Goal: Task Accomplishment & Management: Complete application form

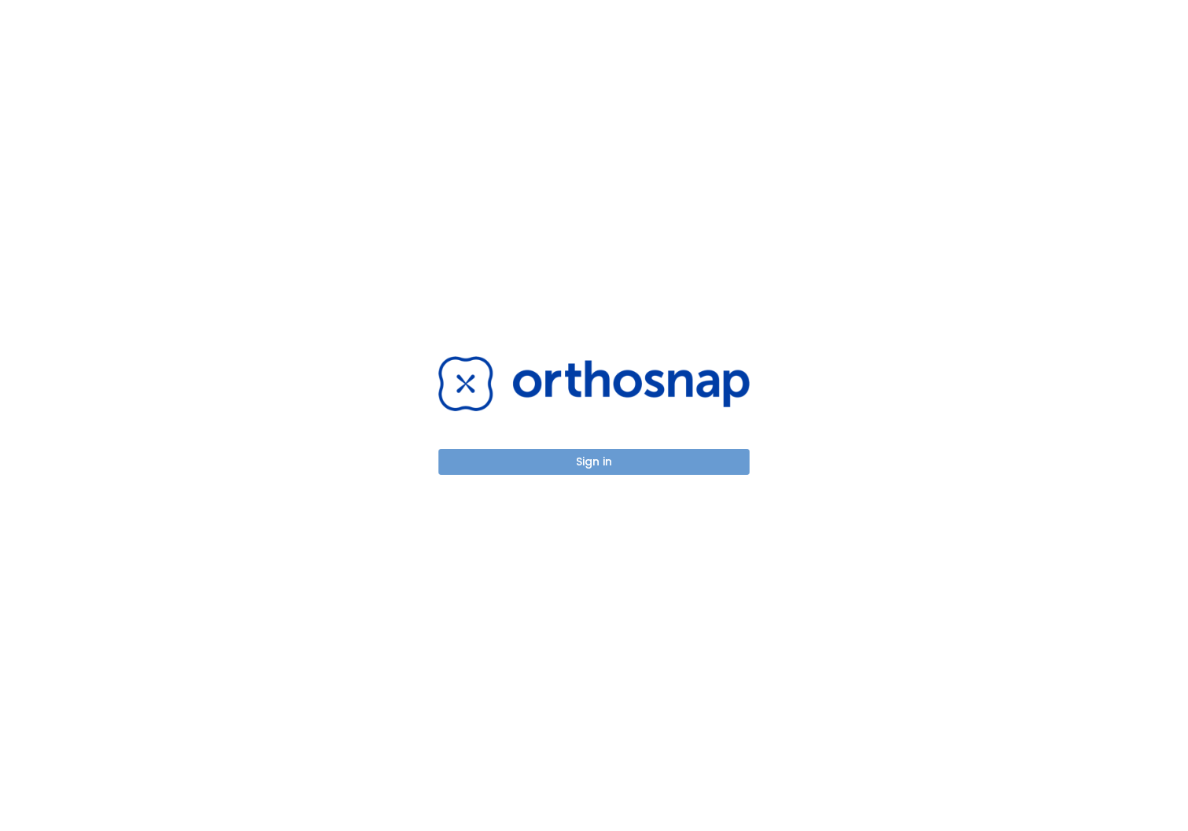
click at [552, 463] on button "Sign in" at bounding box center [594, 462] width 311 height 26
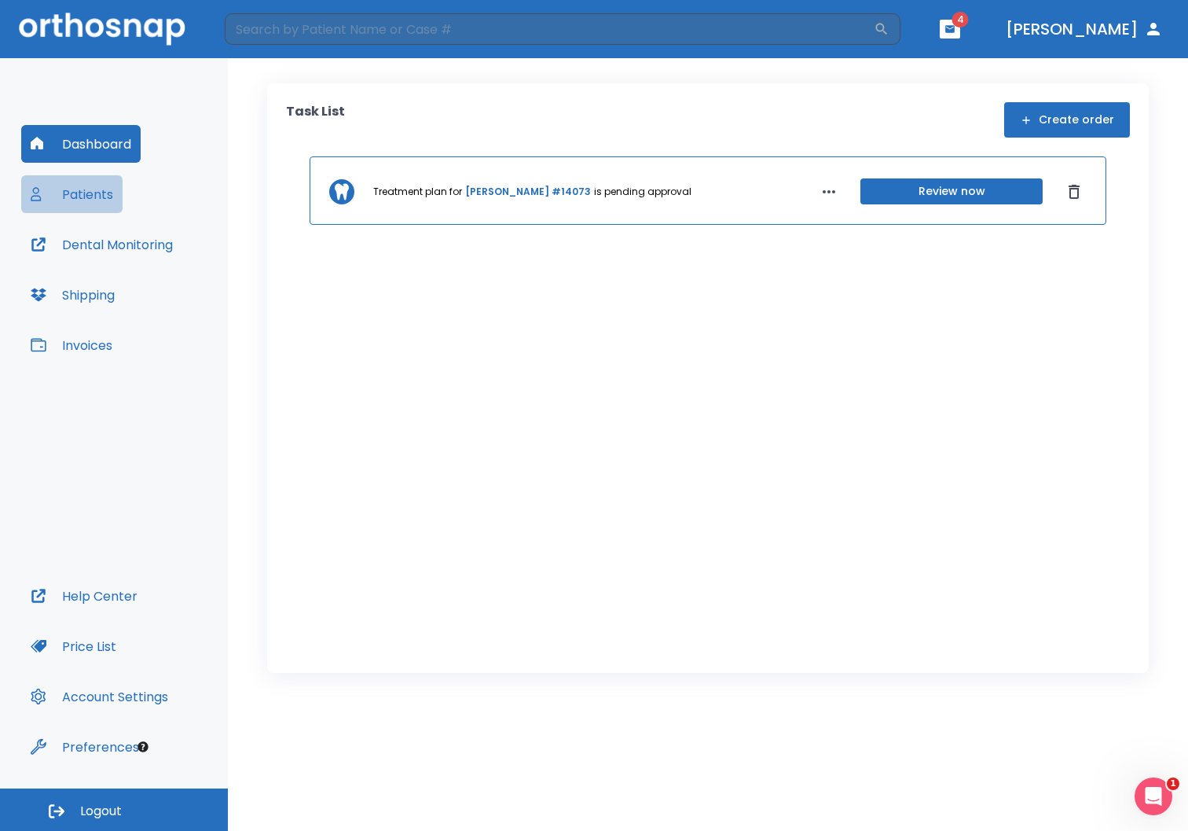
click at [76, 189] on button "Patients" at bounding box center [71, 194] width 101 height 38
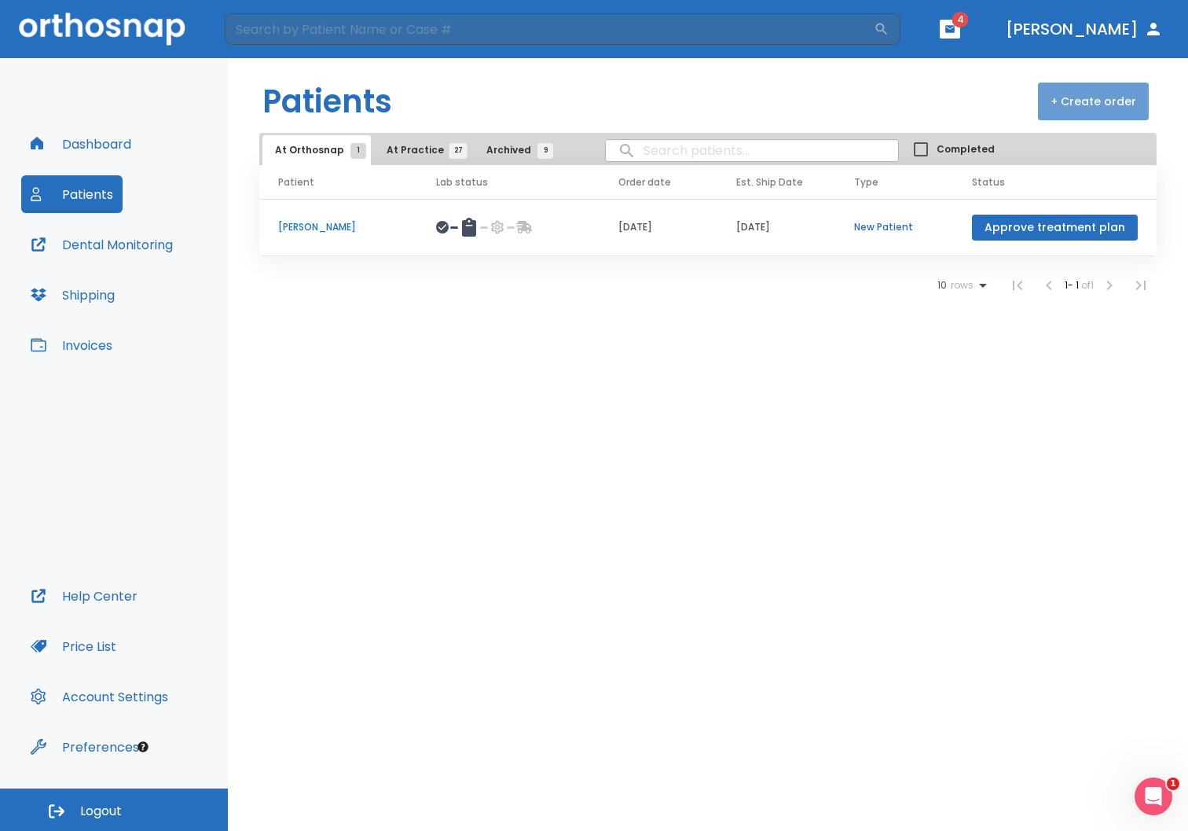
click at [1111, 103] on button "+ Create order" at bounding box center [1093, 102] width 111 height 38
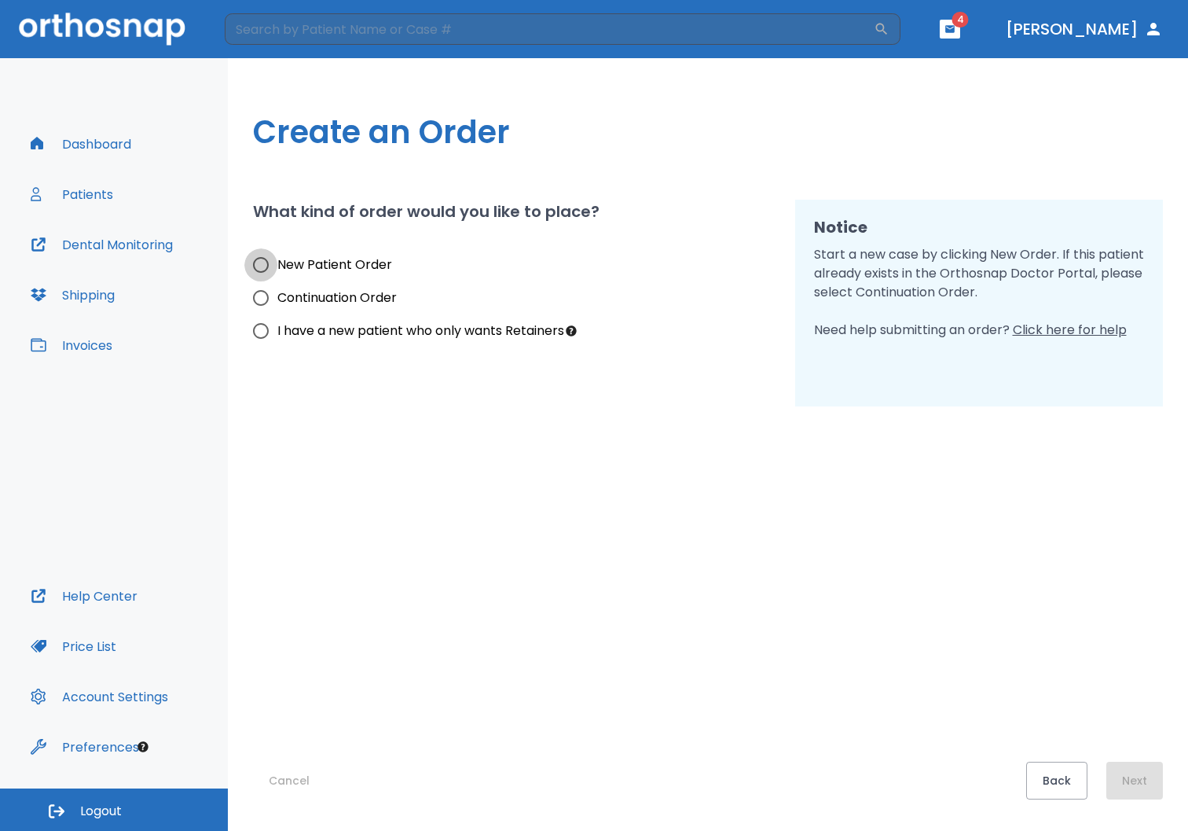
click at [259, 272] on input "New Patient Order" at bounding box center [260, 264] width 33 height 33
radio input "true"
click at [1141, 784] on button "Next" at bounding box center [1135, 781] width 57 height 38
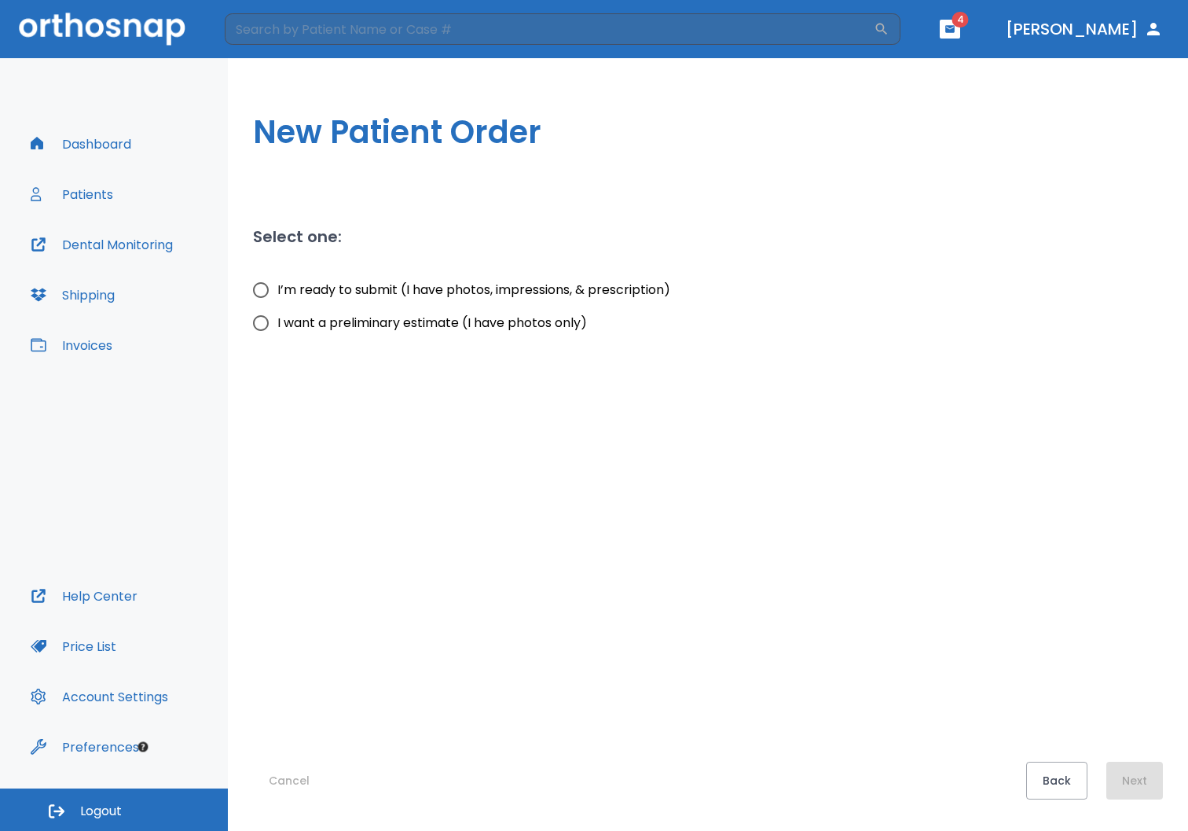
click at [263, 322] on input "I want a preliminary estimate (I have photos only)" at bounding box center [260, 323] width 33 height 33
radio input "true"
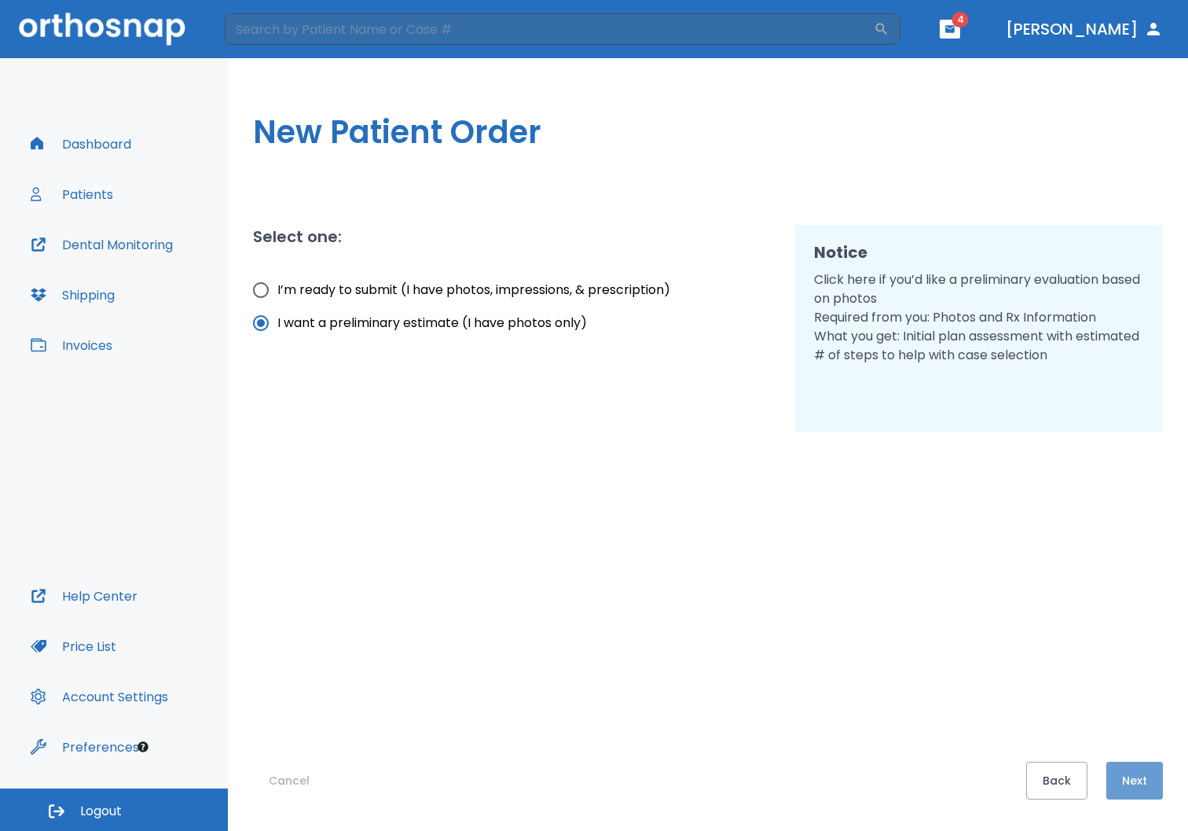
click at [1133, 776] on button "Next" at bounding box center [1135, 781] width 57 height 38
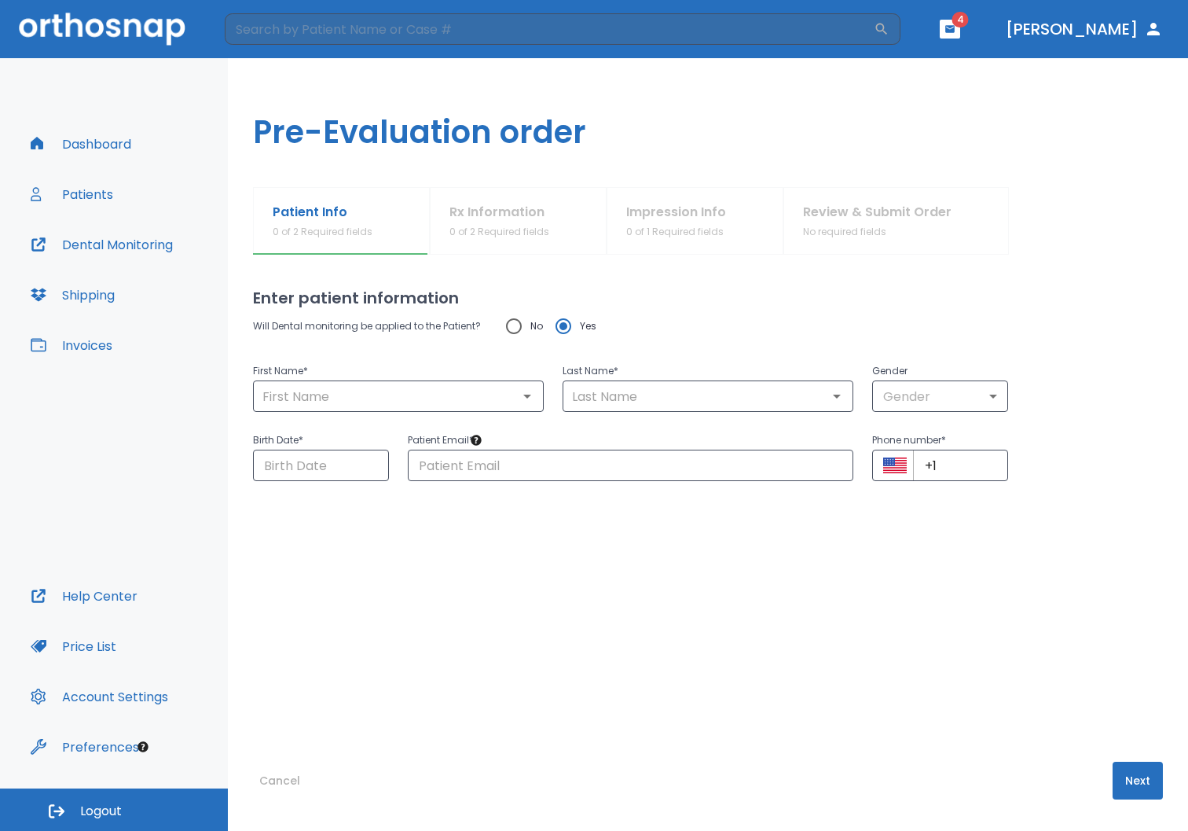
click at [518, 325] on input "No" at bounding box center [514, 326] width 33 height 33
radio input "true"
click at [474, 379] on p "First Name *" at bounding box center [398, 371] width 291 height 19
click at [488, 394] on input "text" at bounding box center [398, 396] width 281 height 22
type input "L"
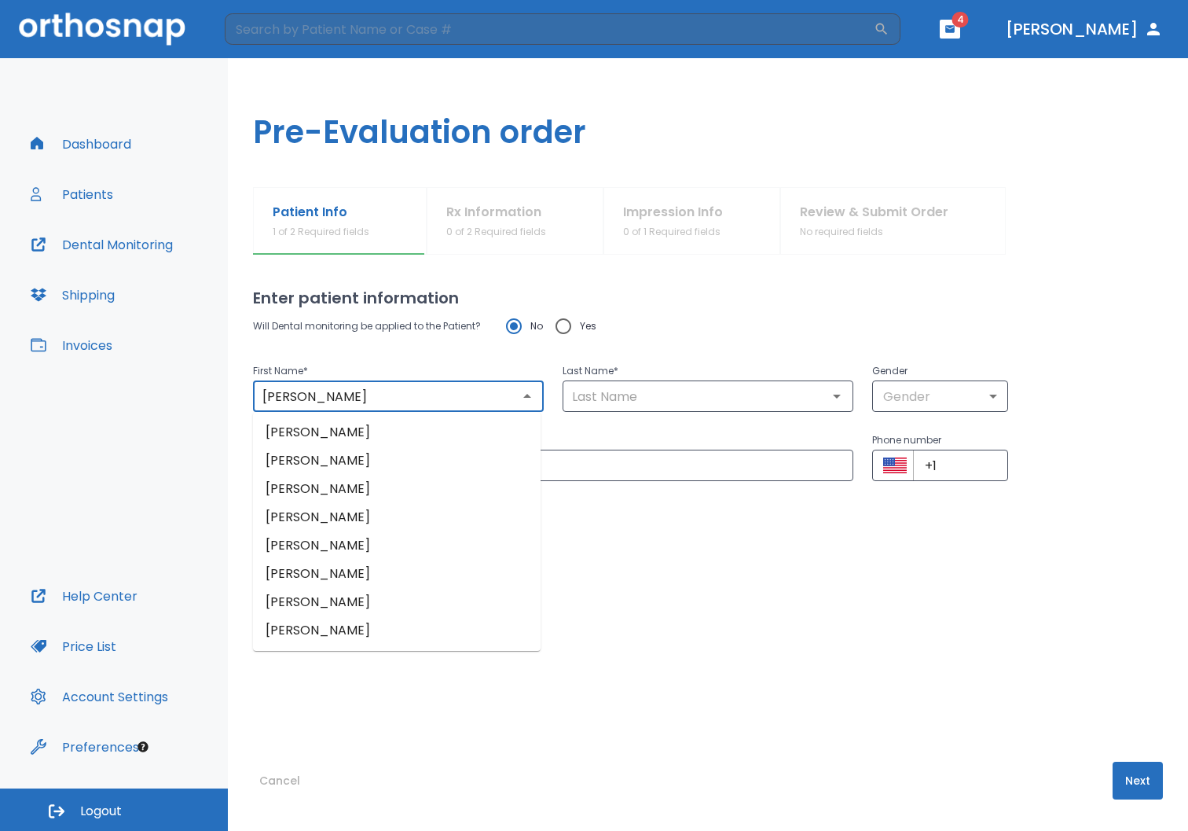
type input "[PERSON_NAME]"
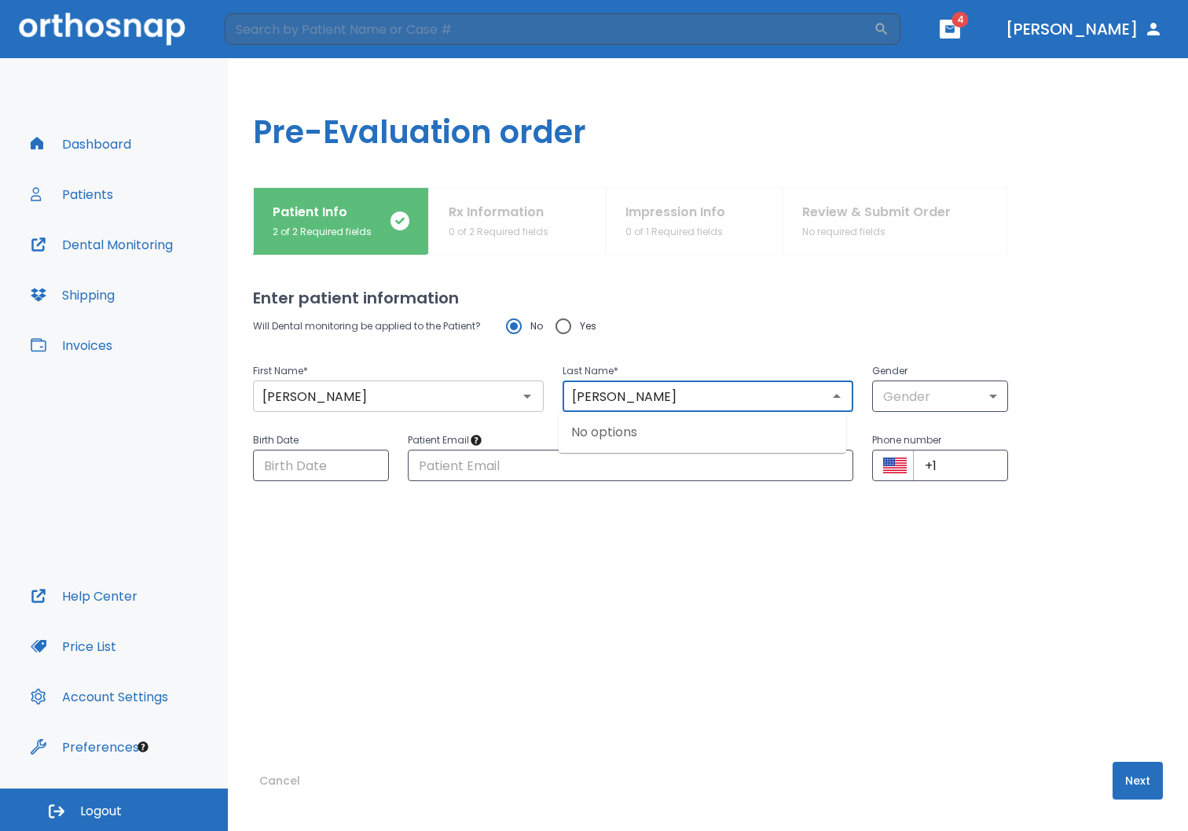
type input "[PERSON_NAME]"
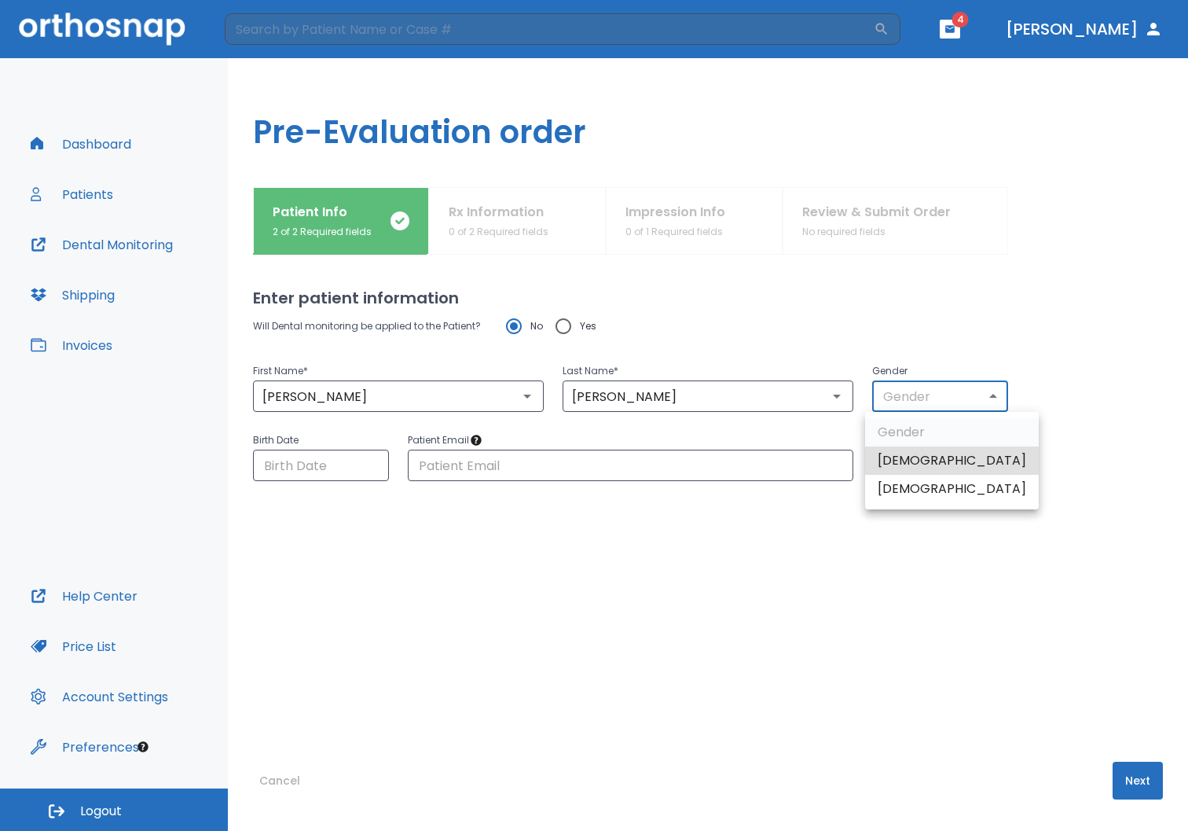
click at [977, 402] on body "​ 4 [PERSON_NAME] Dashboard Patients Dental Monitoring Shipping Invoices Help C…" at bounding box center [594, 415] width 1188 height 831
click at [941, 486] on li "[DEMOGRAPHIC_DATA]" at bounding box center [952, 489] width 174 height 28
type input "0"
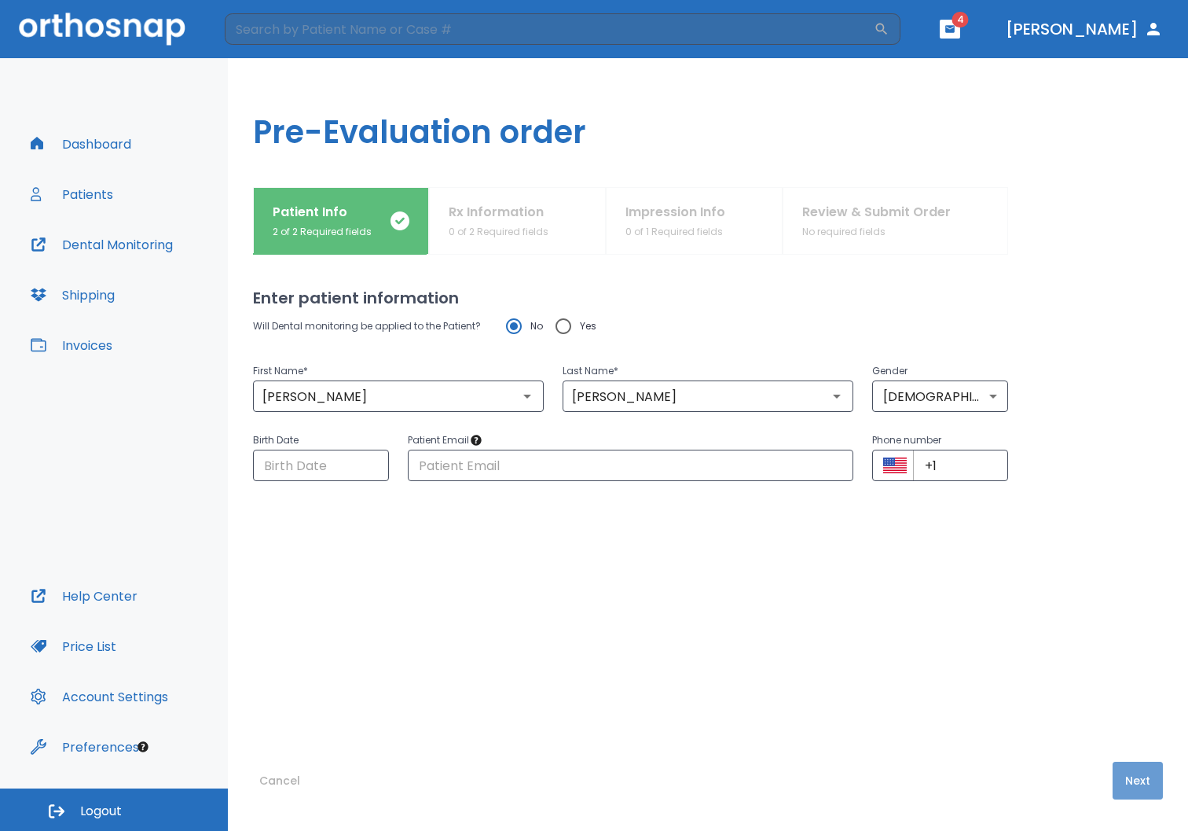
click at [1130, 785] on button "Next" at bounding box center [1138, 781] width 50 height 38
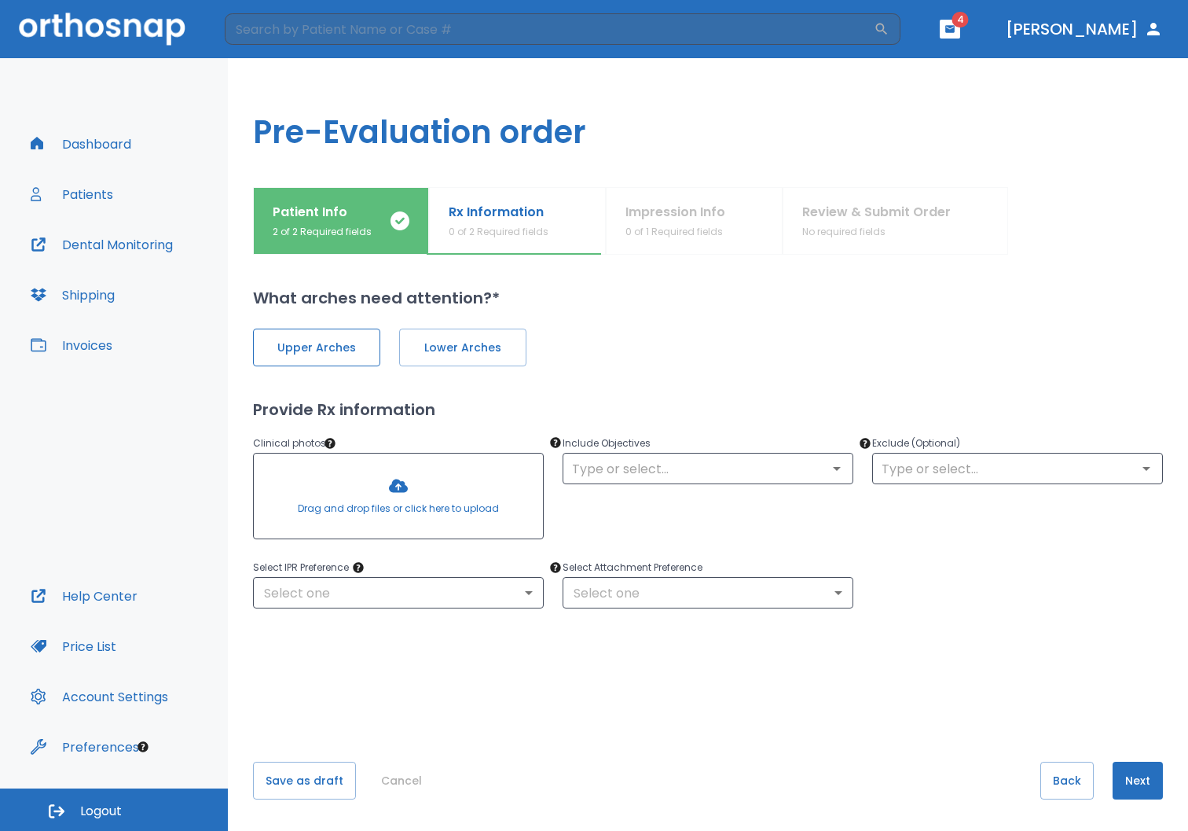
click at [329, 343] on span "Upper Arches" at bounding box center [317, 348] width 94 height 17
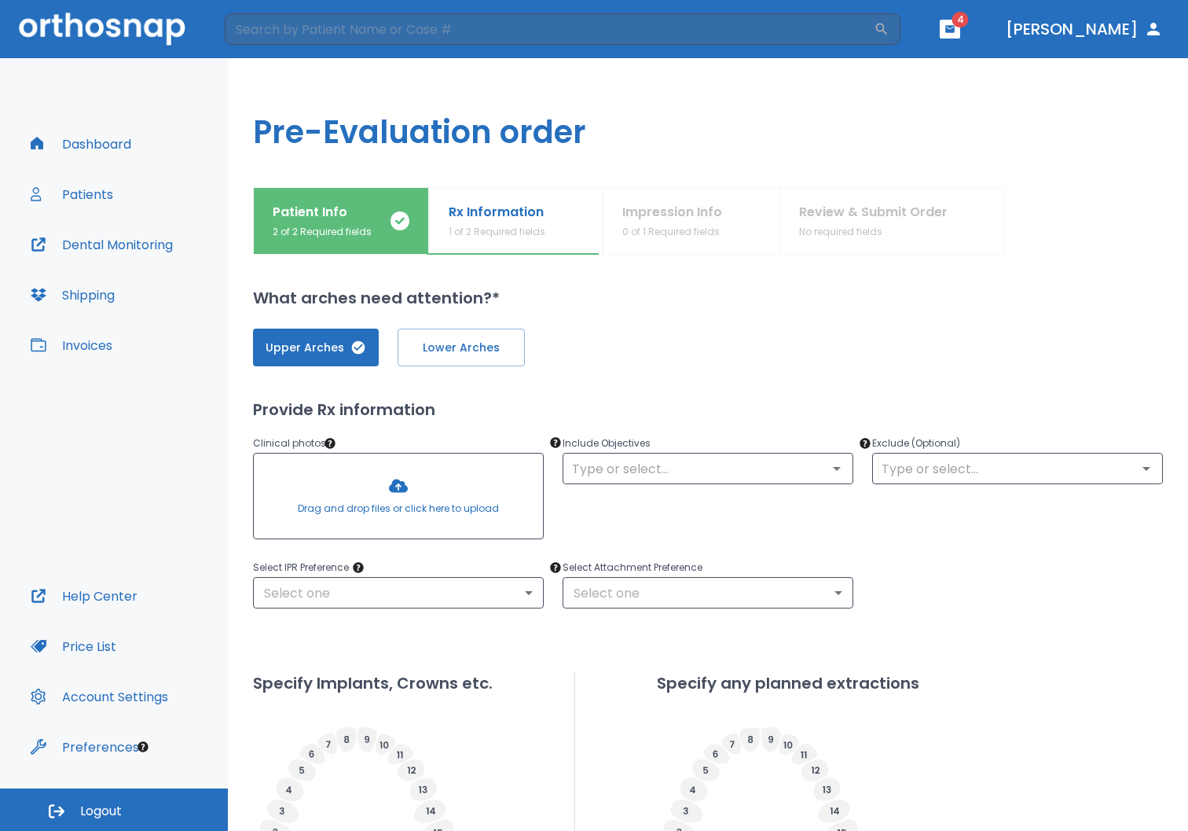
click at [439, 491] on div at bounding box center [398, 496] width 289 height 85
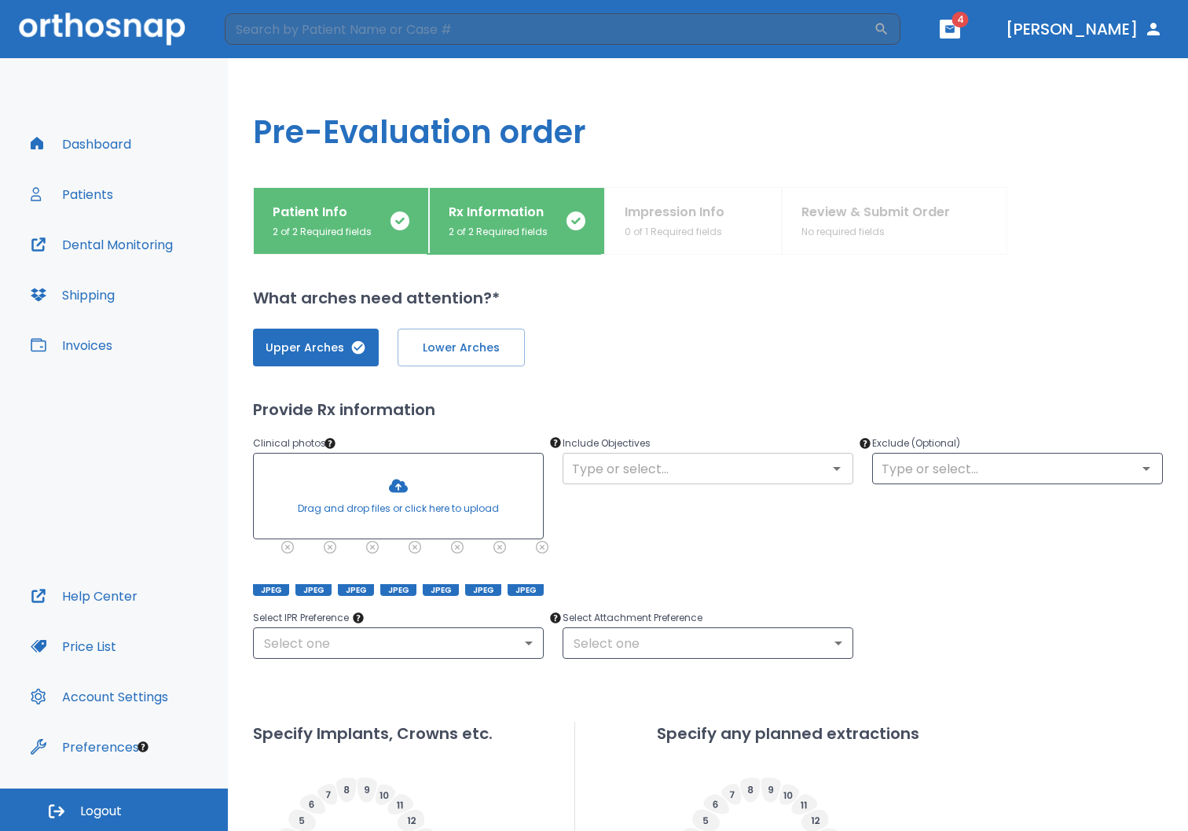
click at [832, 473] on icon "Open" at bounding box center [837, 468] width 19 height 19
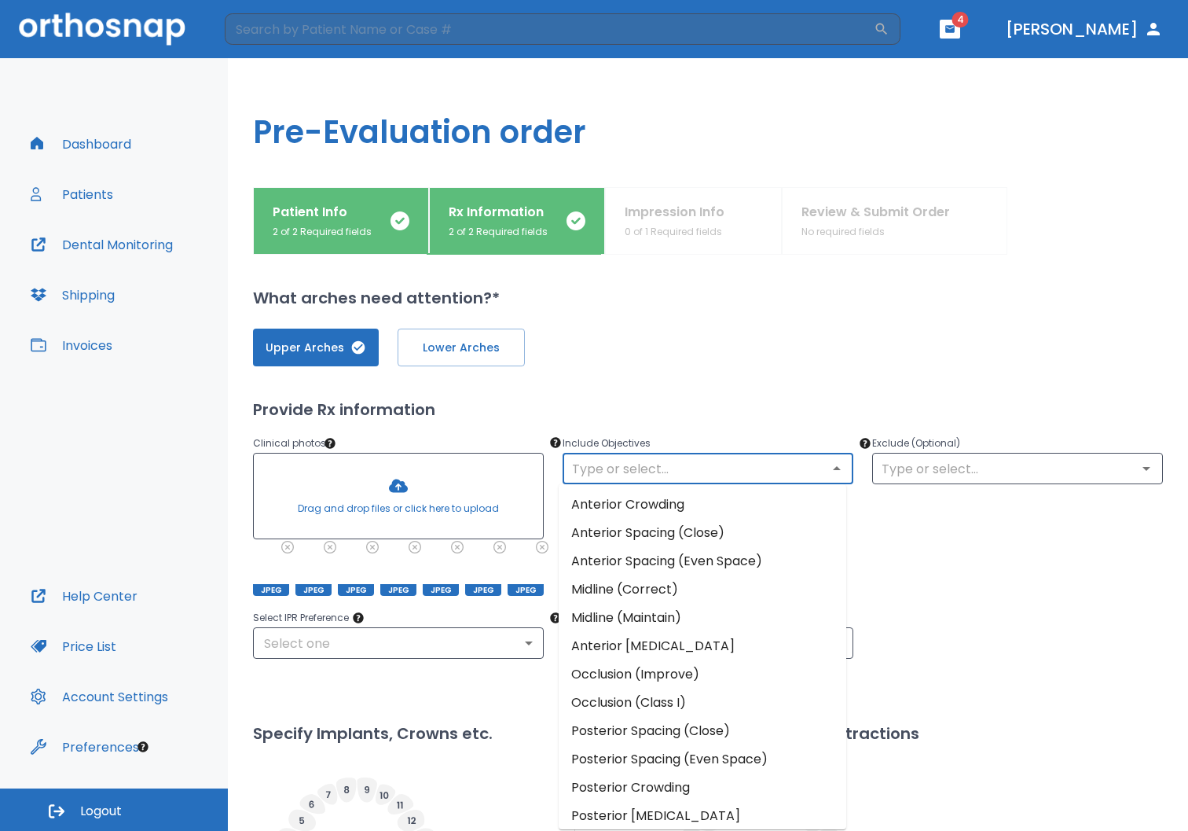
click at [782, 509] on li "Anterior Crowding" at bounding box center [703, 504] width 288 height 28
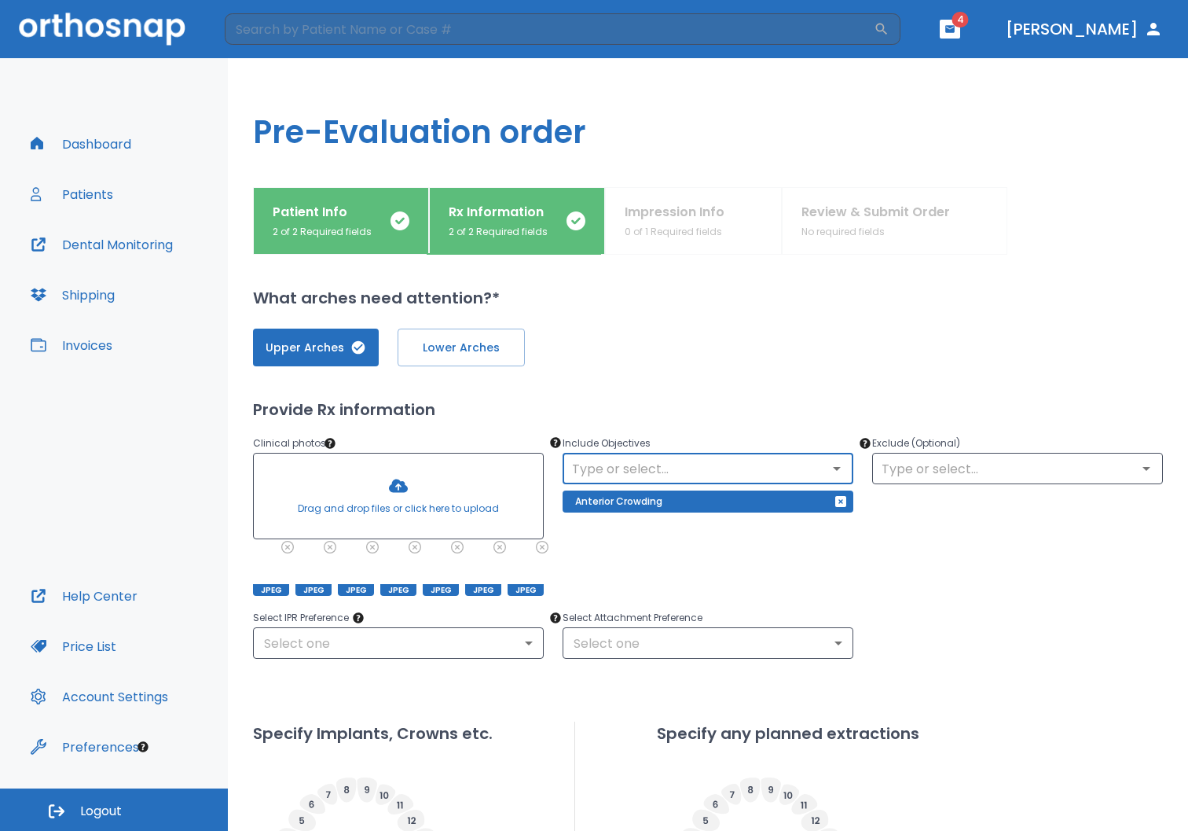
scroll to position [23, 0]
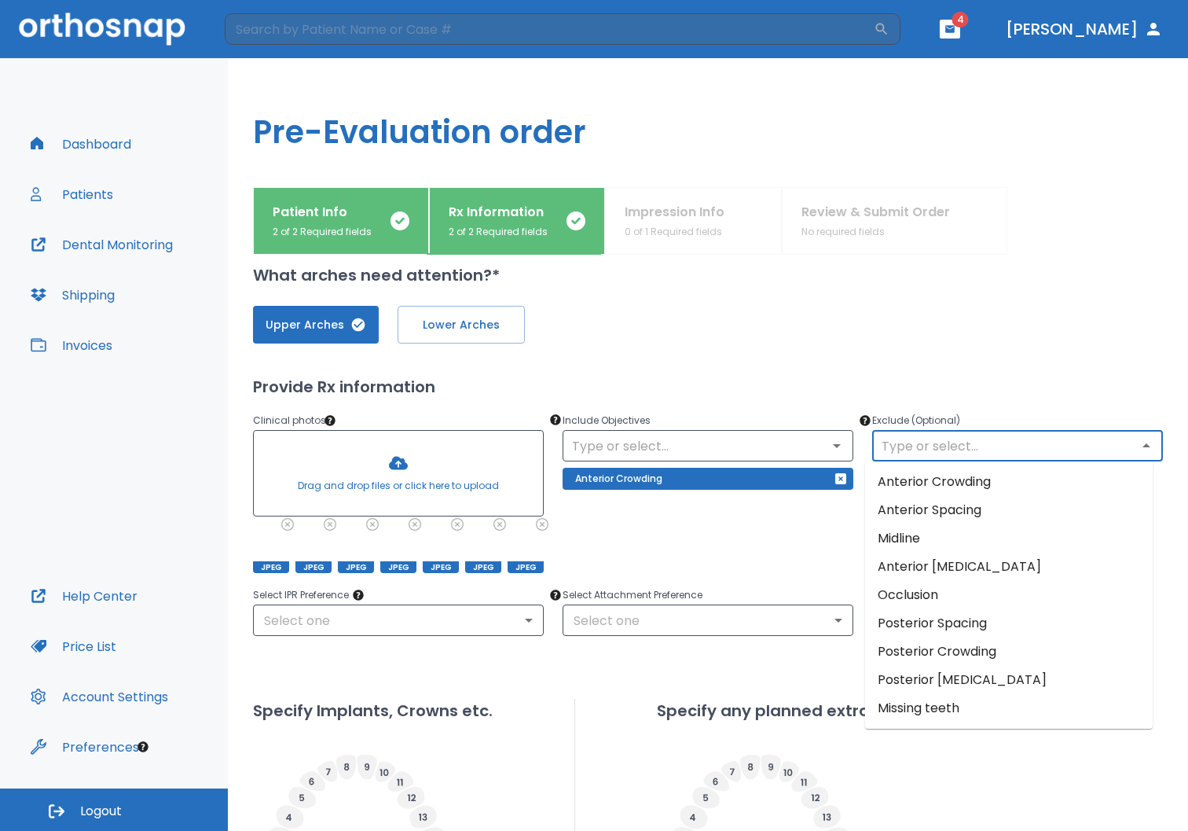
click at [1115, 443] on input "text" at bounding box center [1017, 446] width 281 height 22
click at [939, 549] on li "Midline" at bounding box center [1009, 538] width 288 height 28
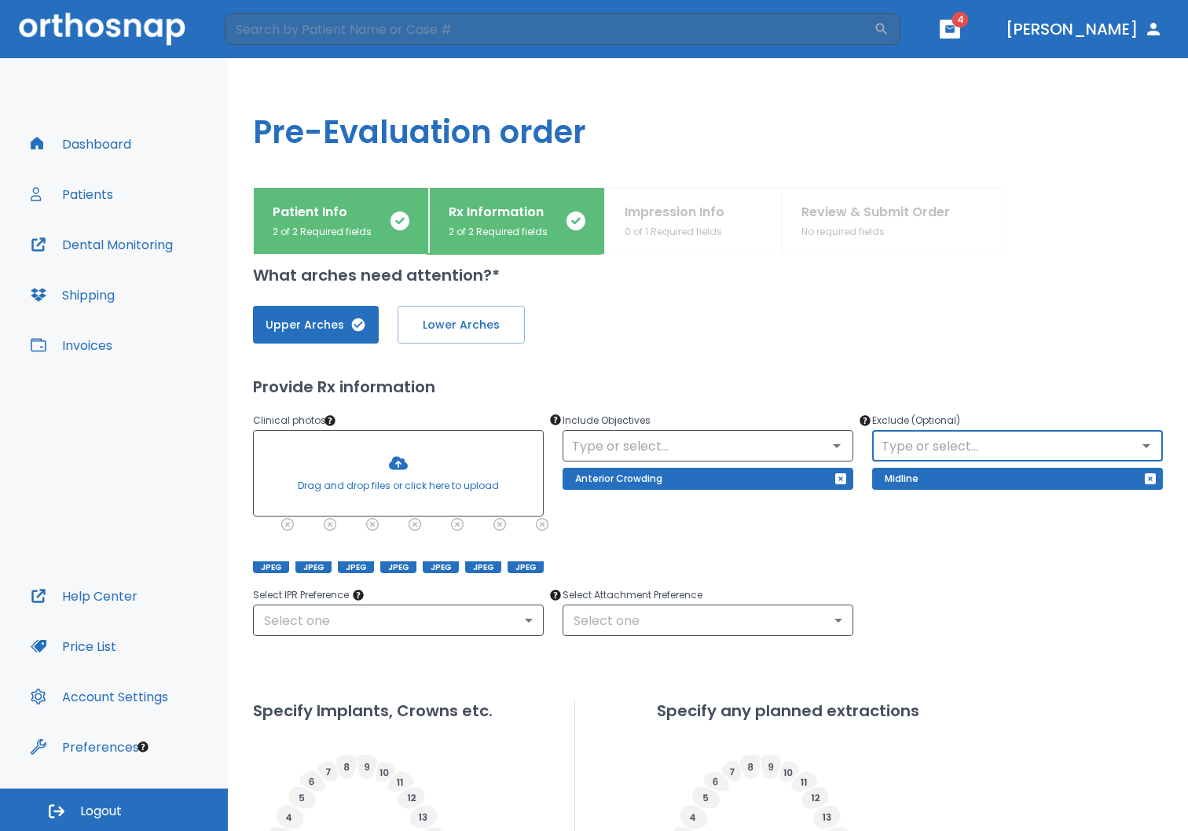
click at [1092, 437] on input "text" at bounding box center [1017, 446] width 281 height 22
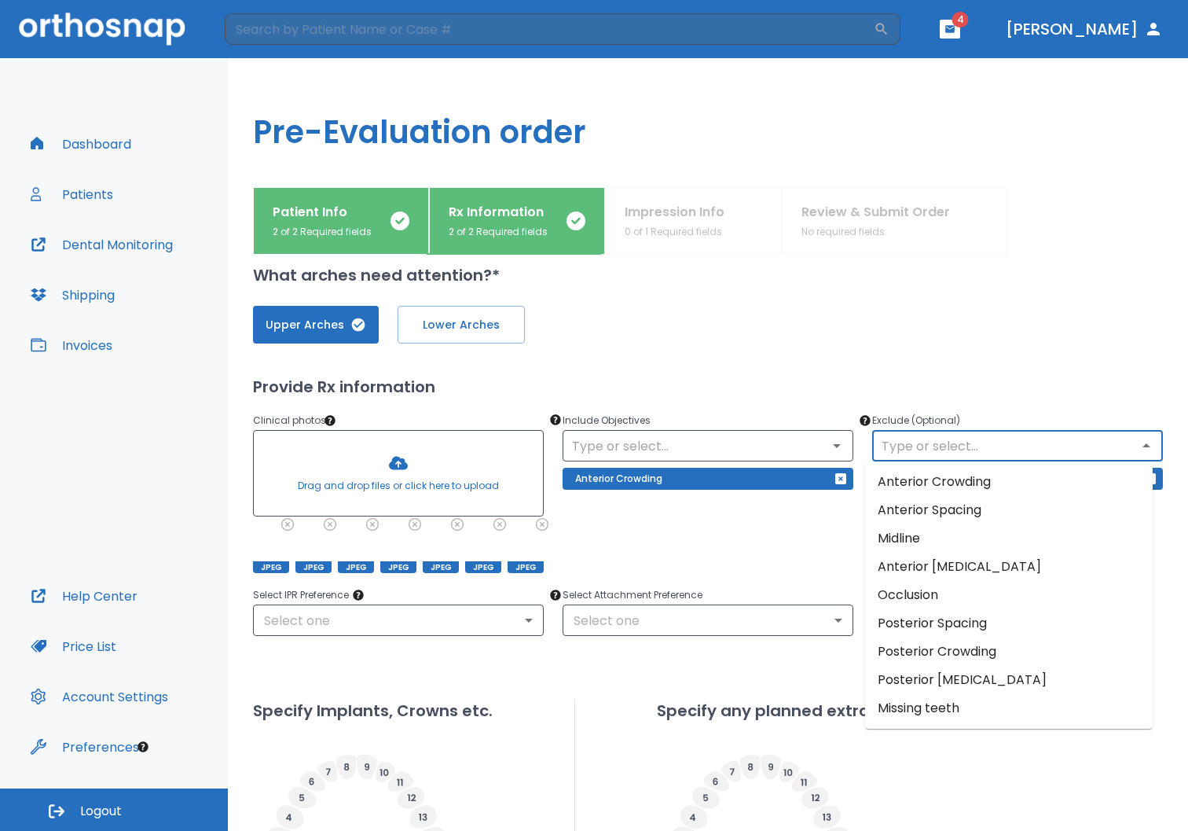
click at [971, 599] on li "Occlusion" at bounding box center [1009, 595] width 288 height 28
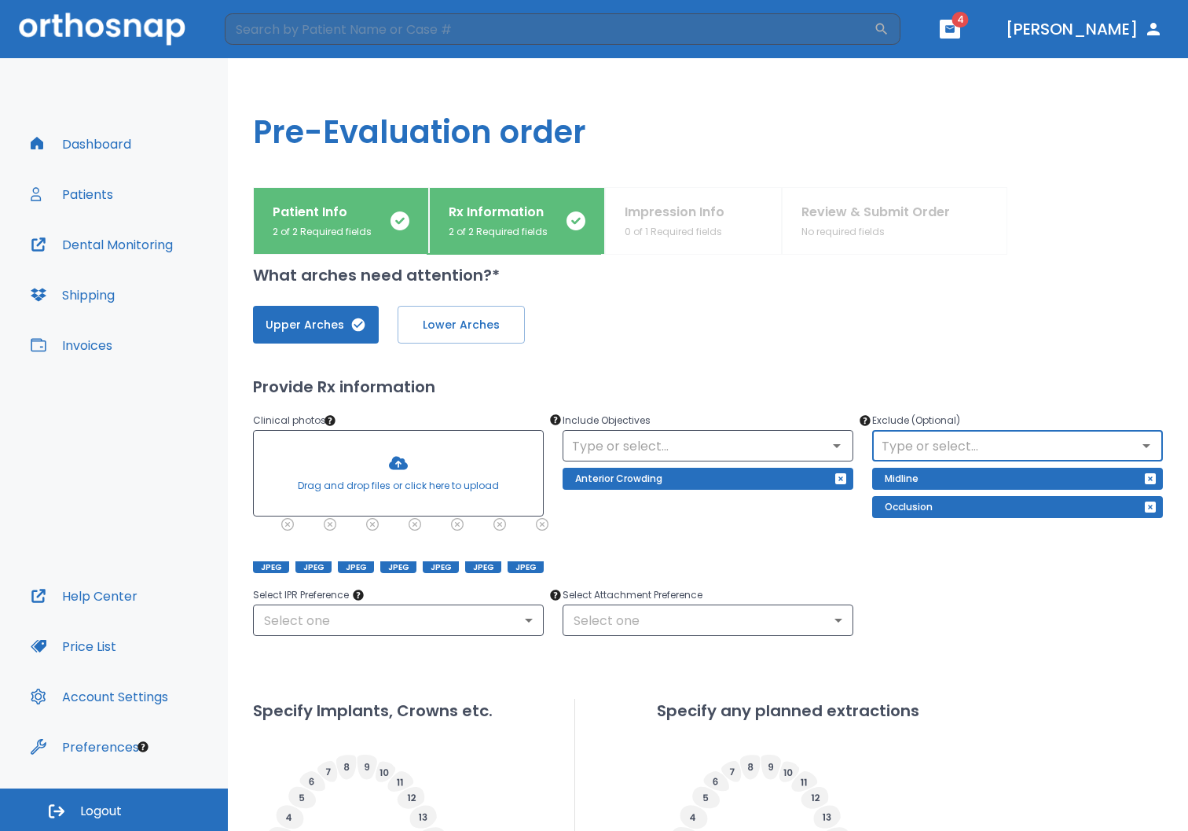
click at [1115, 447] on input "text" at bounding box center [1017, 446] width 281 height 22
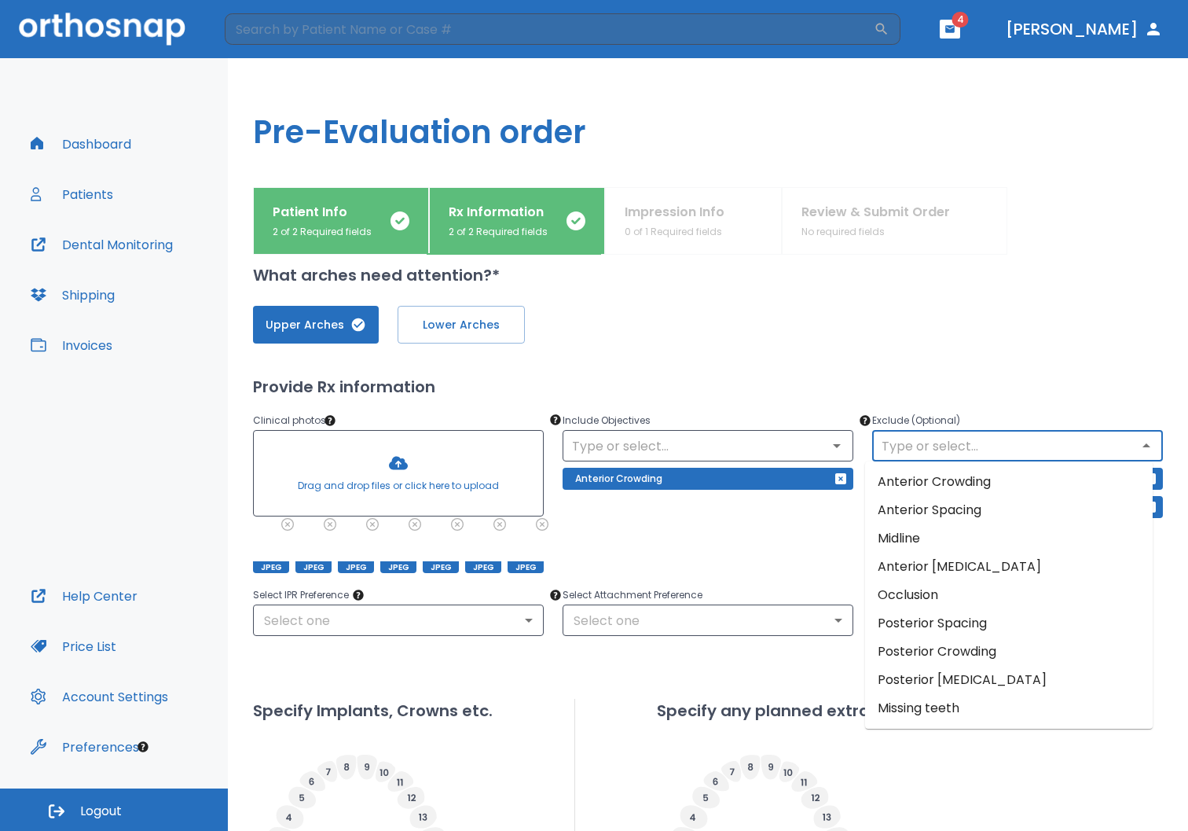
click at [637, 695] on div "Upper Arches Lower Arches Provide Rx information Clinical photos * Drag and dro…" at bounding box center [708, 594] width 910 height 614
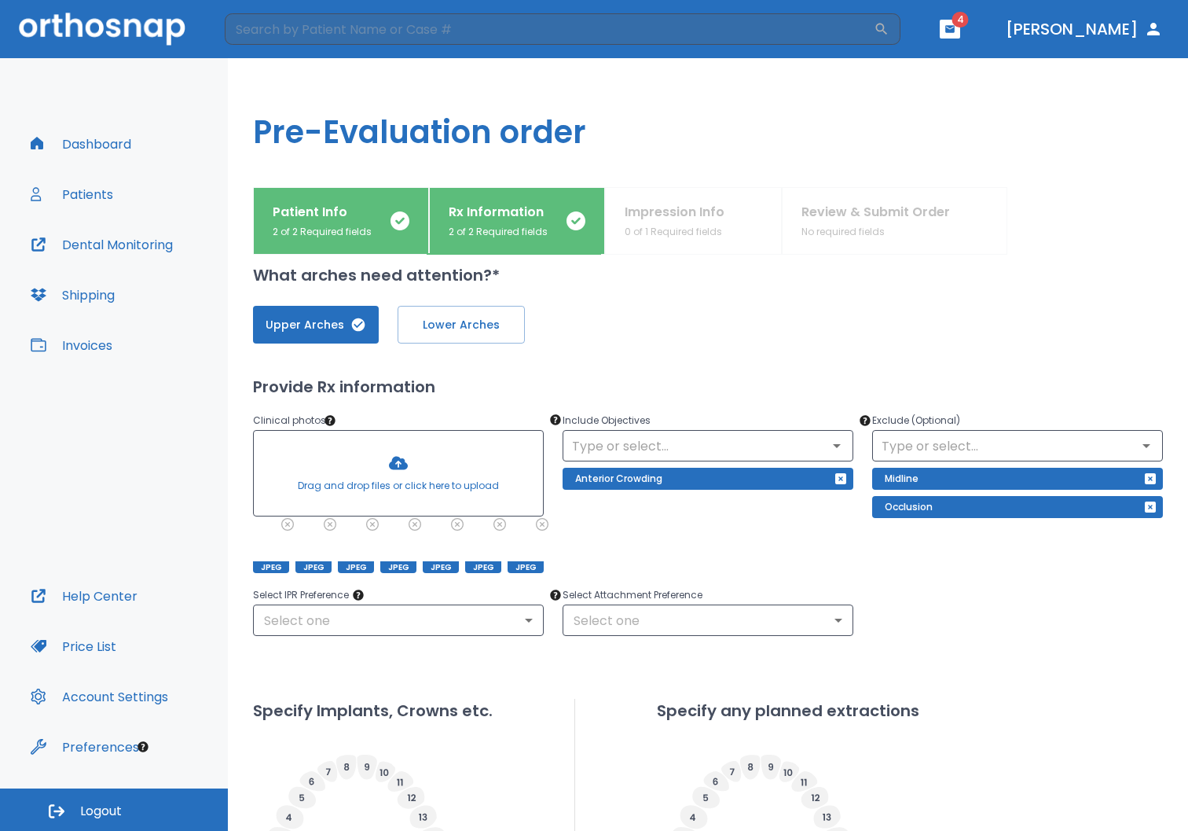
scroll to position [29, 0]
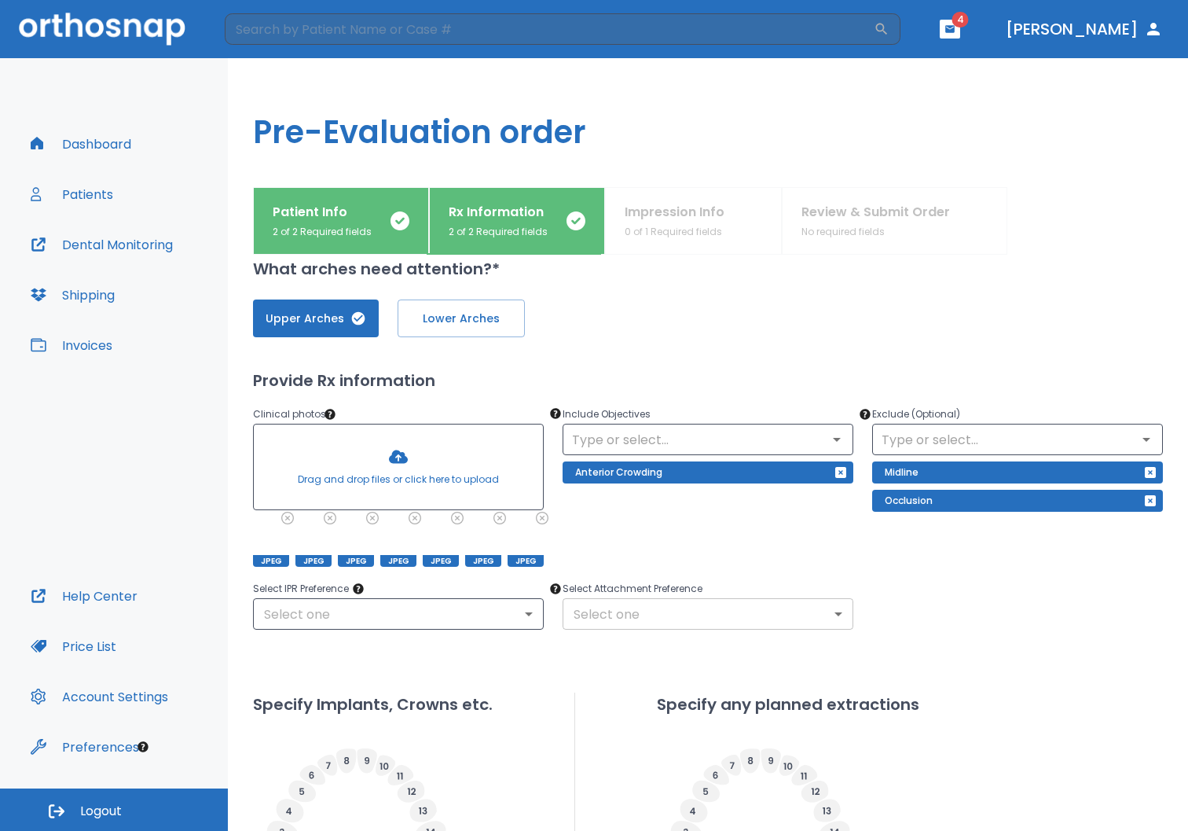
click at [834, 617] on body "​ 4 [PERSON_NAME] Dashboard Patients Dental Monitoring Shipping Invoices Help C…" at bounding box center [594, 415] width 1188 height 831
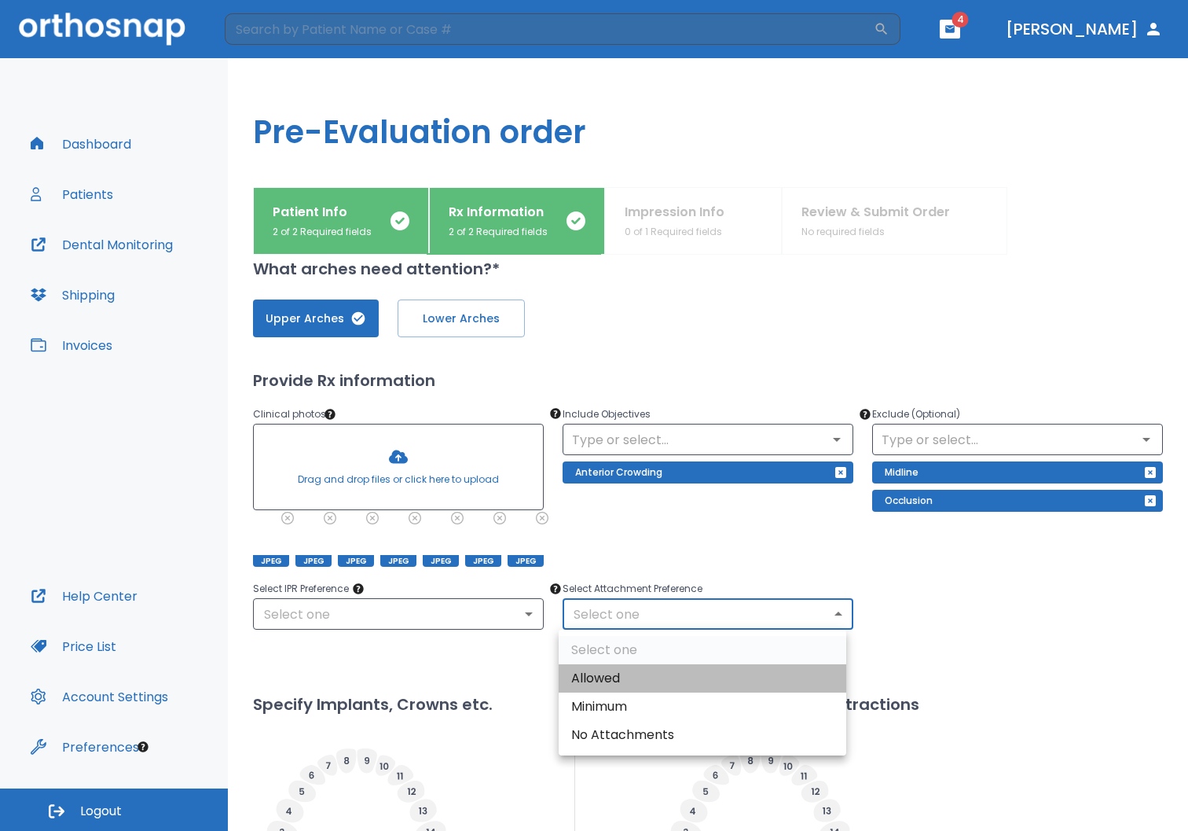
click at [754, 674] on li "Allowed" at bounding box center [703, 678] width 288 height 28
click at [827, 612] on body "​ 4 [PERSON_NAME] Dashboard Patients Dental Monitoring Shipping Invoices Help C…" at bounding box center [594, 415] width 1188 height 831
click at [710, 731] on li "No Attachments" at bounding box center [703, 735] width 288 height 28
type input "0"
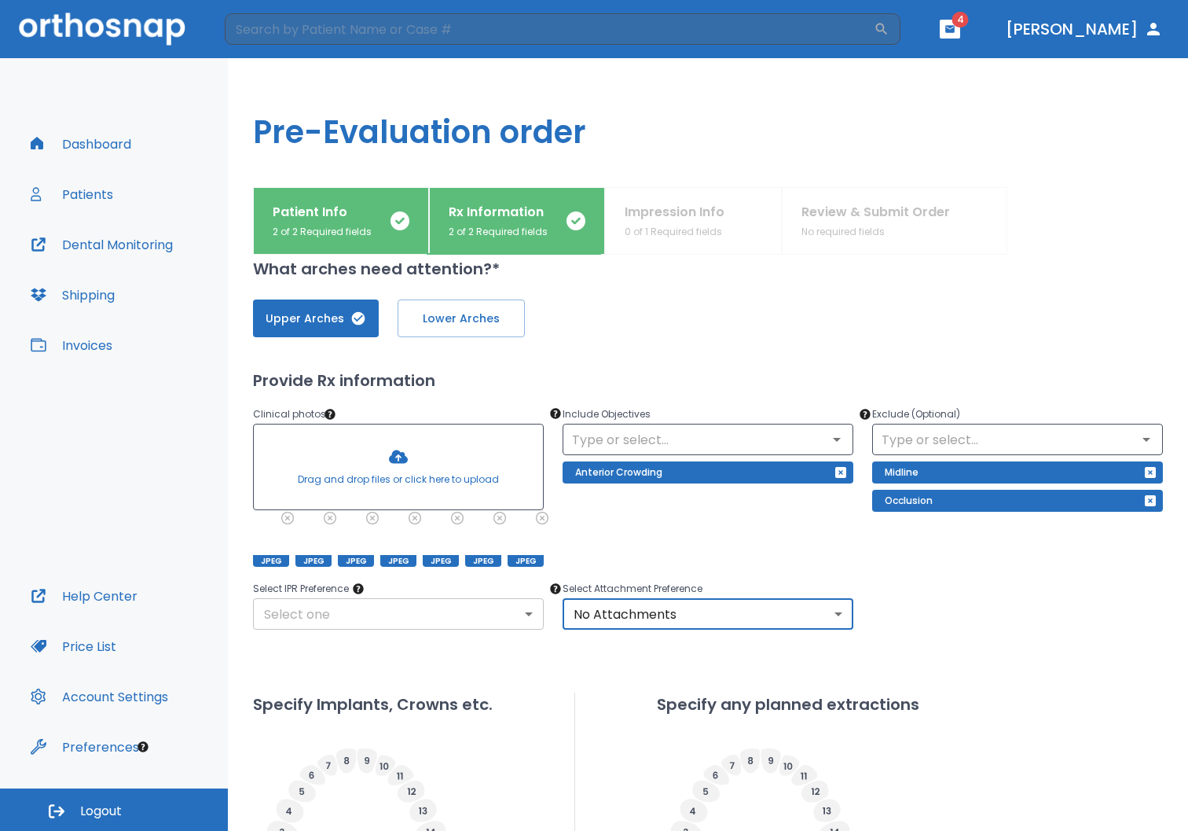
click at [524, 615] on body "​ 4 [PERSON_NAME] Dashboard Patients Dental Monitoring Shipping Invoices Help C…" at bounding box center [594, 415] width 1188 height 831
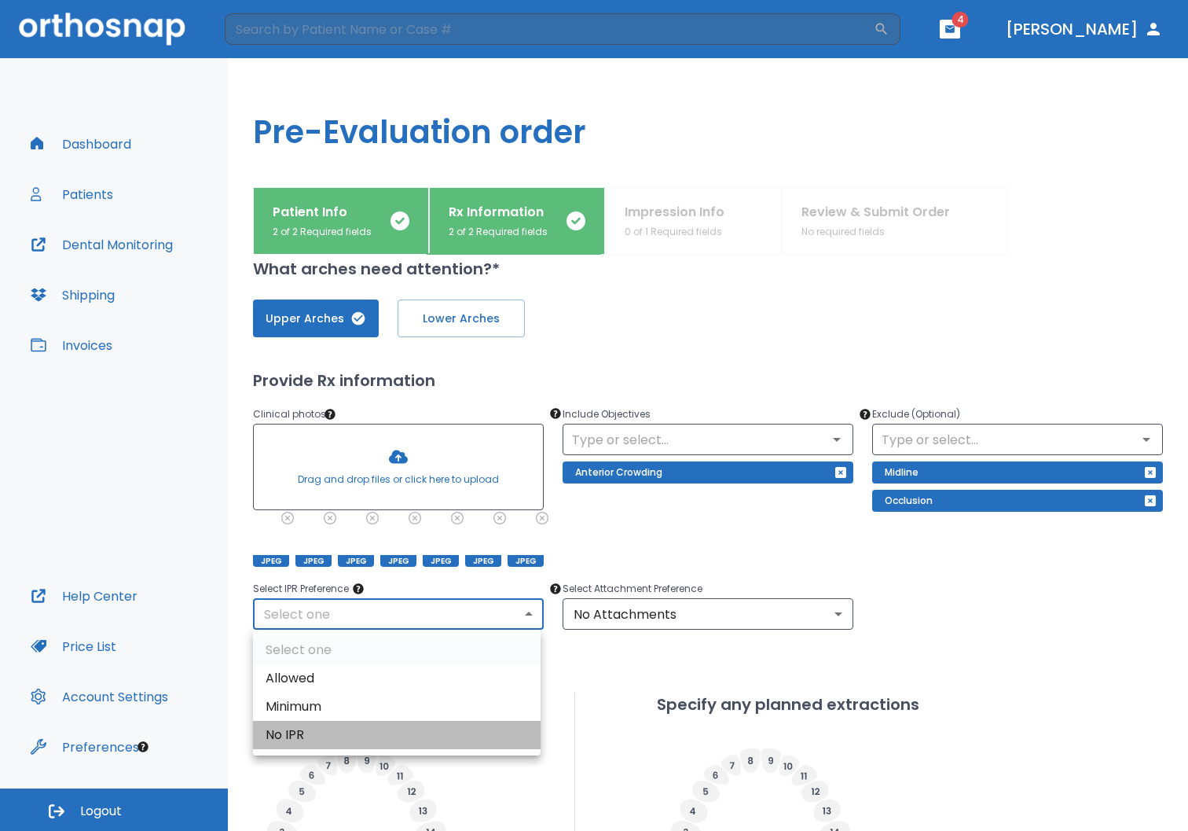
click at [425, 725] on li "No IPR" at bounding box center [397, 735] width 288 height 28
type input "0"
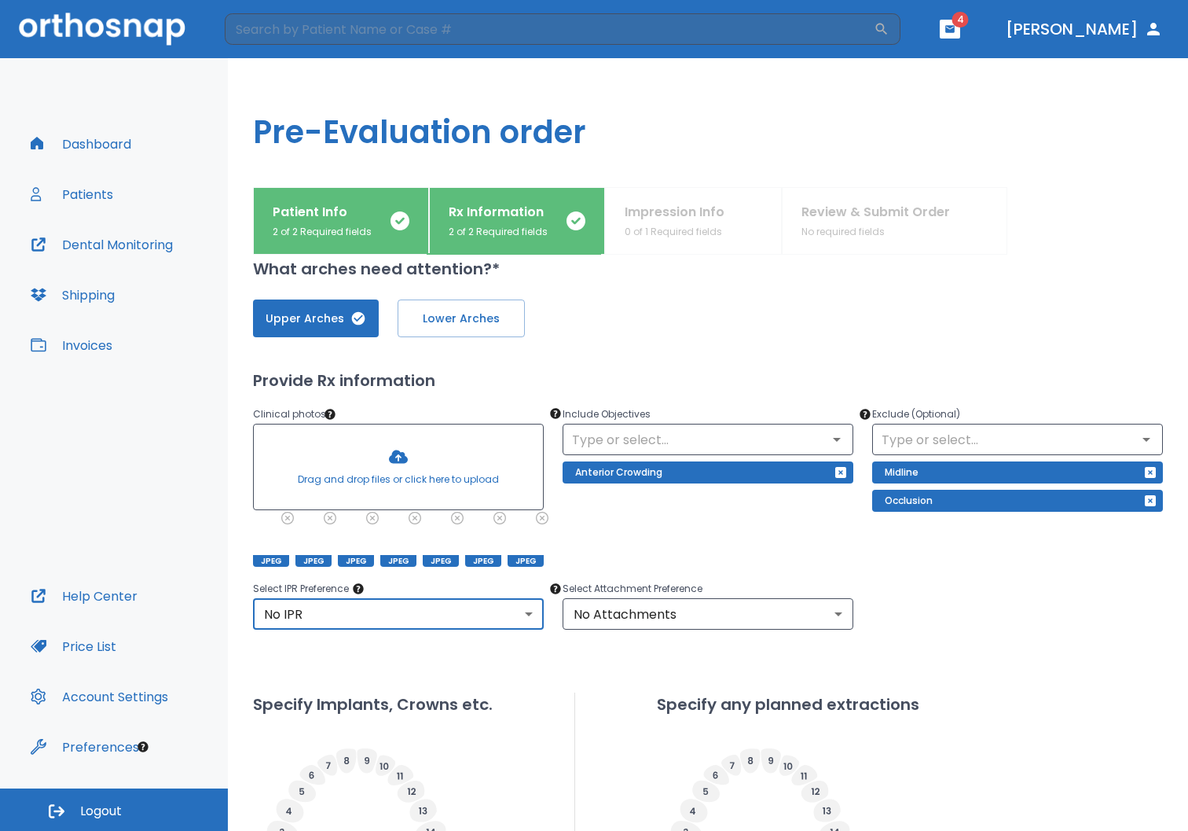
click at [886, 647] on div "Upper Arches Lower Arches Provide Rx information Clinical photos * Drag and dro…" at bounding box center [708, 588] width 910 height 614
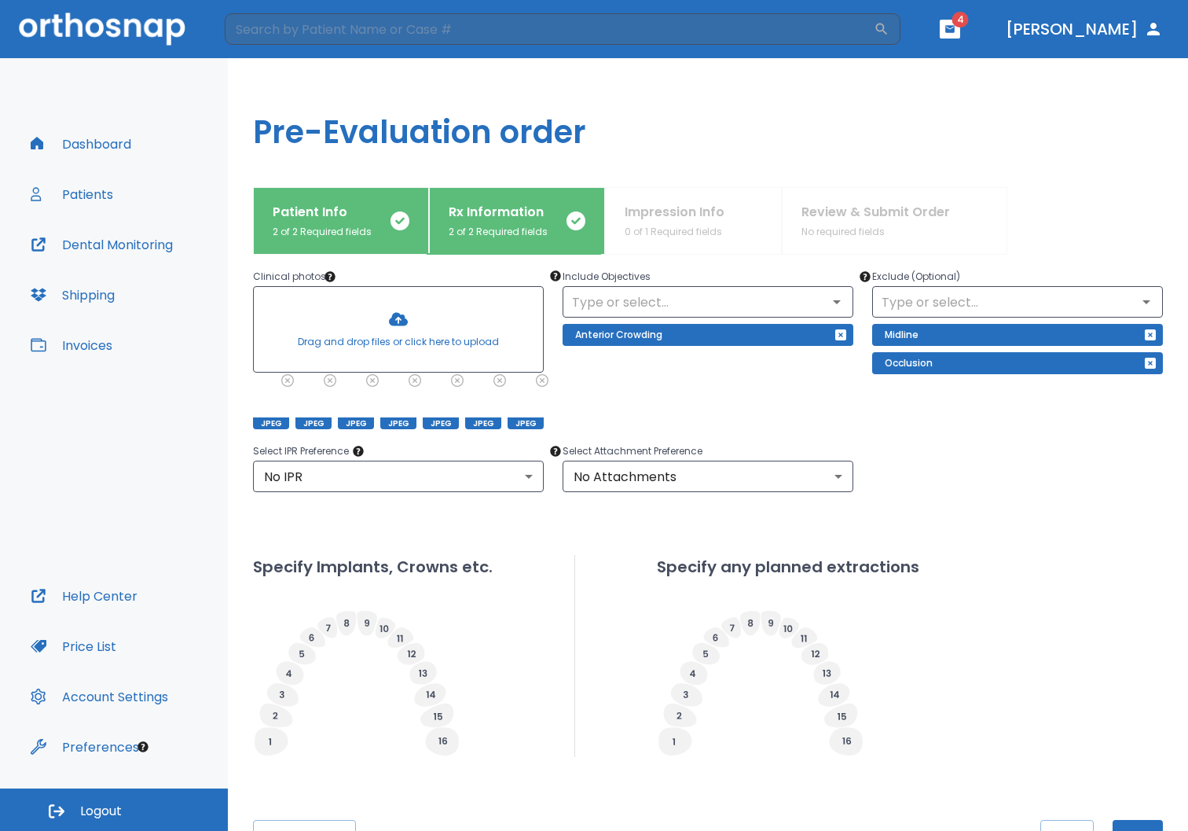
scroll to position [225, 0]
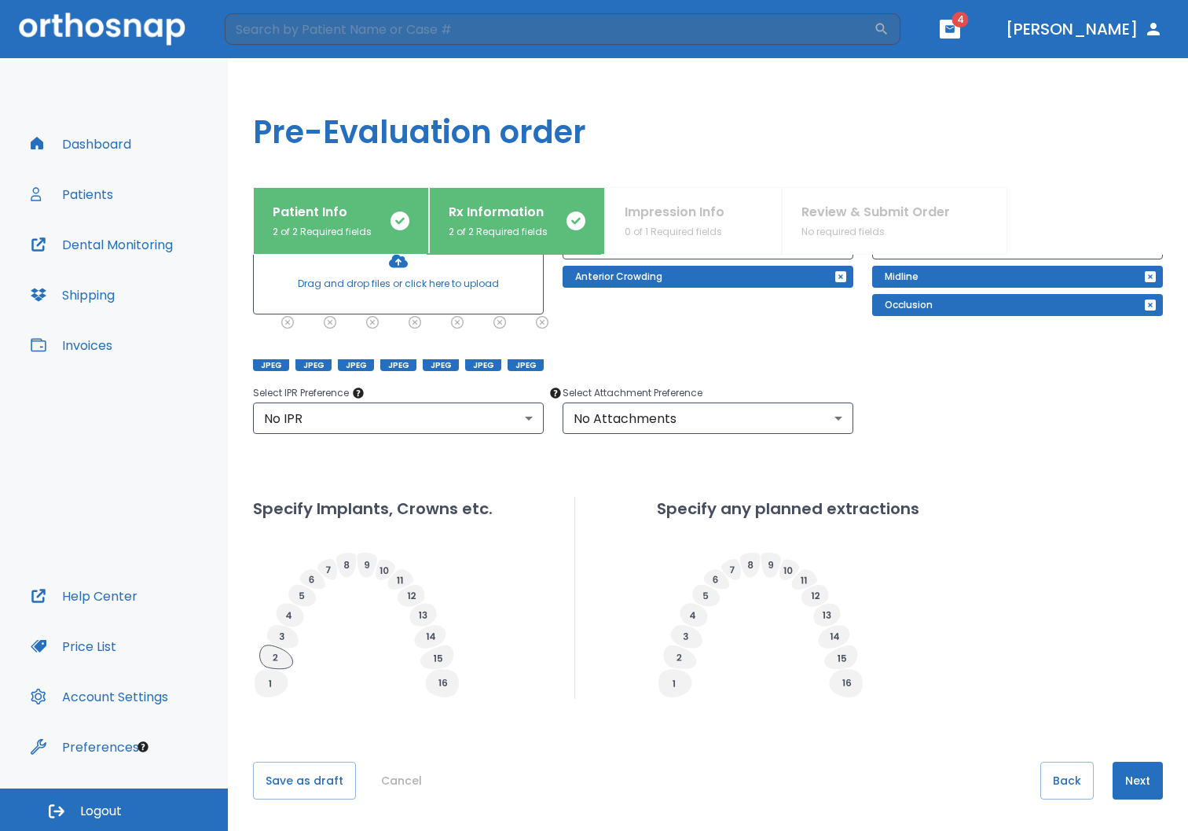
click at [279, 648] on icon at bounding box center [276, 657] width 33 height 24
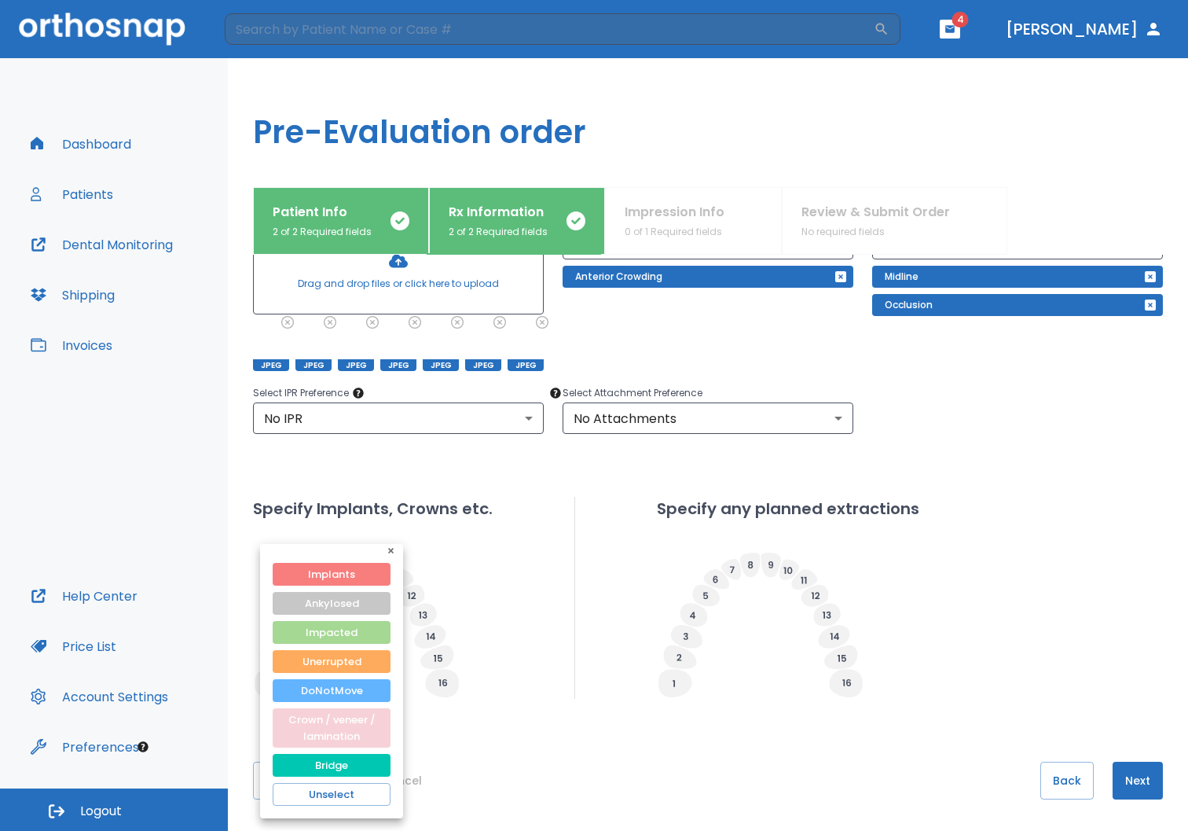
click at [336, 730] on button "Crown / veneer / lamination" at bounding box center [332, 727] width 118 height 39
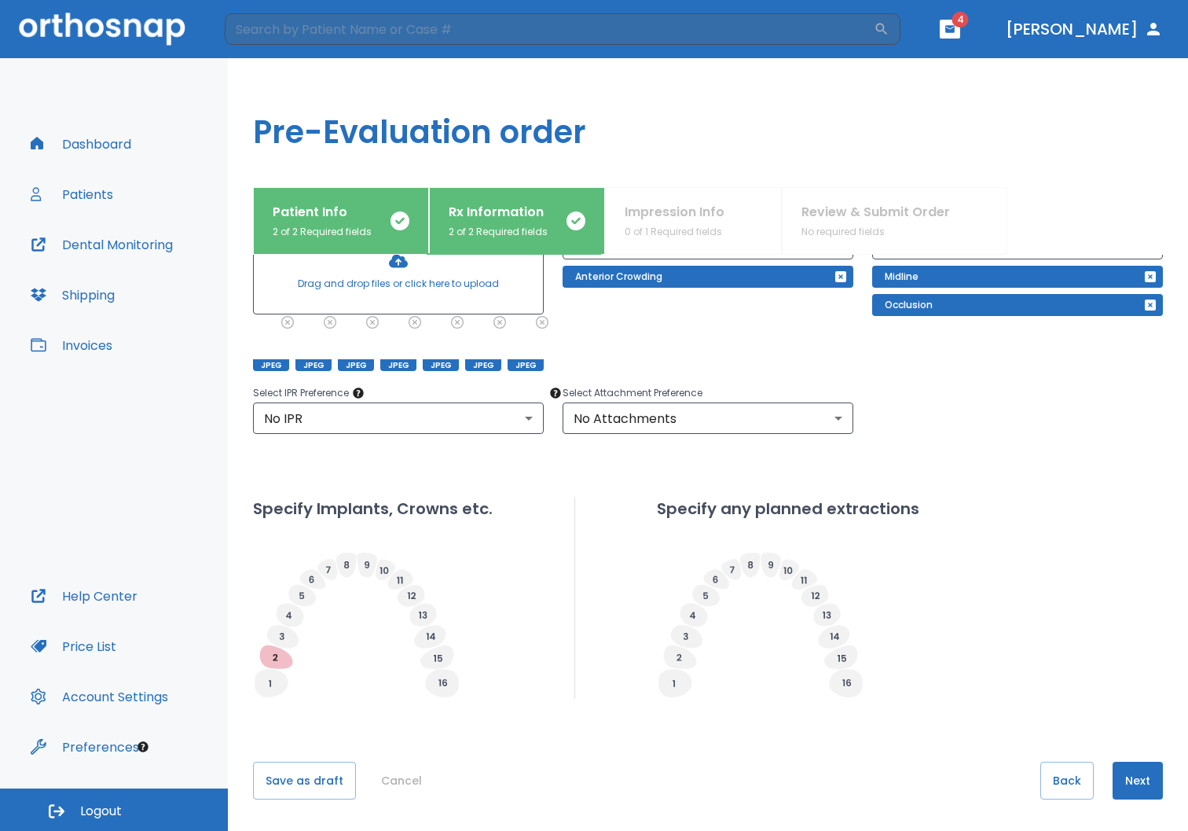
click at [284, 638] on icon at bounding box center [282, 636] width 5 height 7
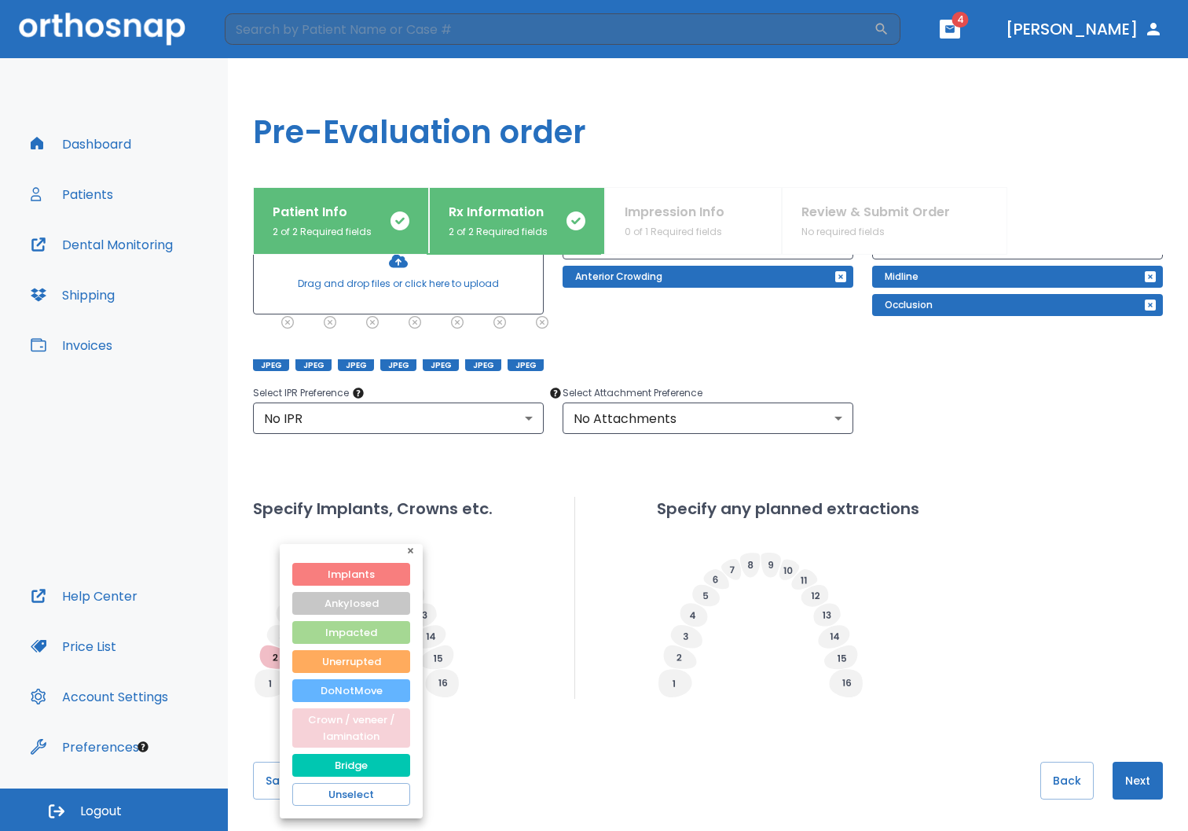
click at [336, 729] on button "Crown / veneer / lamination" at bounding box center [351, 727] width 118 height 39
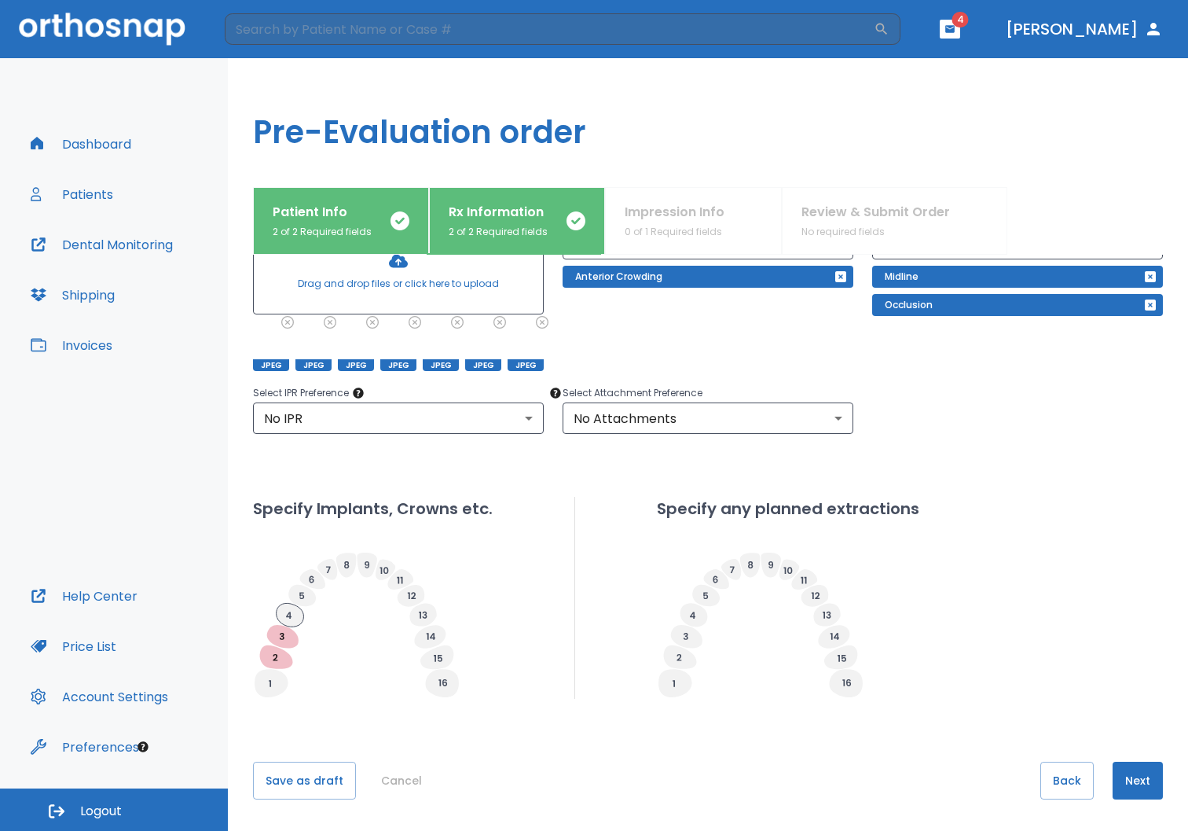
click at [297, 616] on icon at bounding box center [291, 615] width 28 height 24
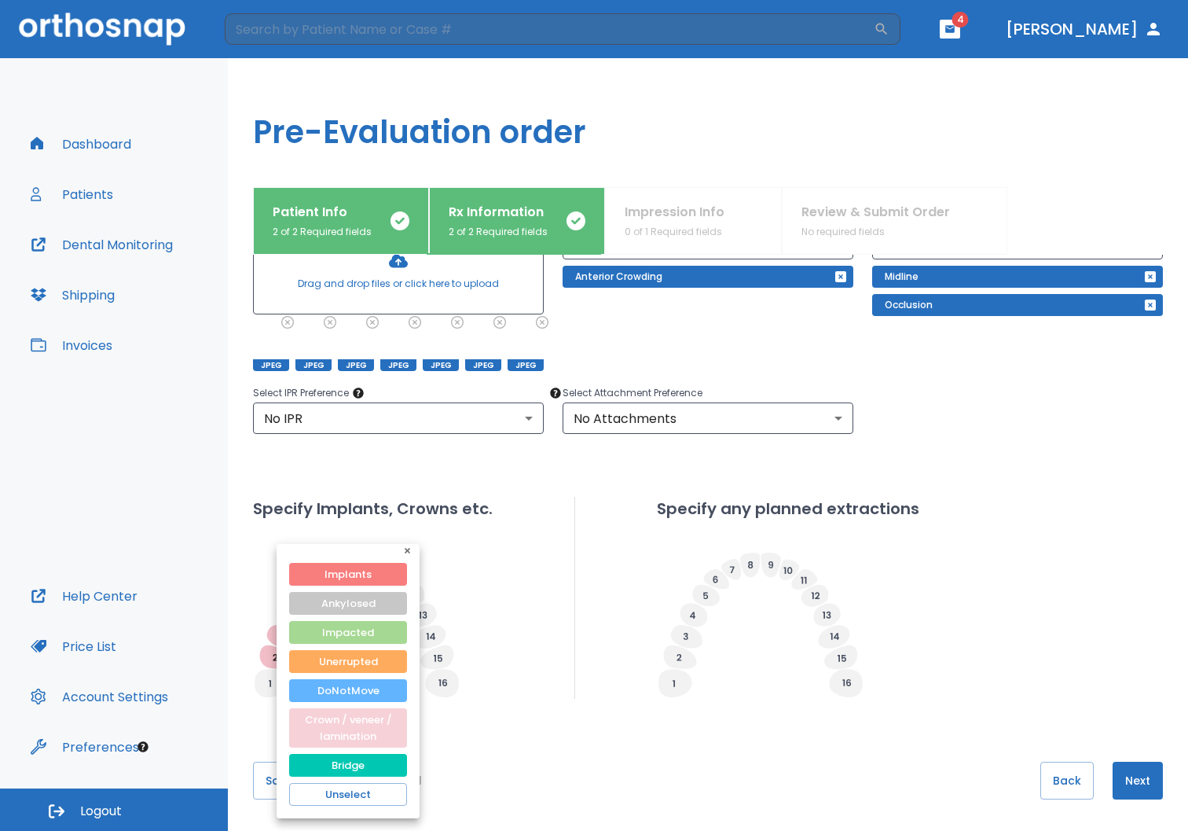
click at [336, 730] on button "Crown / veneer / lamination" at bounding box center [348, 727] width 118 height 39
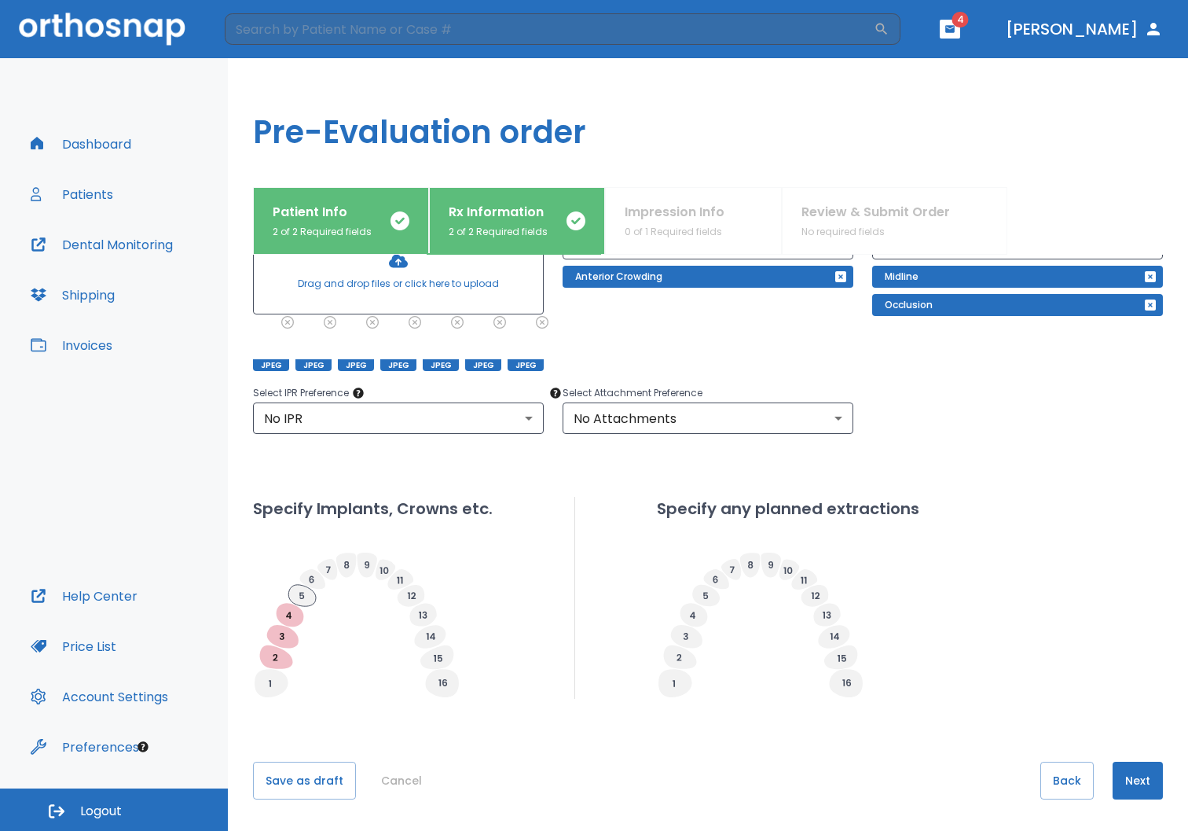
click at [304, 601] on icon at bounding box center [302, 595] width 28 height 21
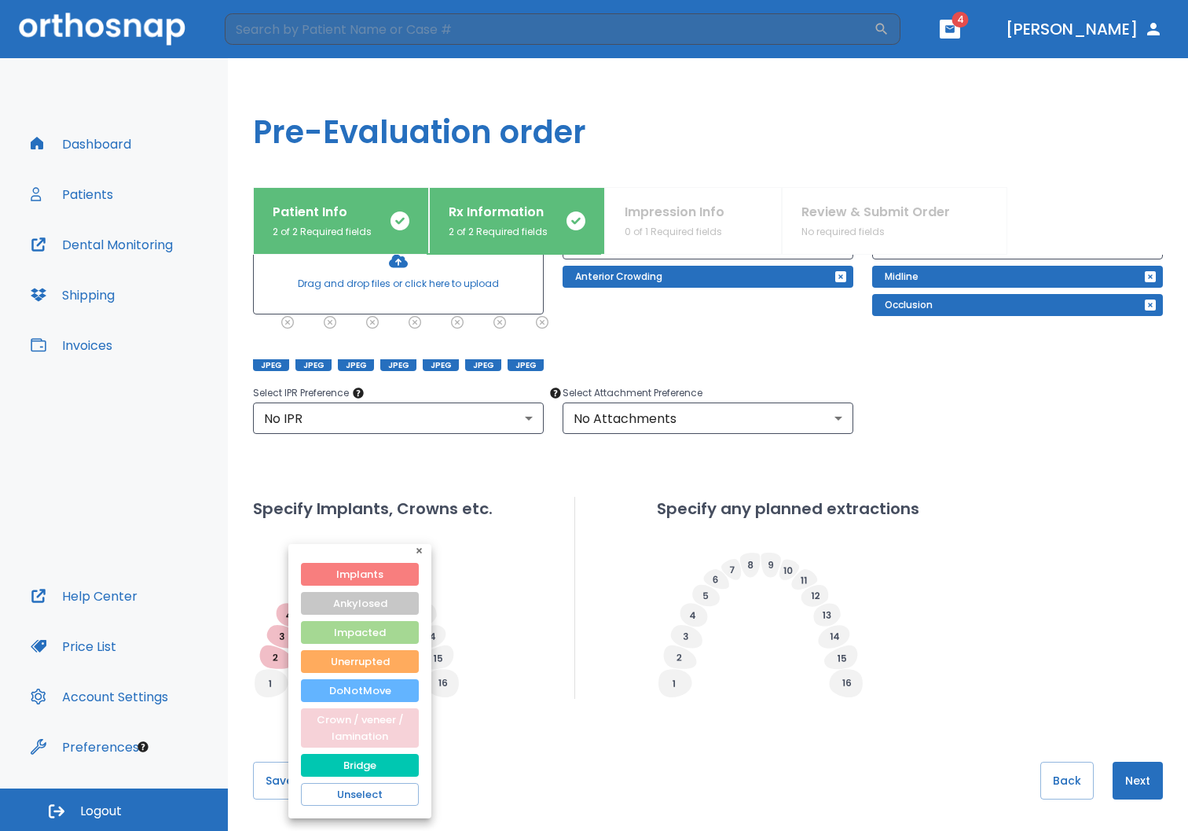
click at [351, 725] on button "Crown / veneer / lamination" at bounding box center [360, 727] width 118 height 39
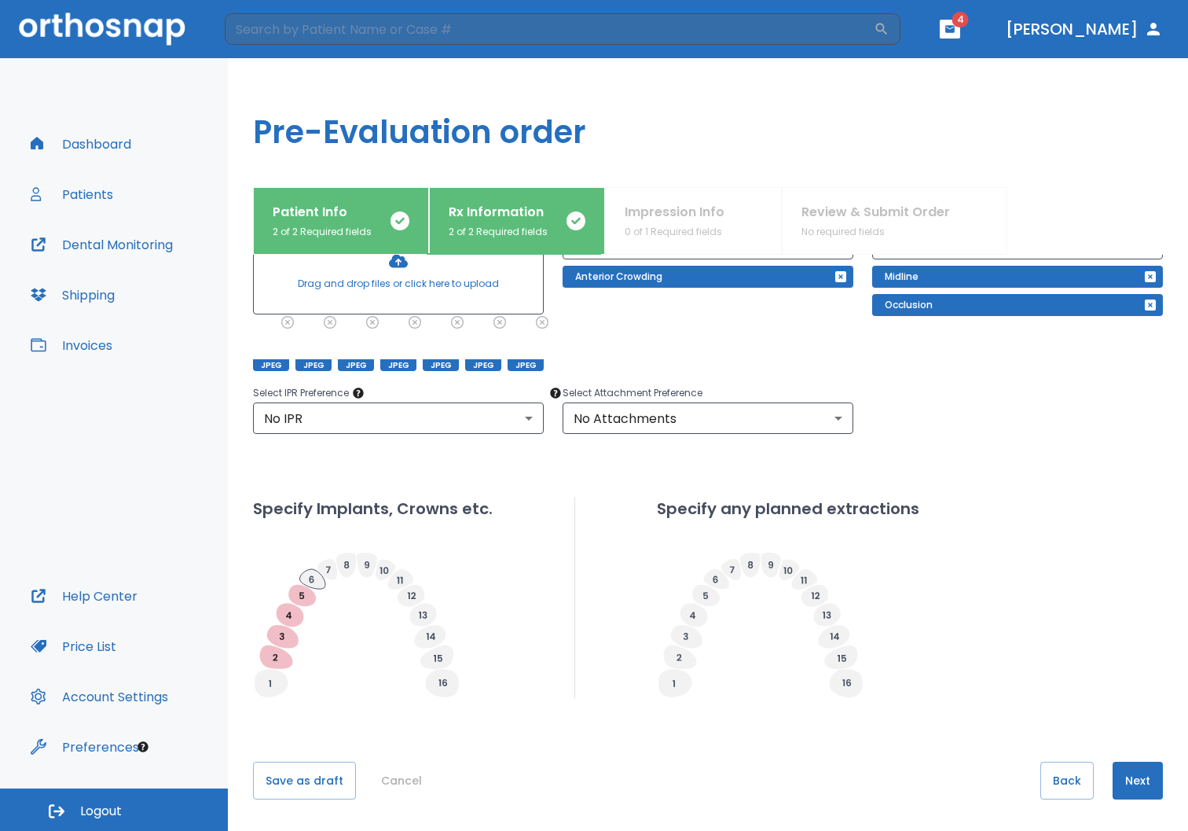
click at [317, 584] on icon at bounding box center [312, 579] width 26 height 20
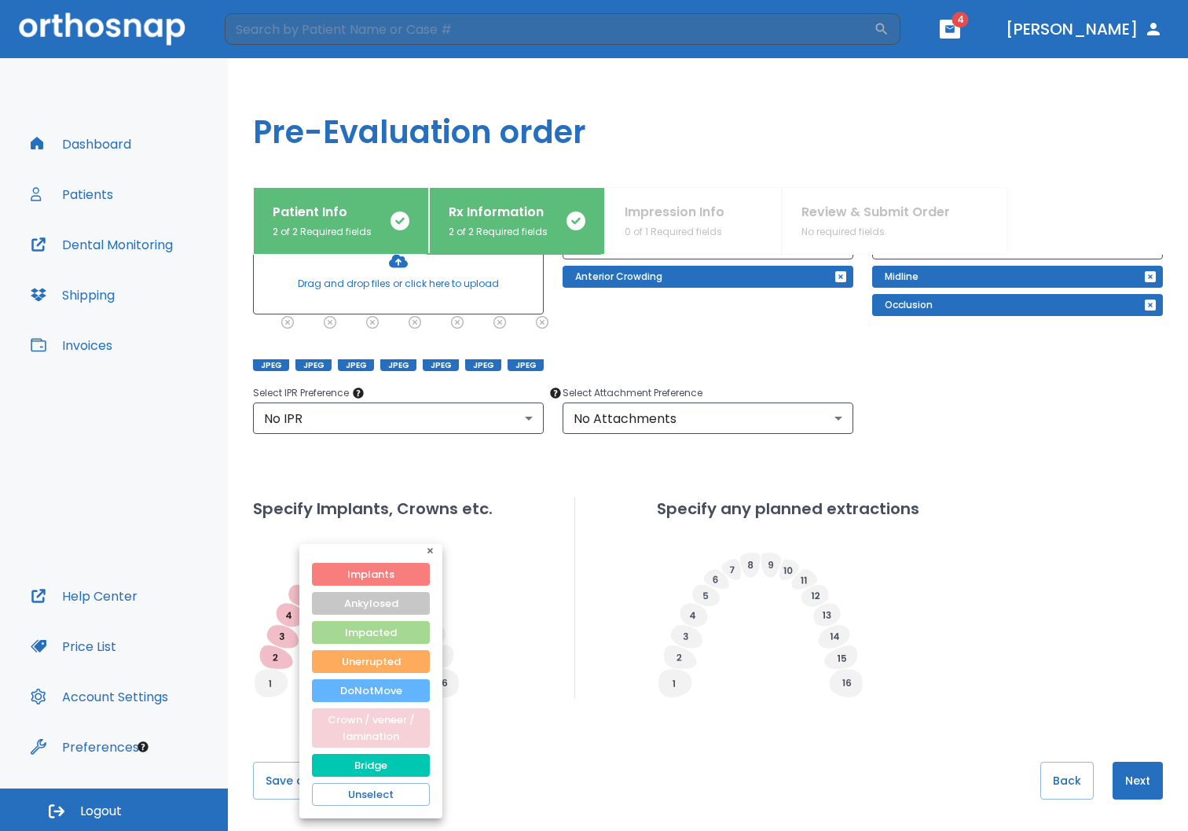
click at [348, 725] on button "Crown / veneer / lamination" at bounding box center [371, 727] width 118 height 39
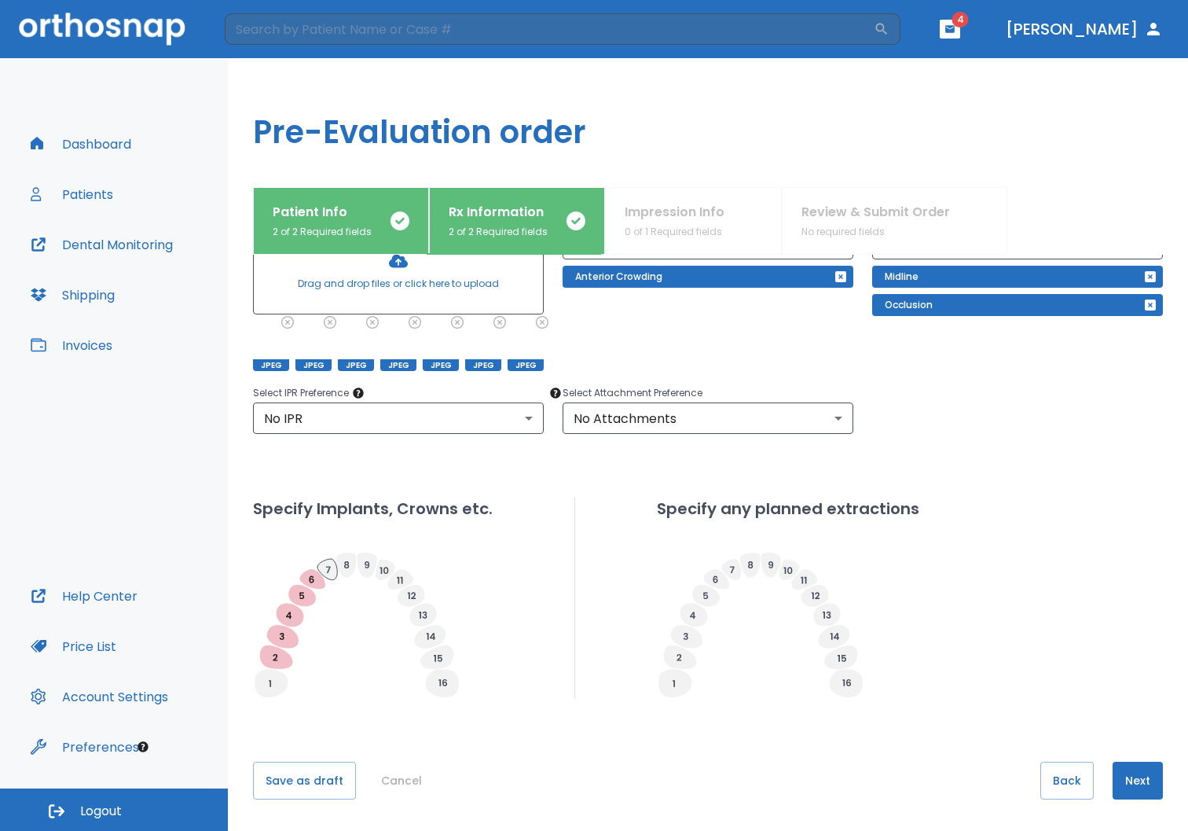
click at [332, 575] on icon at bounding box center [328, 569] width 20 height 21
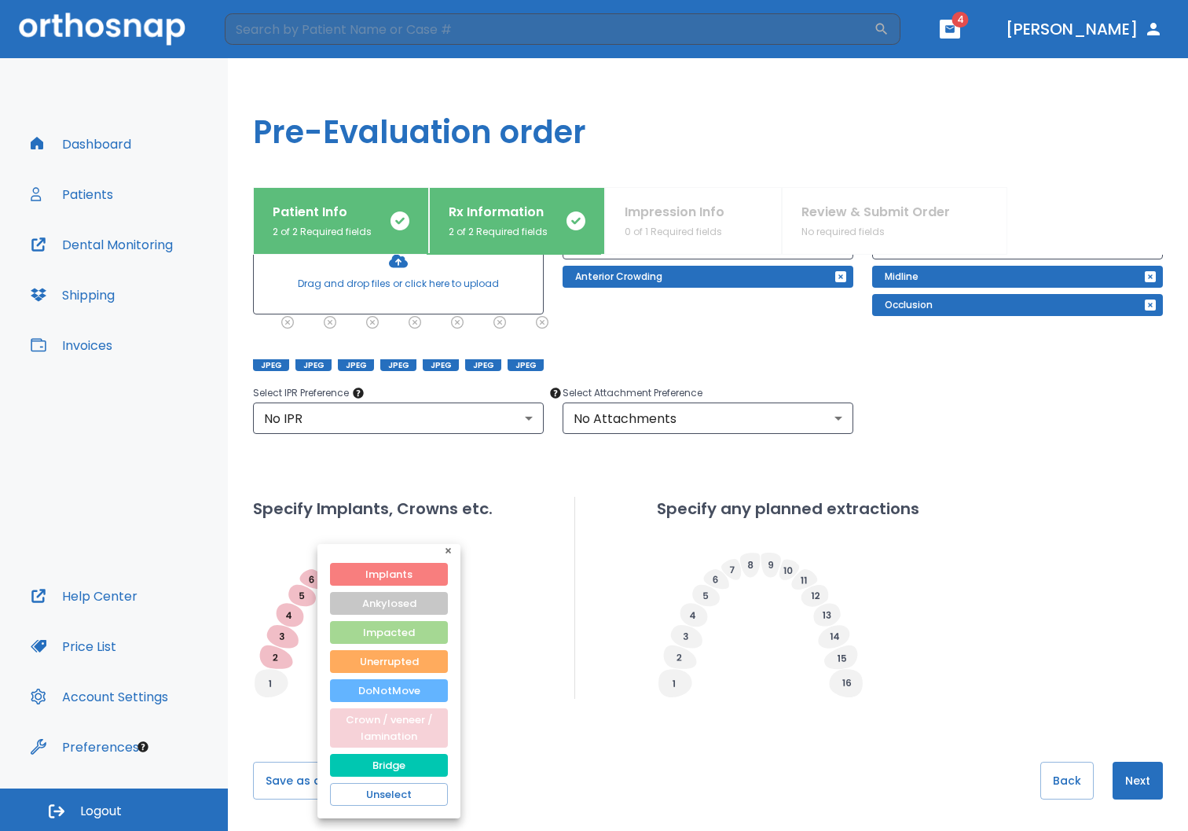
click at [374, 729] on button "Crown / veneer / lamination" at bounding box center [389, 727] width 118 height 39
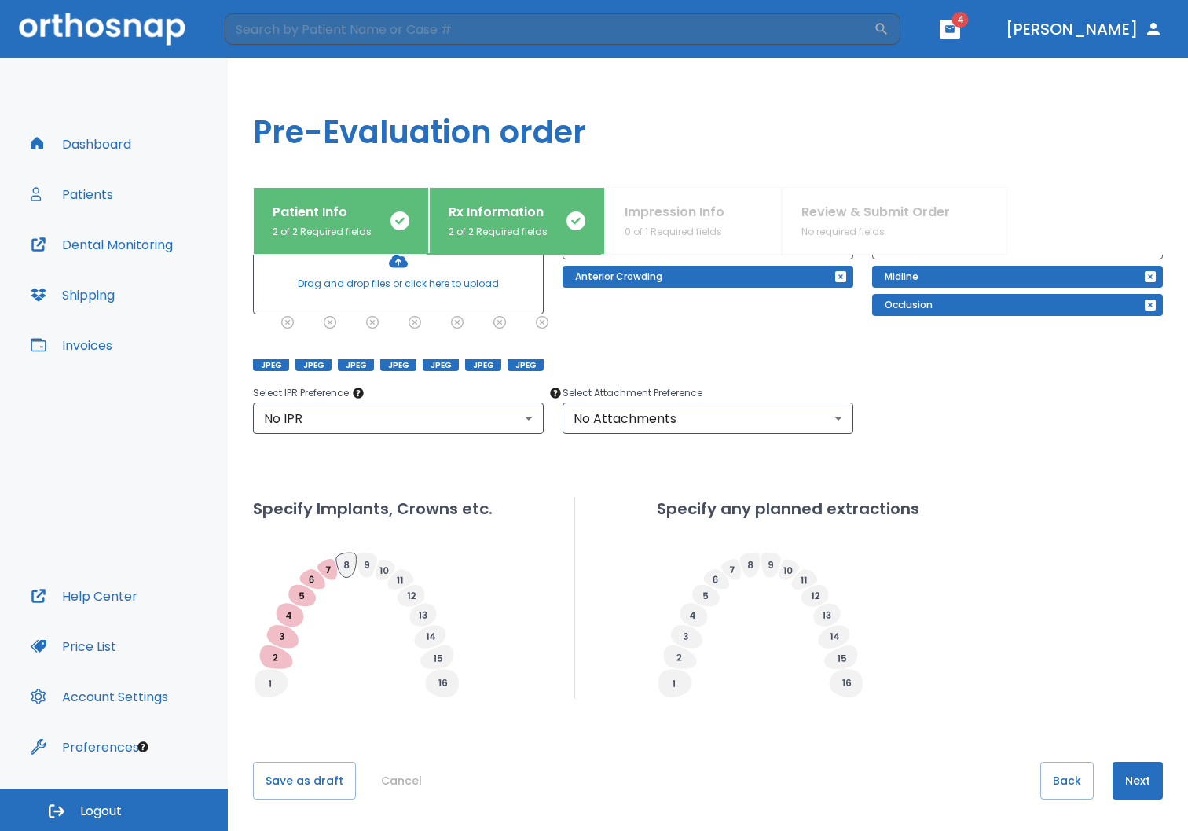
click at [350, 564] on icon at bounding box center [346, 565] width 20 height 24
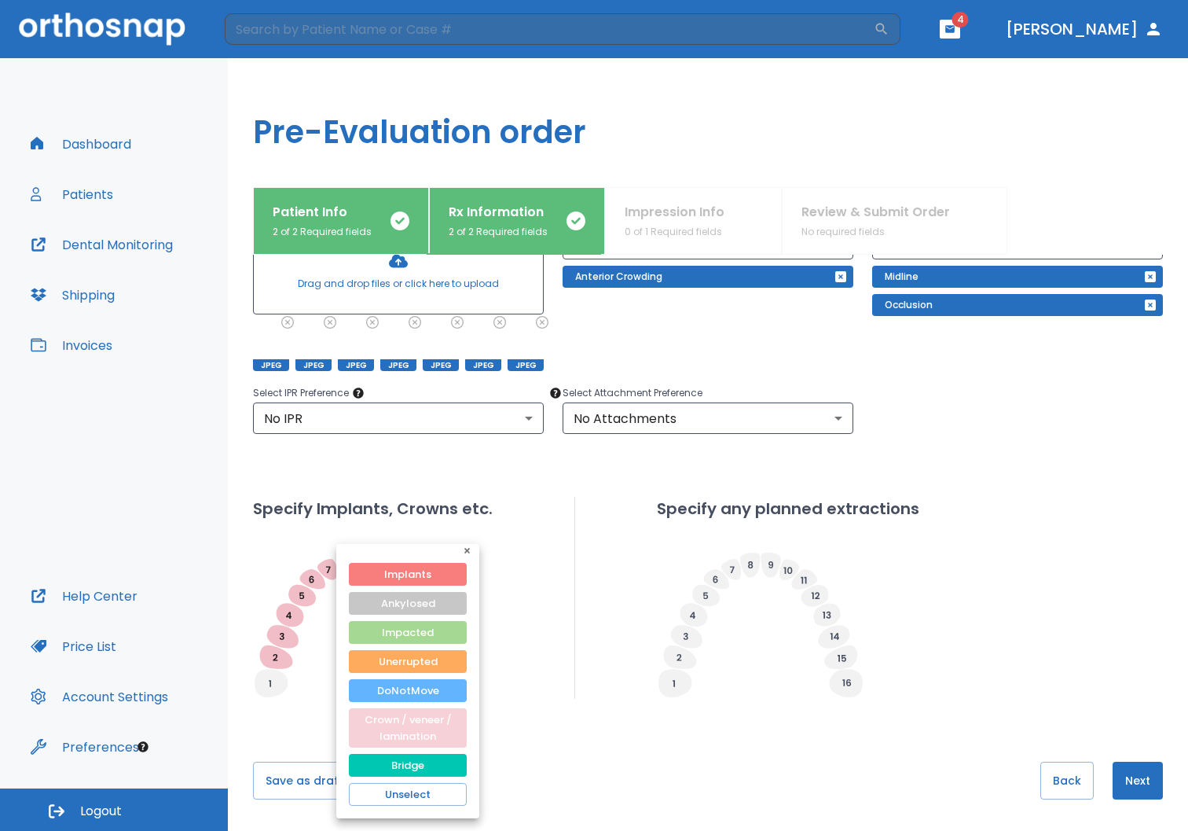
click at [389, 728] on button "Crown / veneer / lamination" at bounding box center [408, 727] width 118 height 39
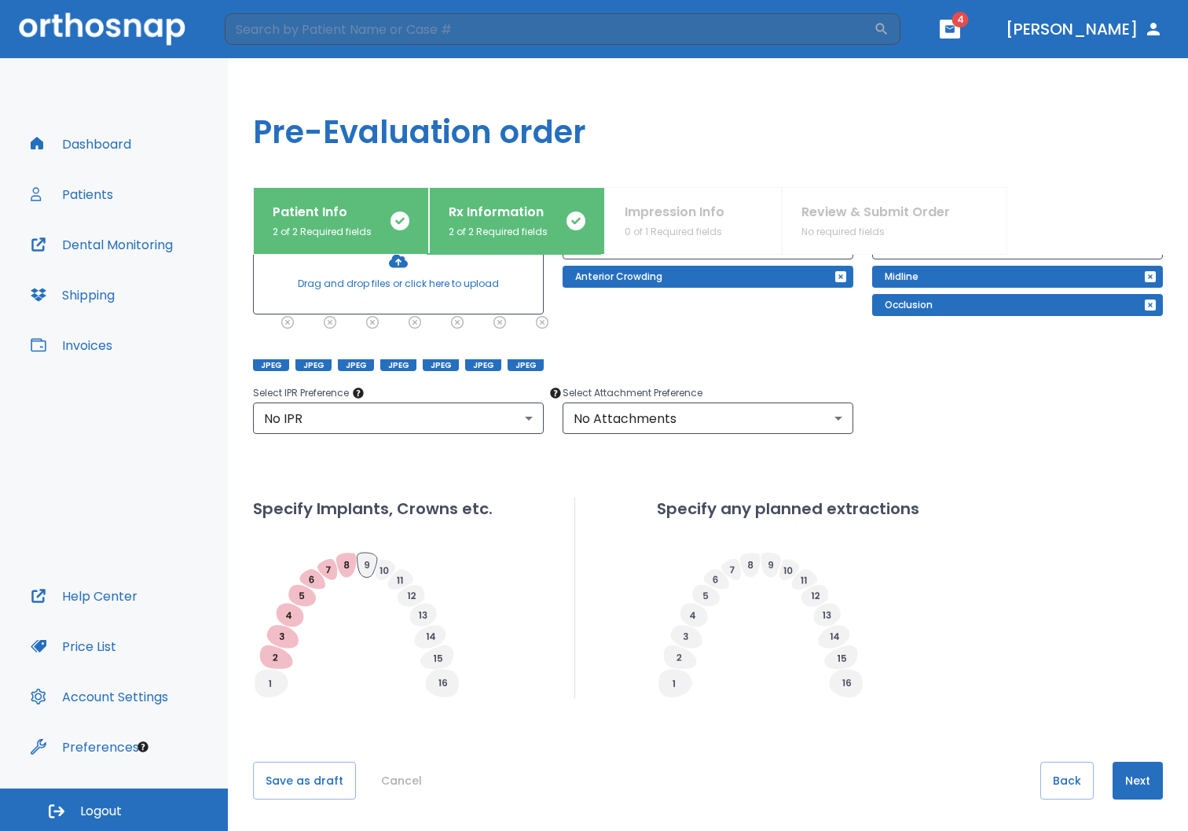
click at [361, 563] on icon at bounding box center [367, 565] width 20 height 24
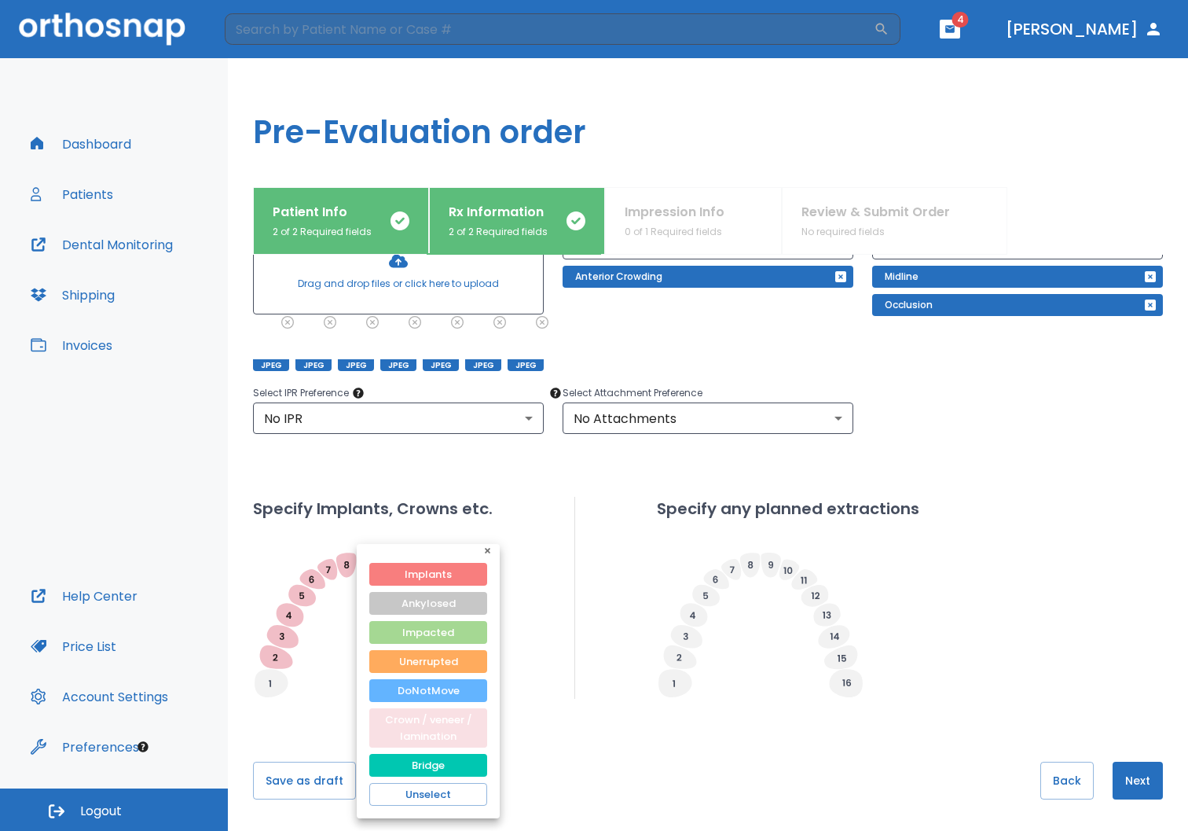
click at [414, 734] on button "Crown / veneer / lamination" at bounding box center [428, 727] width 118 height 39
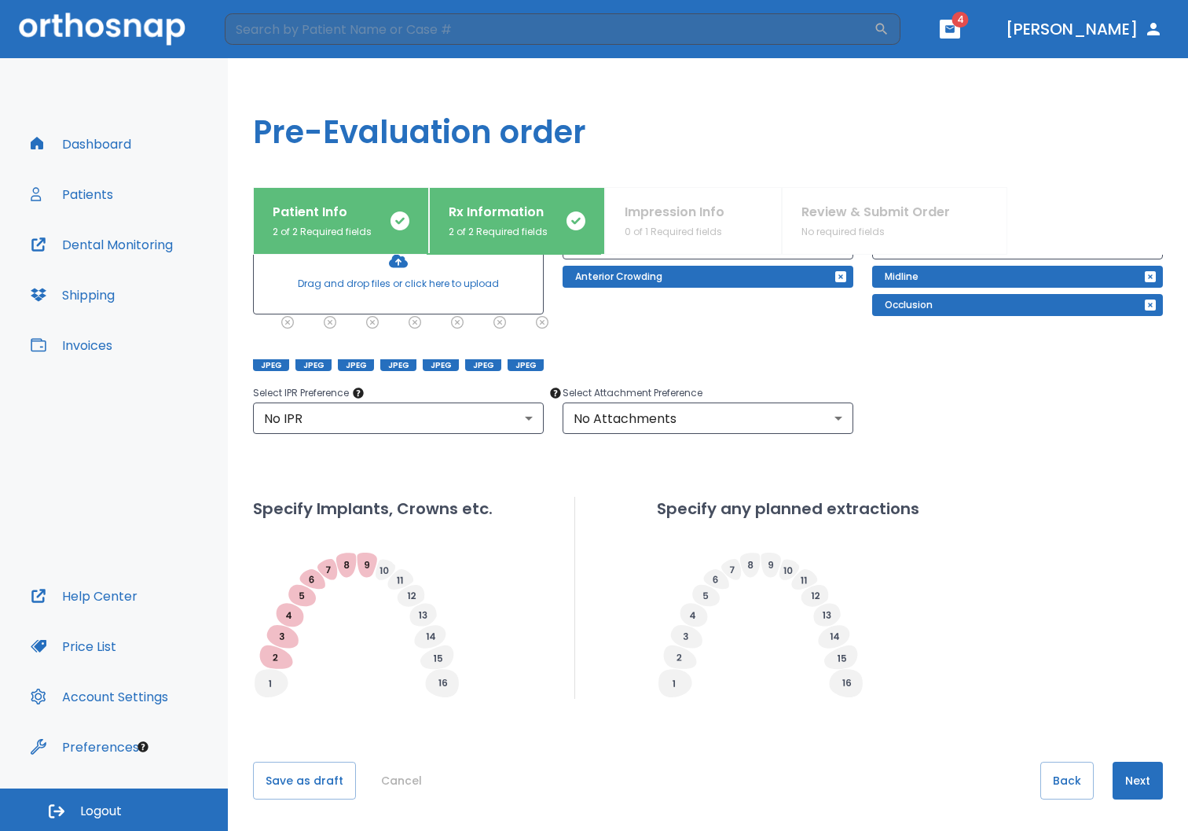
click at [388, 570] on icon at bounding box center [384, 570] width 9 height 7
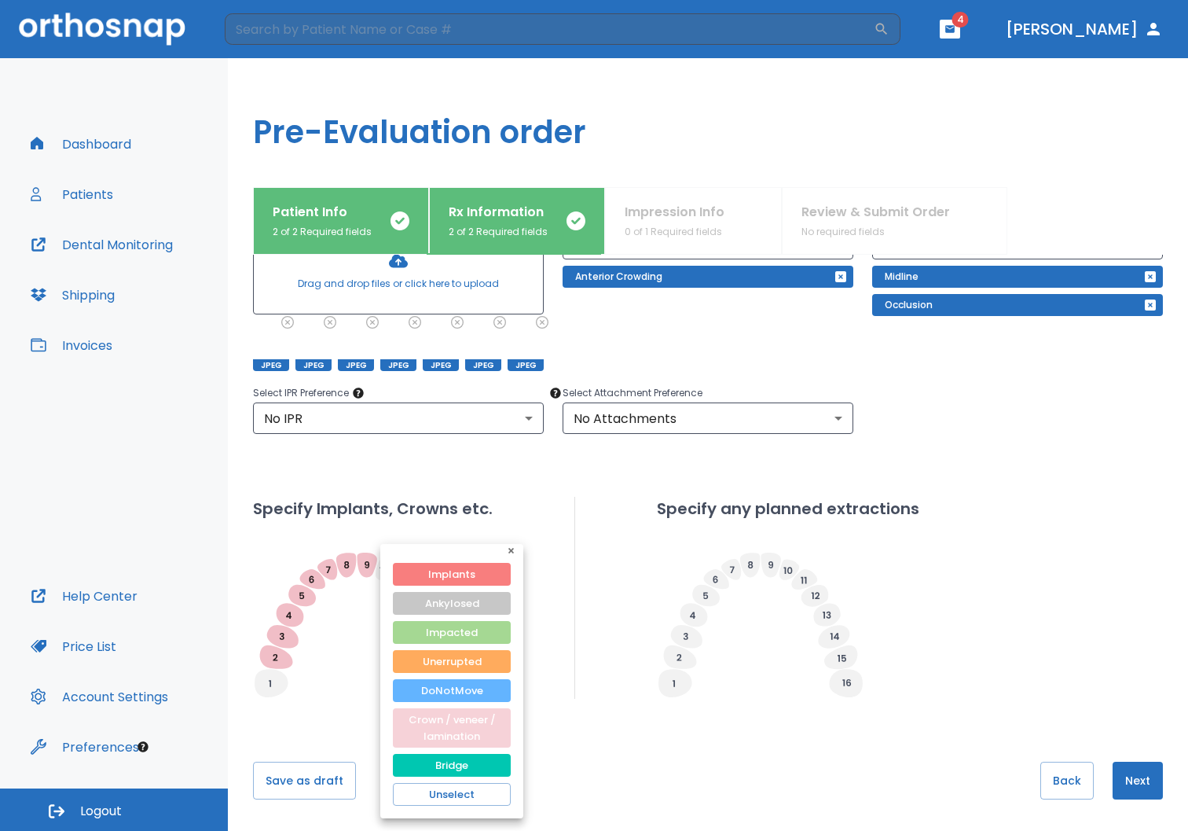
click at [421, 731] on button "Crown / veneer / lamination" at bounding box center [452, 727] width 118 height 39
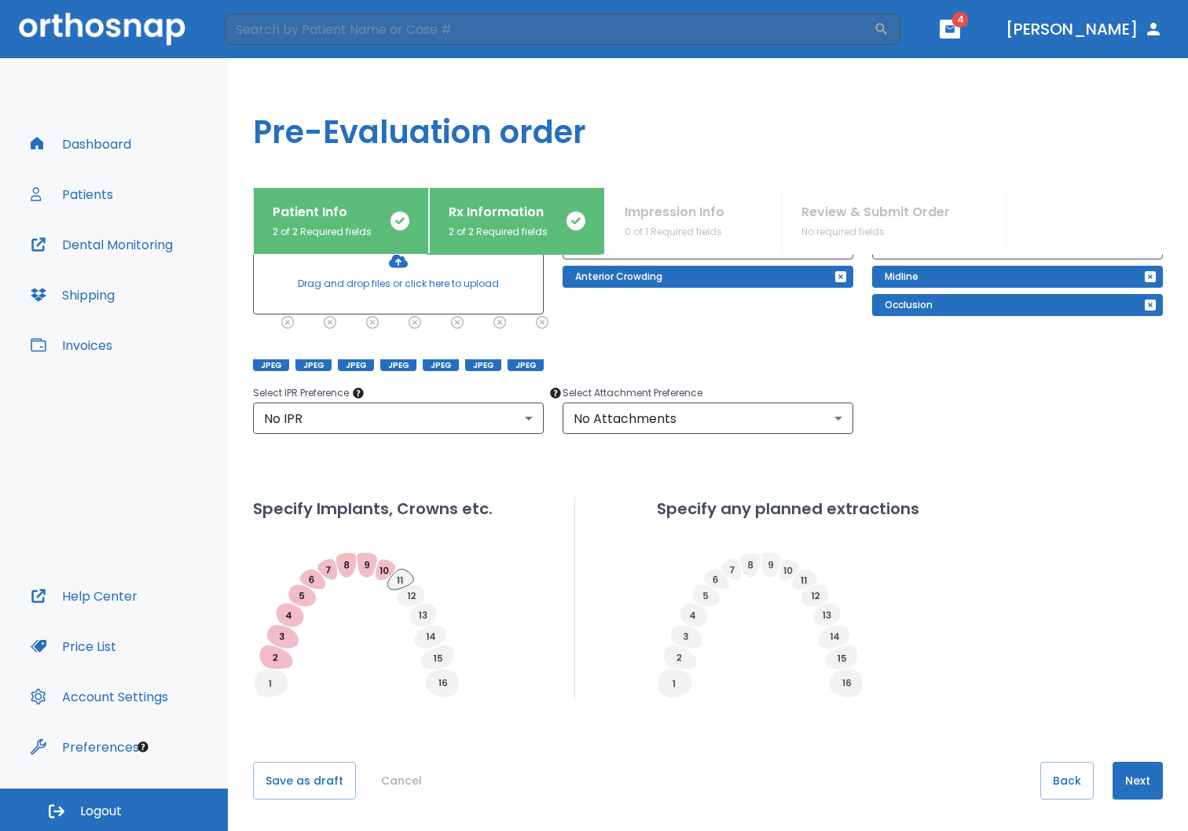
click at [406, 579] on icon at bounding box center [401, 579] width 26 height 20
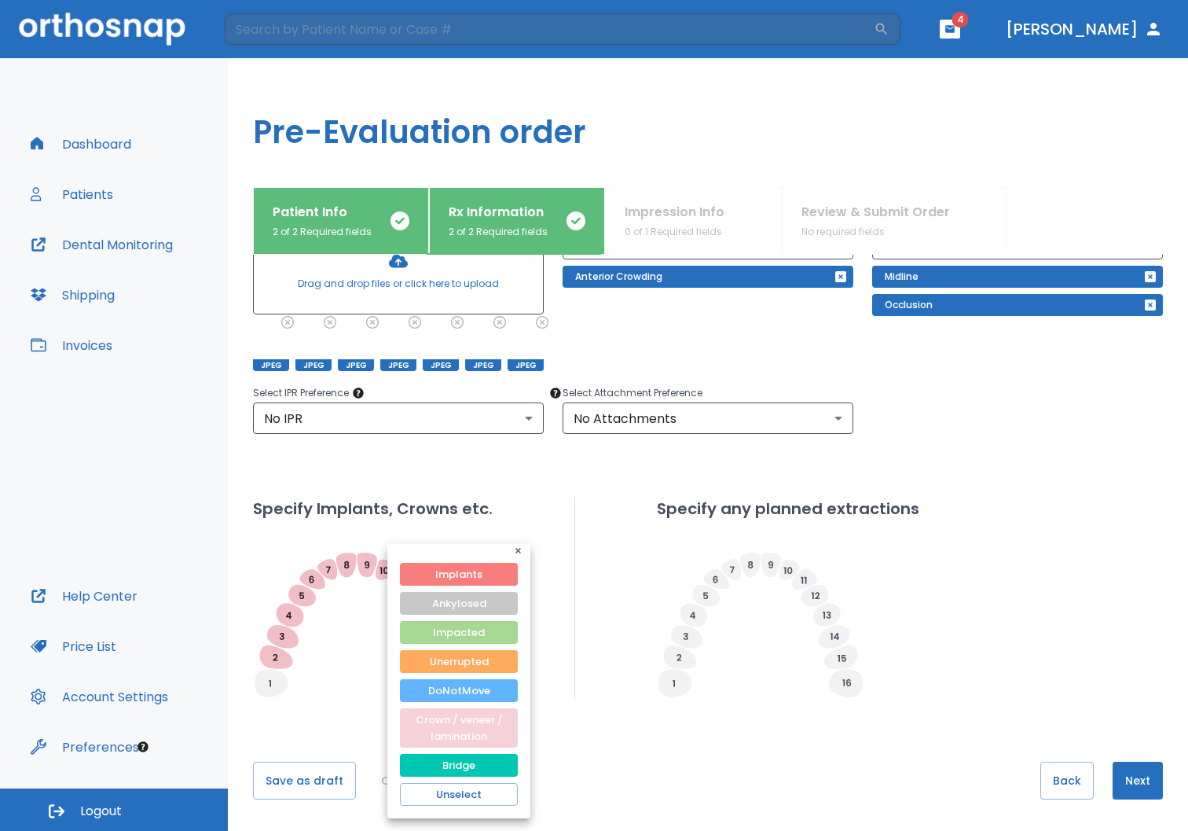
click at [426, 725] on button "Crown / veneer / lamination" at bounding box center [459, 727] width 118 height 39
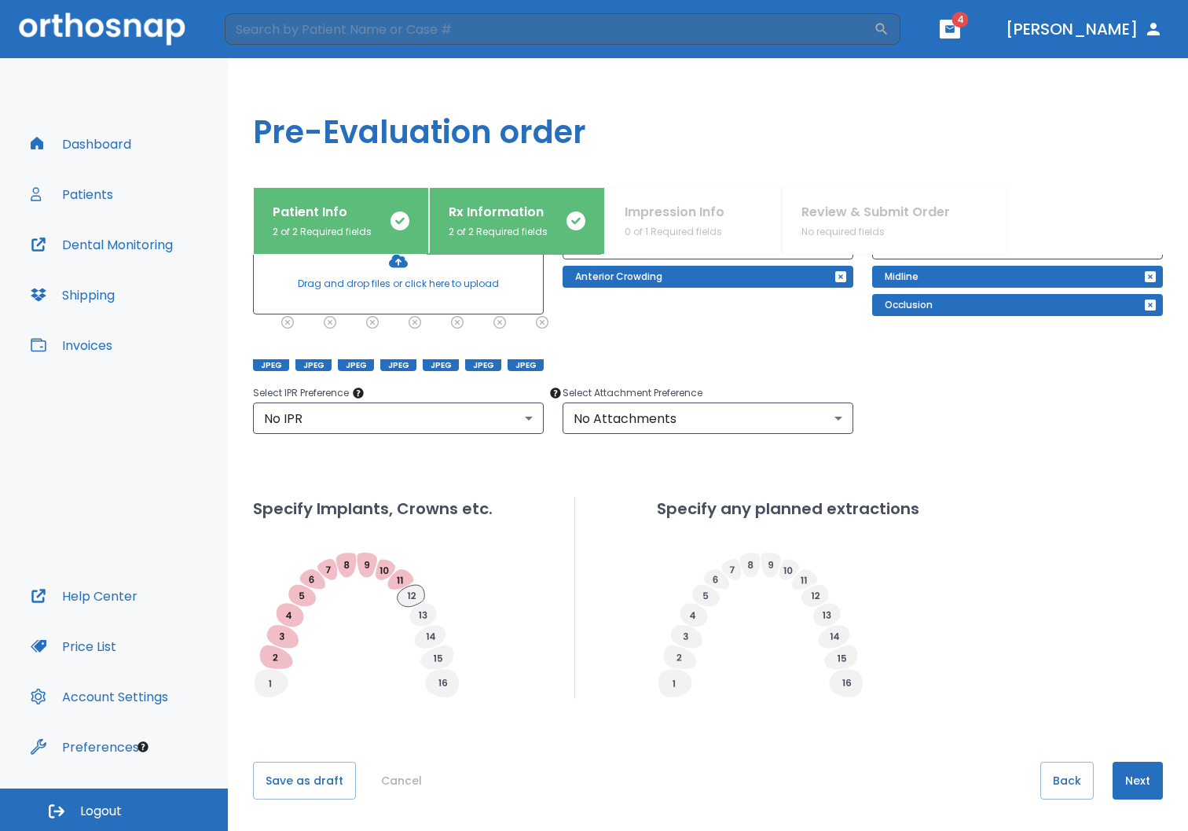
click at [413, 595] on icon at bounding box center [412, 596] width 28 height 22
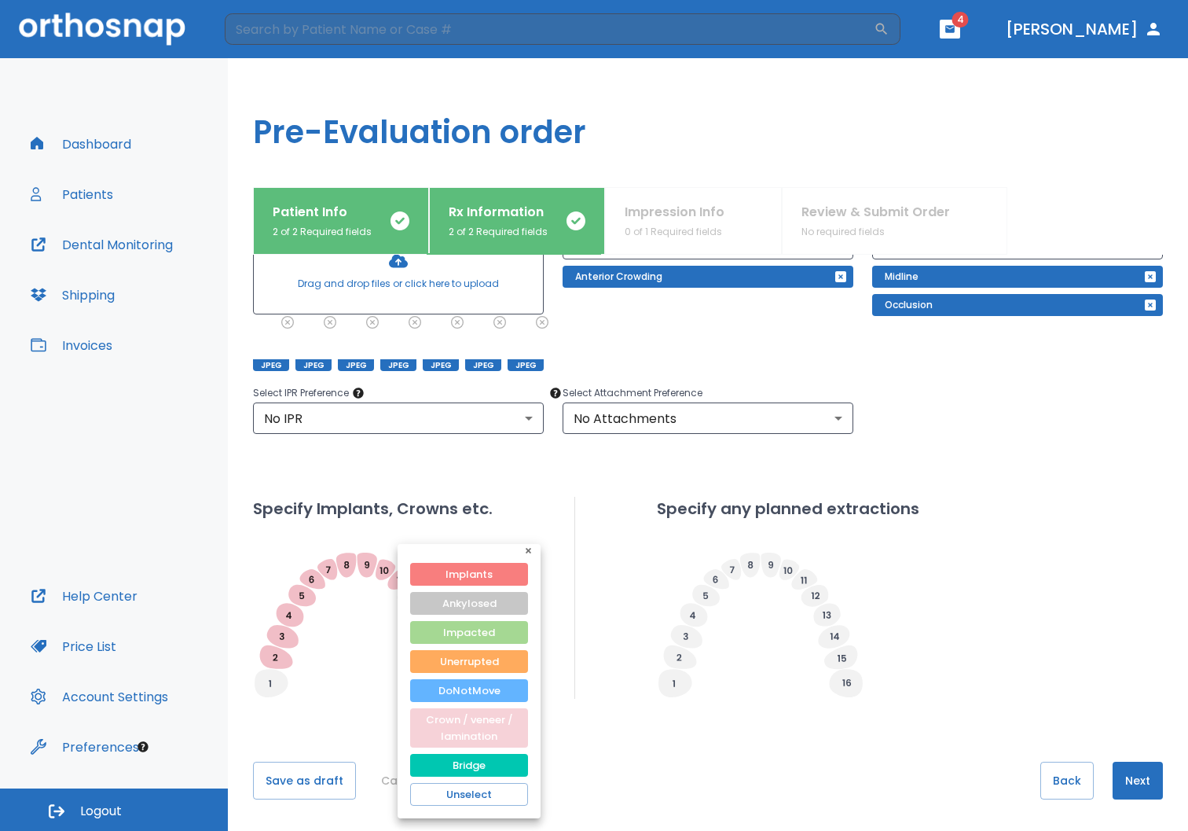
click at [430, 729] on button "Crown / veneer / lamination" at bounding box center [469, 727] width 118 height 39
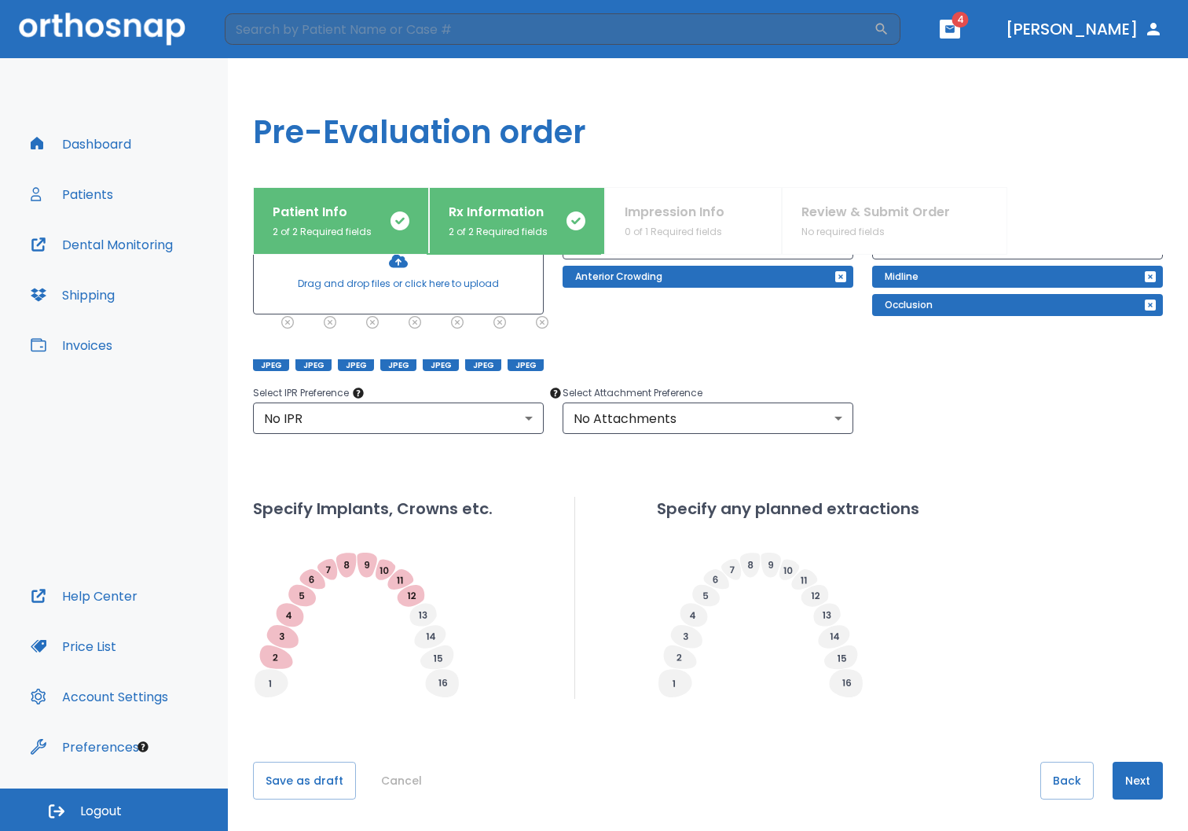
click at [421, 617] on icon at bounding box center [423, 615] width 8 height 7
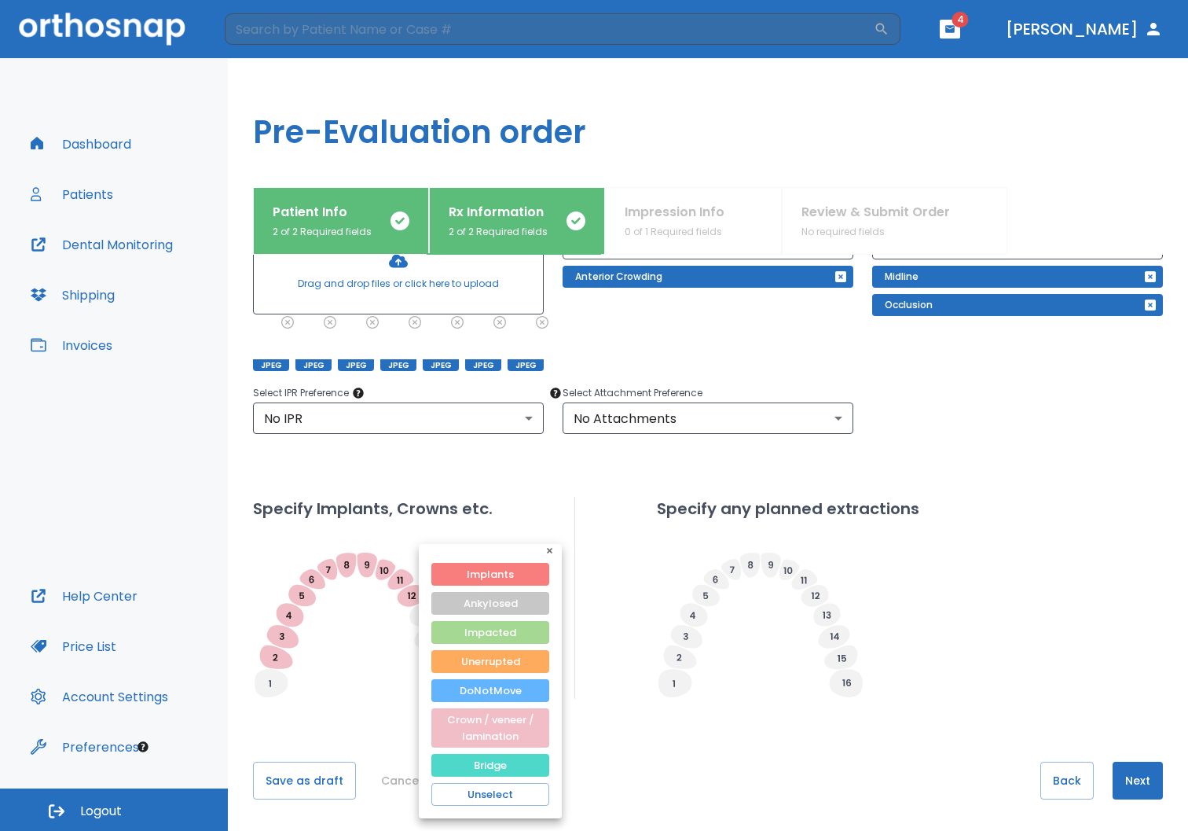
click at [468, 759] on button "Bridge" at bounding box center [491, 765] width 118 height 23
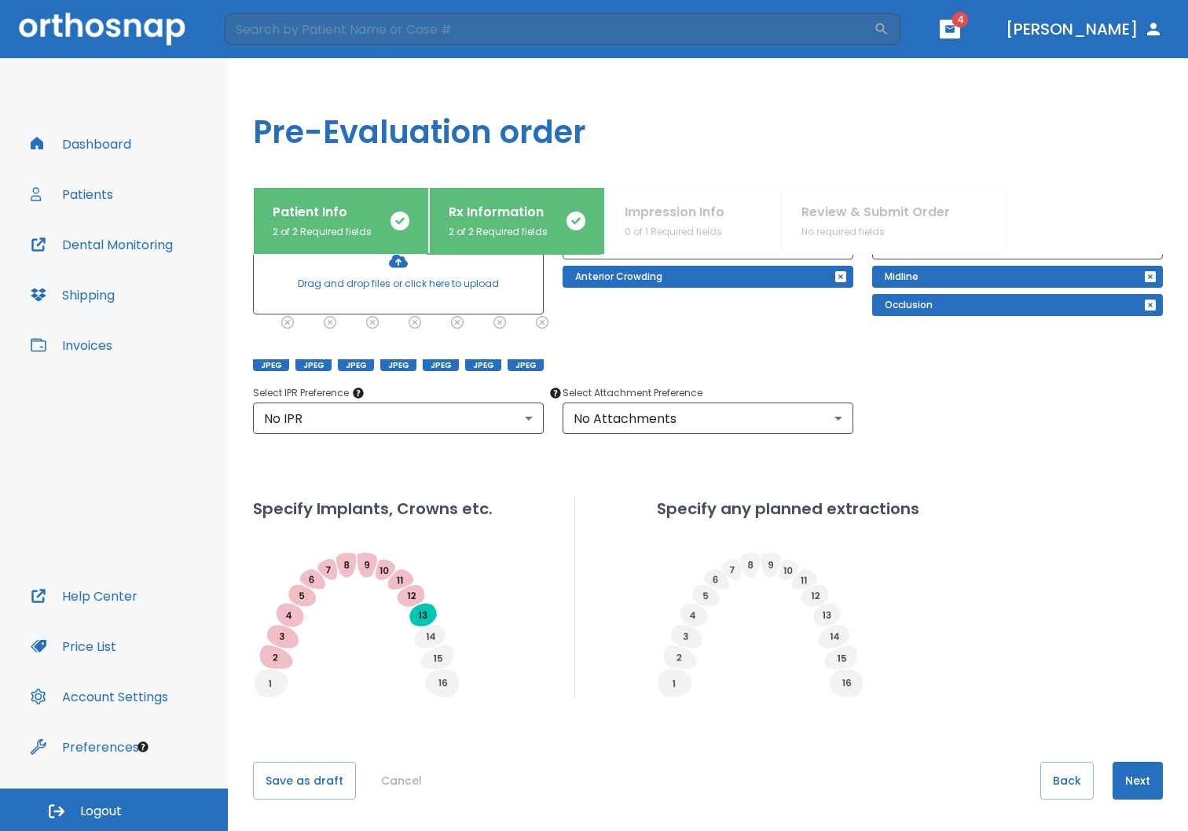
click at [430, 623] on icon at bounding box center [357, 625] width 208 height 147
click at [432, 637] on icon at bounding box center [429, 636] width 31 height 23
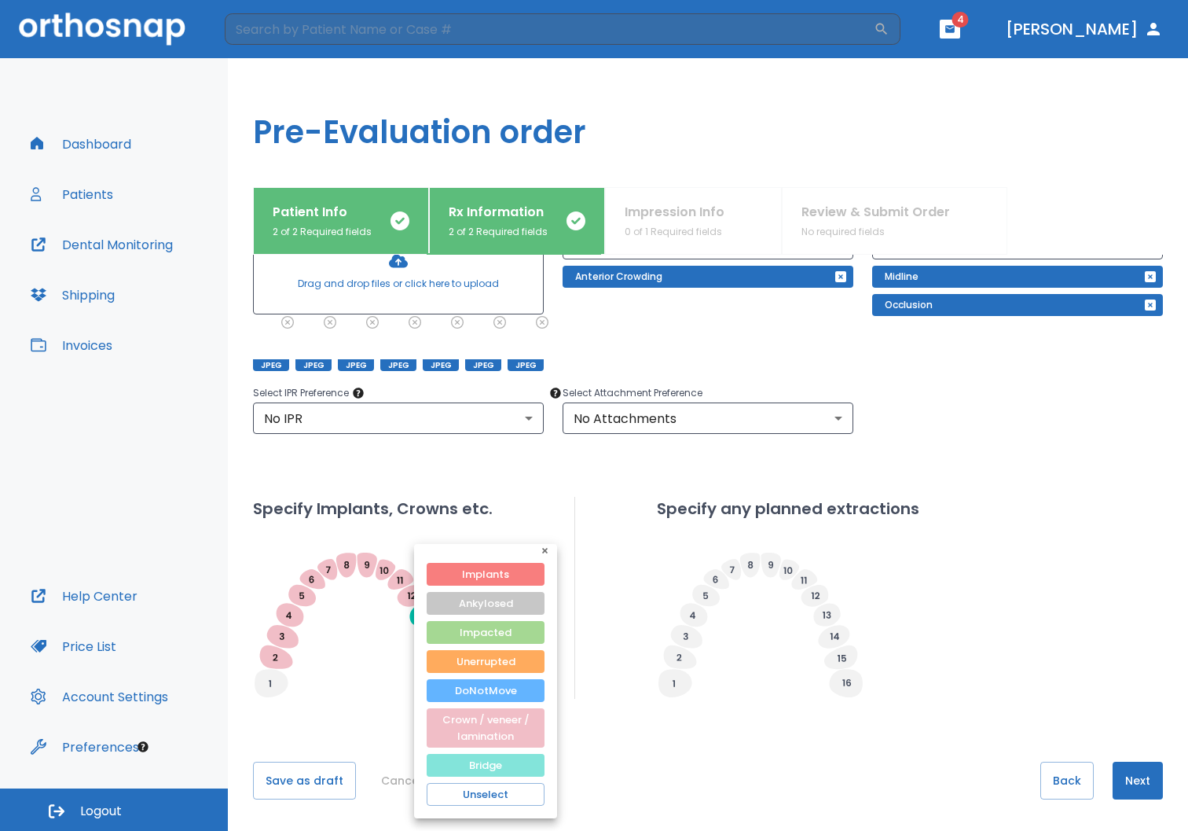
click at [463, 766] on button "Bridge" at bounding box center [486, 765] width 118 height 23
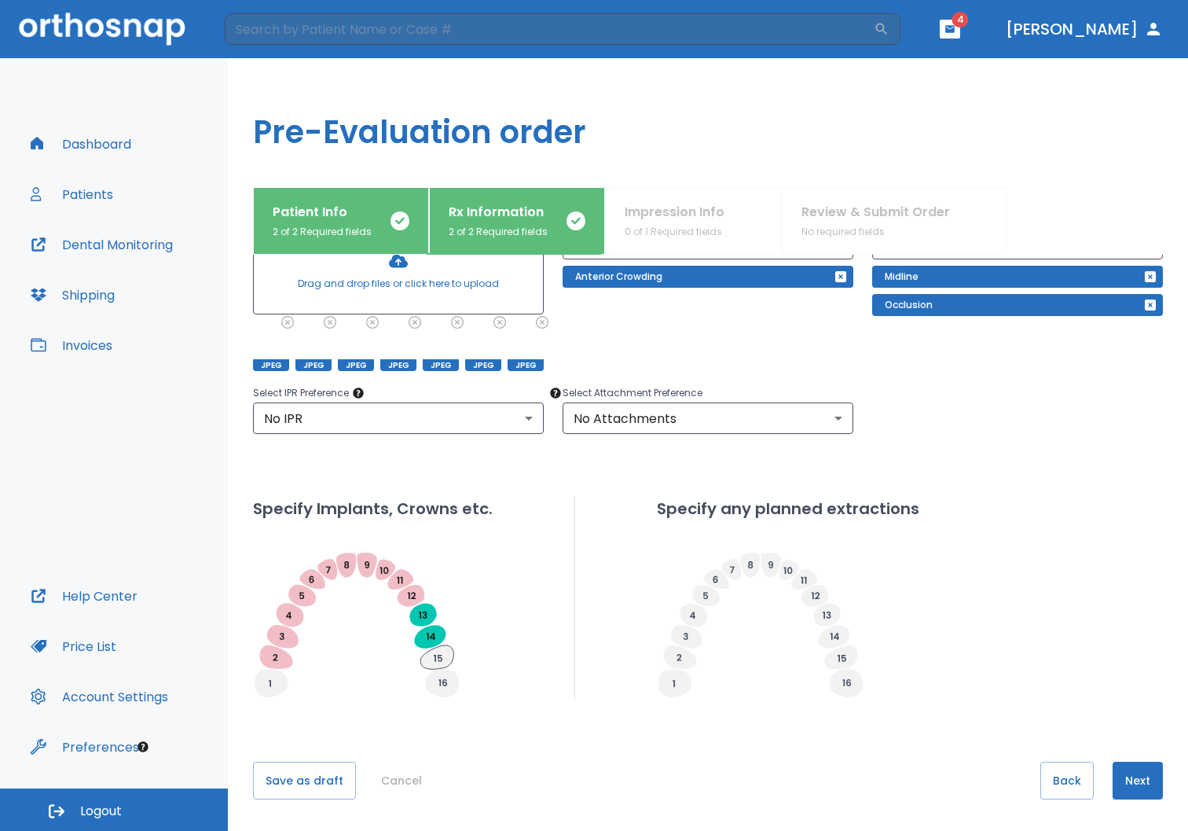
click at [437, 656] on icon at bounding box center [437, 657] width 33 height 24
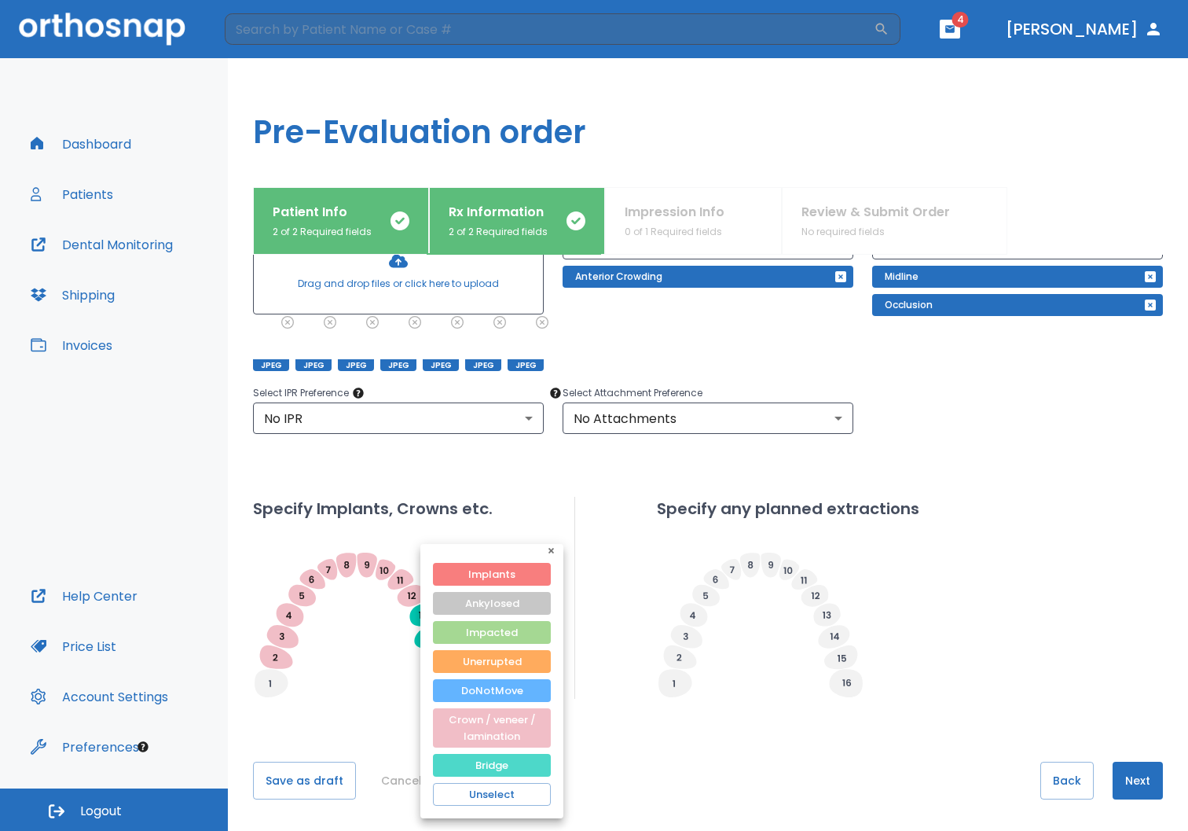
click at [464, 766] on button "Bridge" at bounding box center [492, 765] width 118 height 23
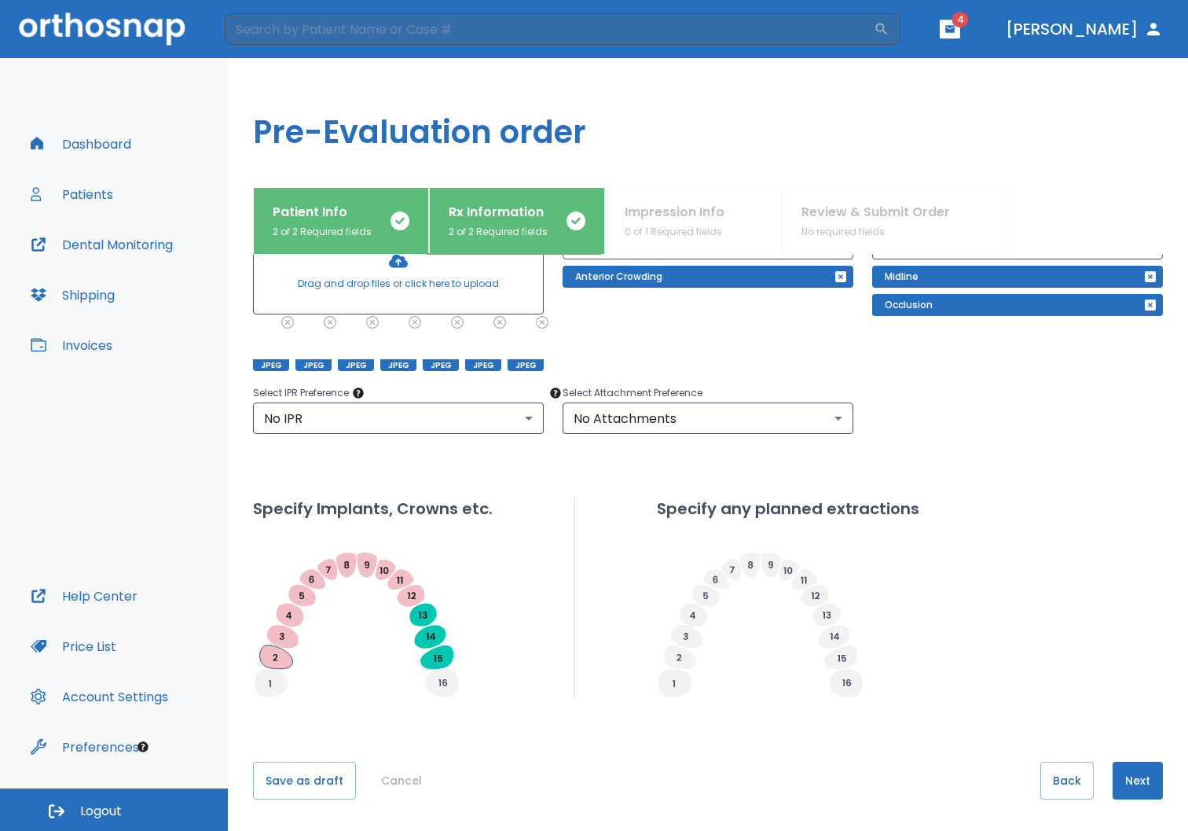
click at [274, 658] on icon at bounding box center [276, 657] width 33 height 24
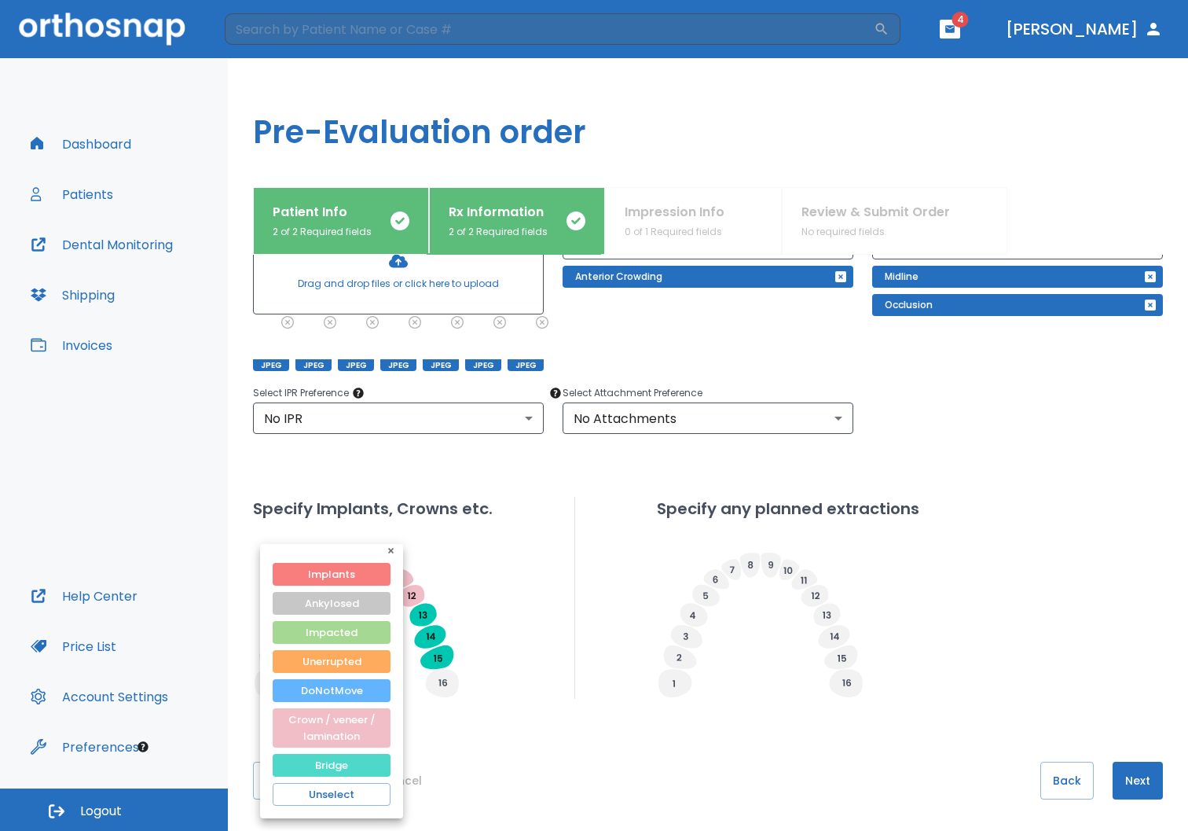
click at [319, 769] on button "Bridge" at bounding box center [332, 765] width 118 height 23
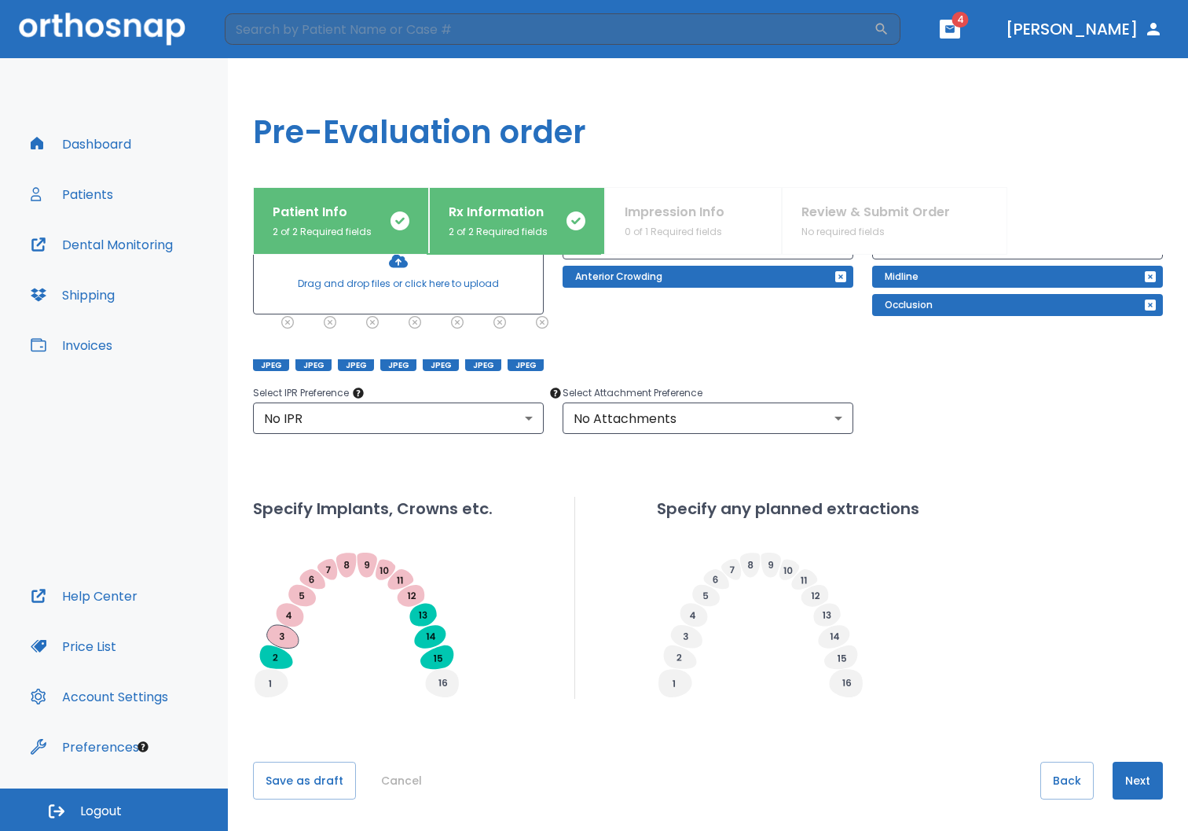
click at [287, 639] on icon at bounding box center [282, 637] width 31 height 24
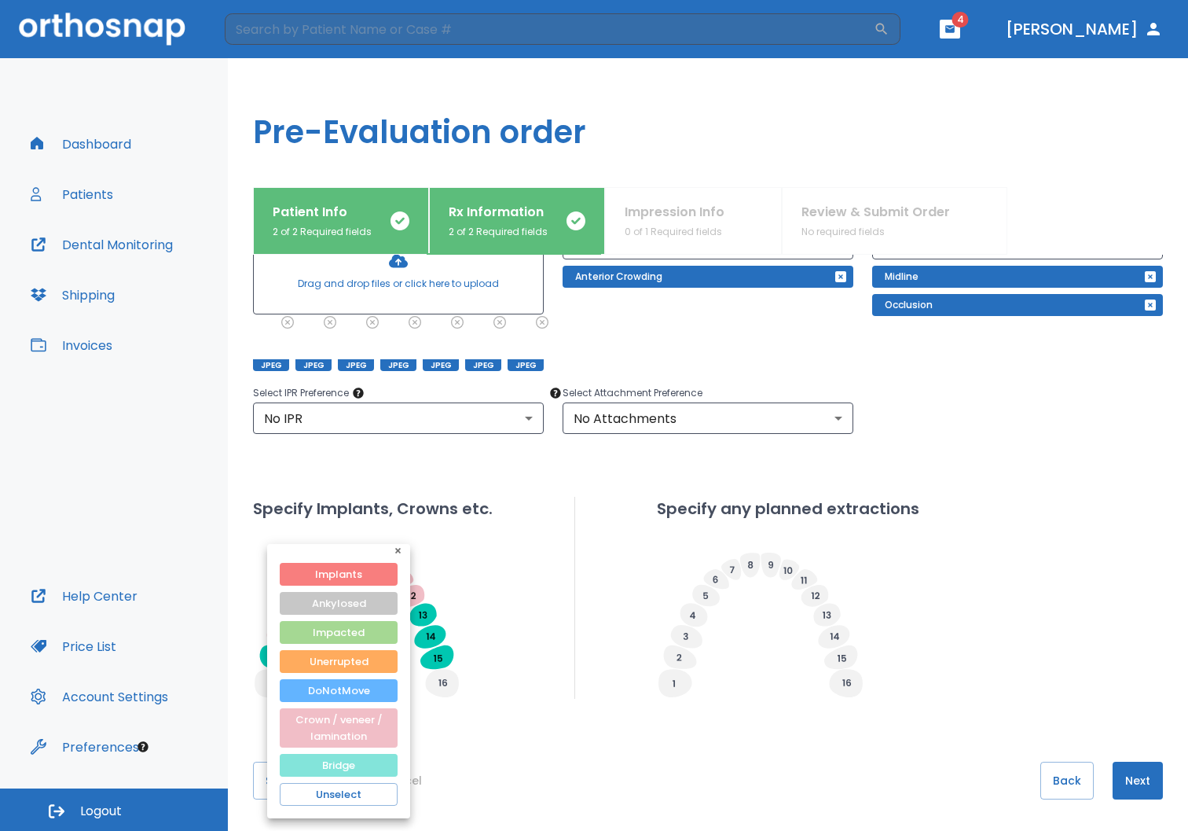
click at [347, 766] on button "Bridge" at bounding box center [339, 765] width 118 height 23
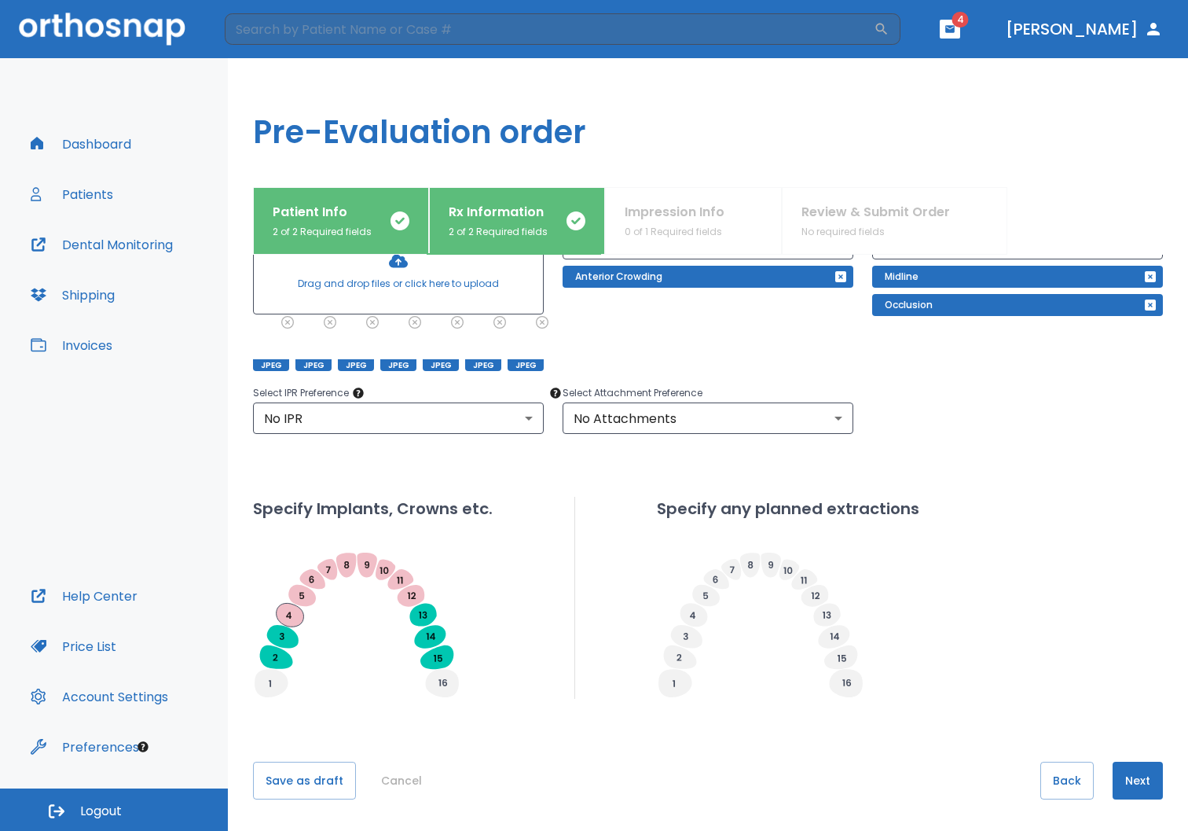
click at [292, 617] on icon at bounding box center [291, 615] width 28 height 24
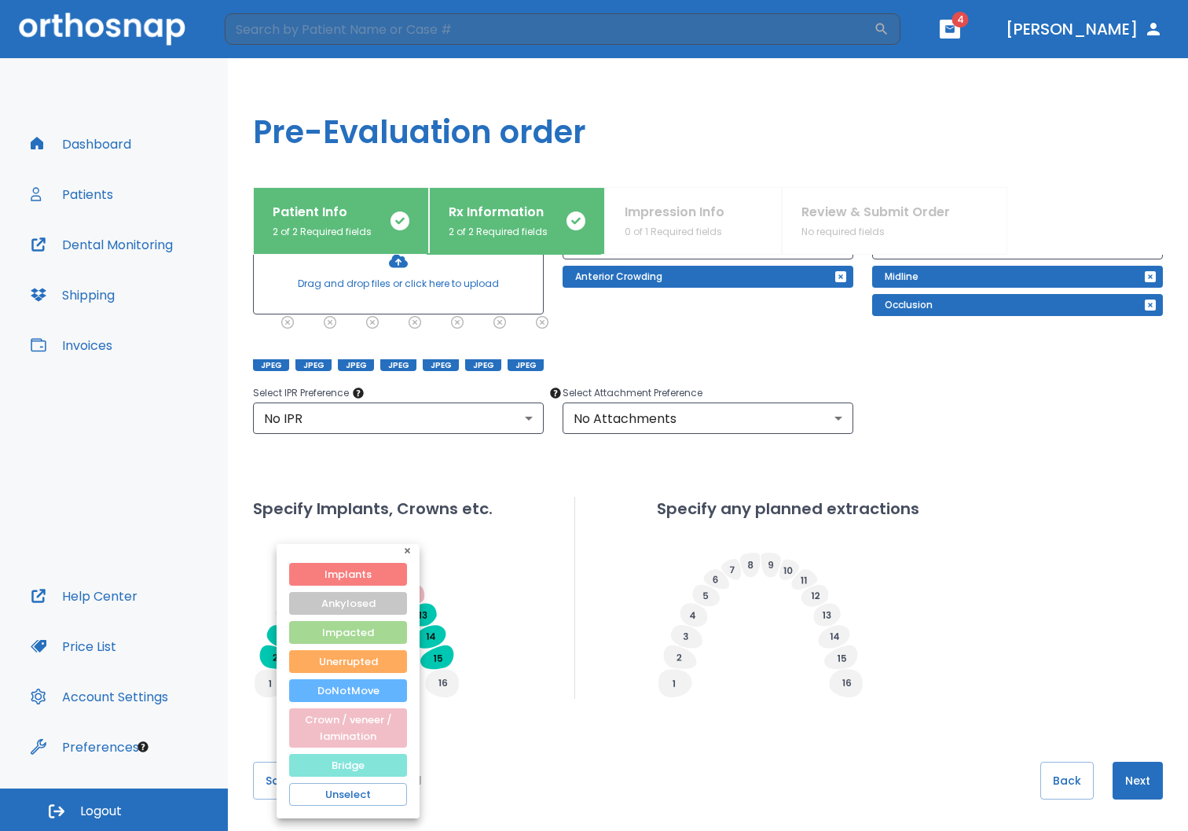
click at [331, 766] on button "Bridge" at bounding box center [348, 765] width 118 height 23
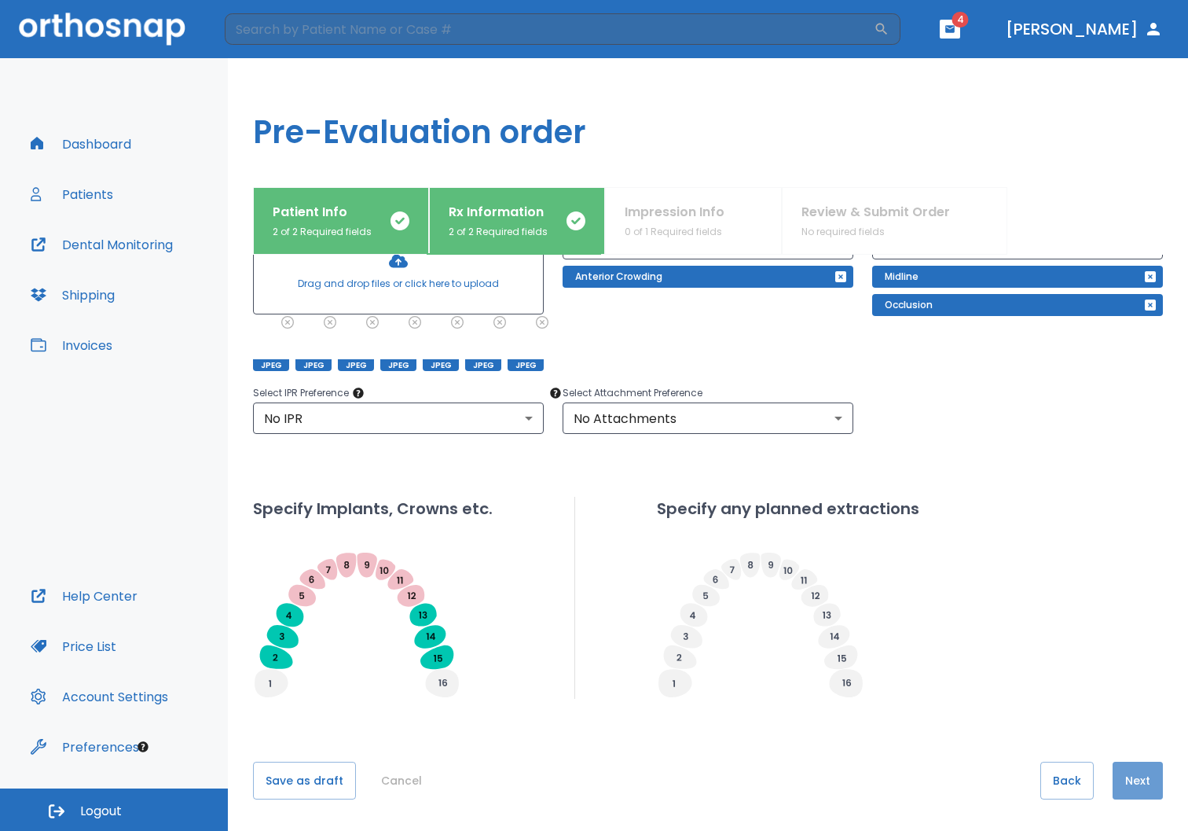
click at [1130, 780] on button "Next" at bounding box center [1138, 781] width 50 height 38
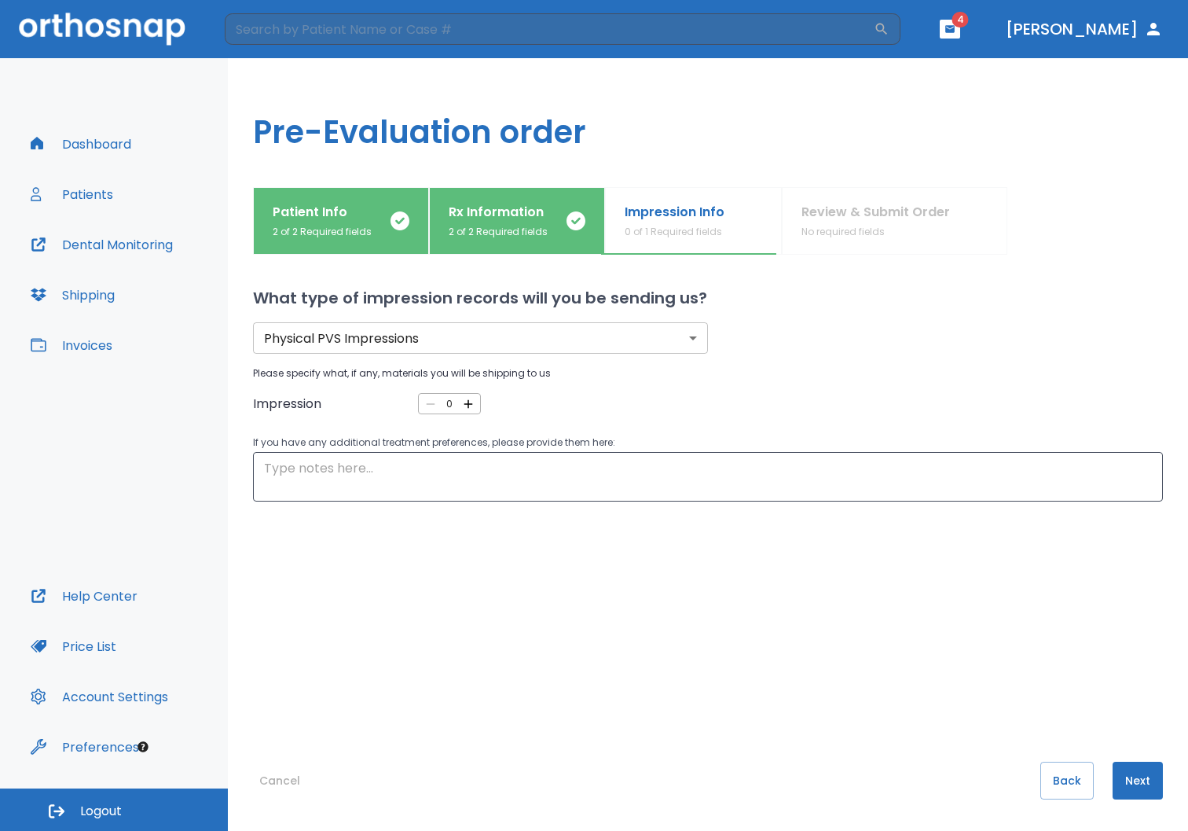
scroll to position [0, 0]
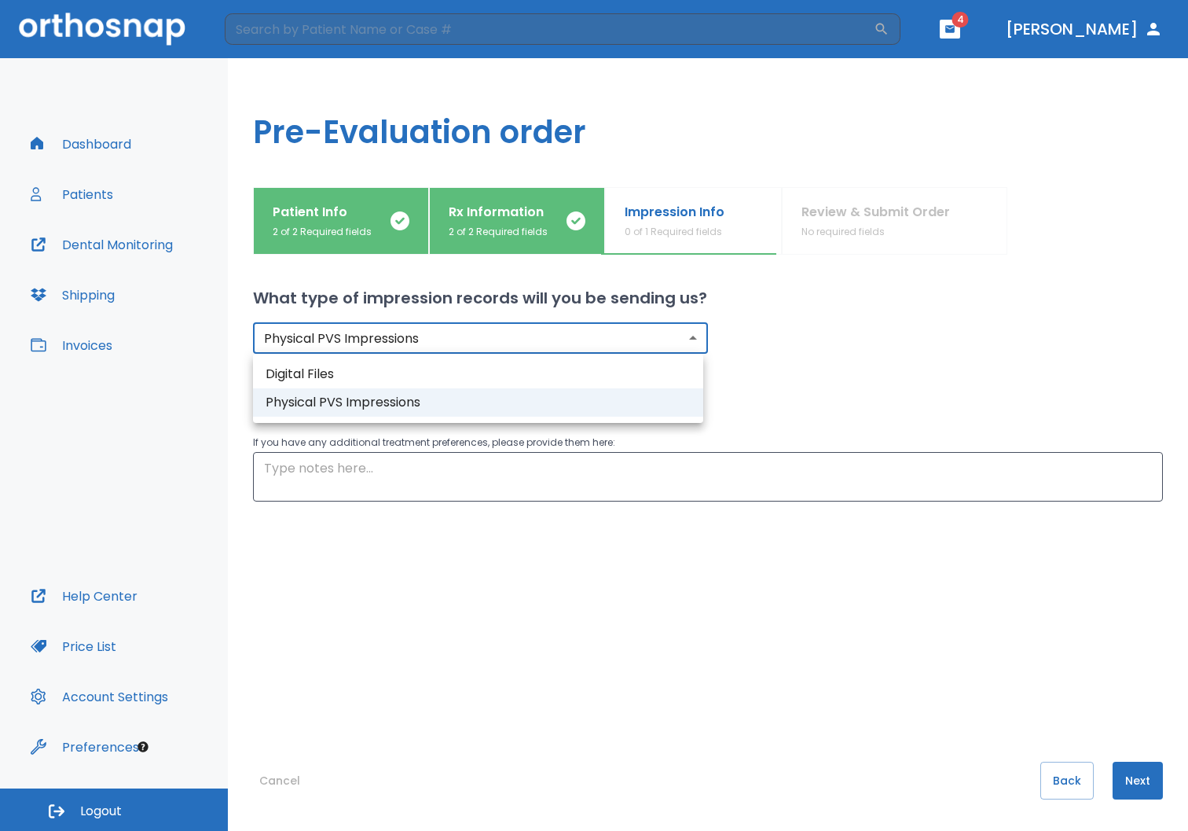
click at [690, 336] on body "​ 4 [PERSON_NAME] Dashboard Patients Dental Monitoring Shipping Invoices Help C…" at bounding box center [594, 415] width 1188 height 831
click at [690, 336] on div at bounding box center [594, 415] width 1188 height 831
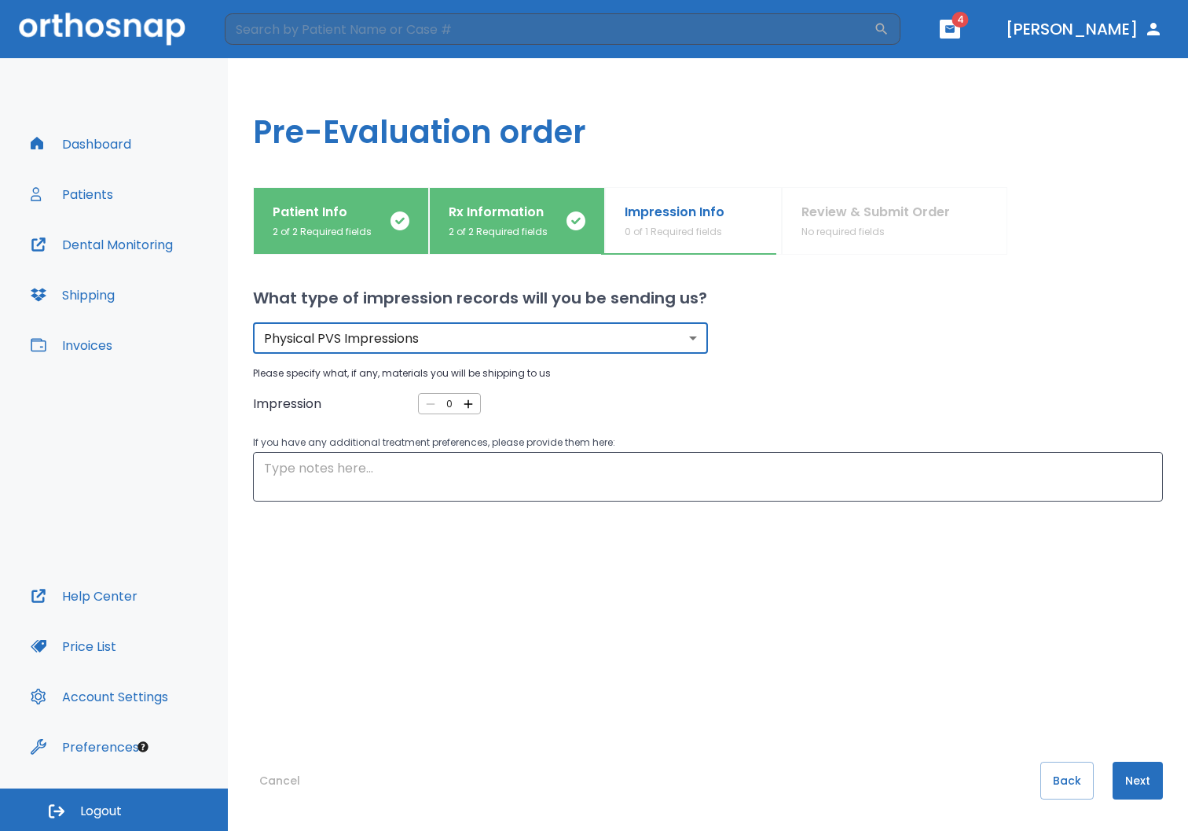
click at [1130, 784] on button "Next" at bounding box center [1138, 781] width 50 height 38
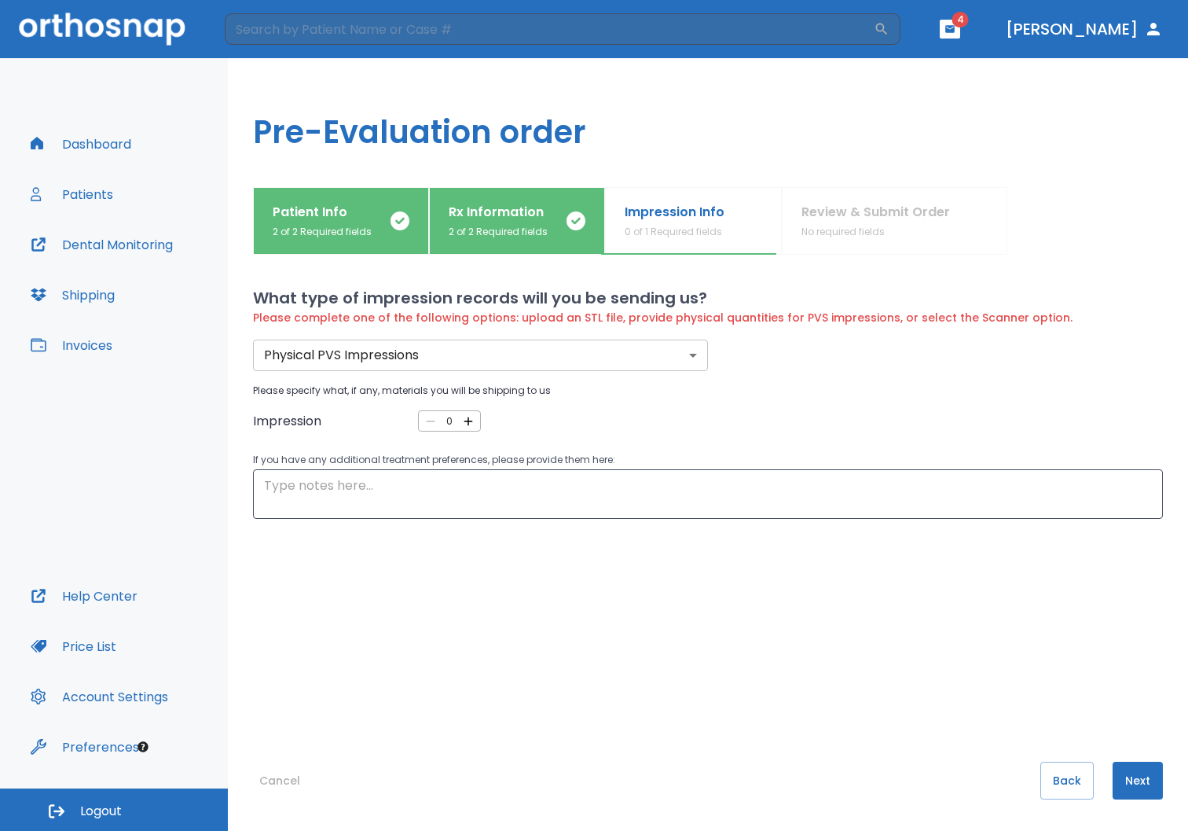
click at [454, 416] on input "0" at bounding box center [450, 420] width 24 height 13
click at [468, 418] on icon "button" at bounding box center [468, 421] width 14 height 14
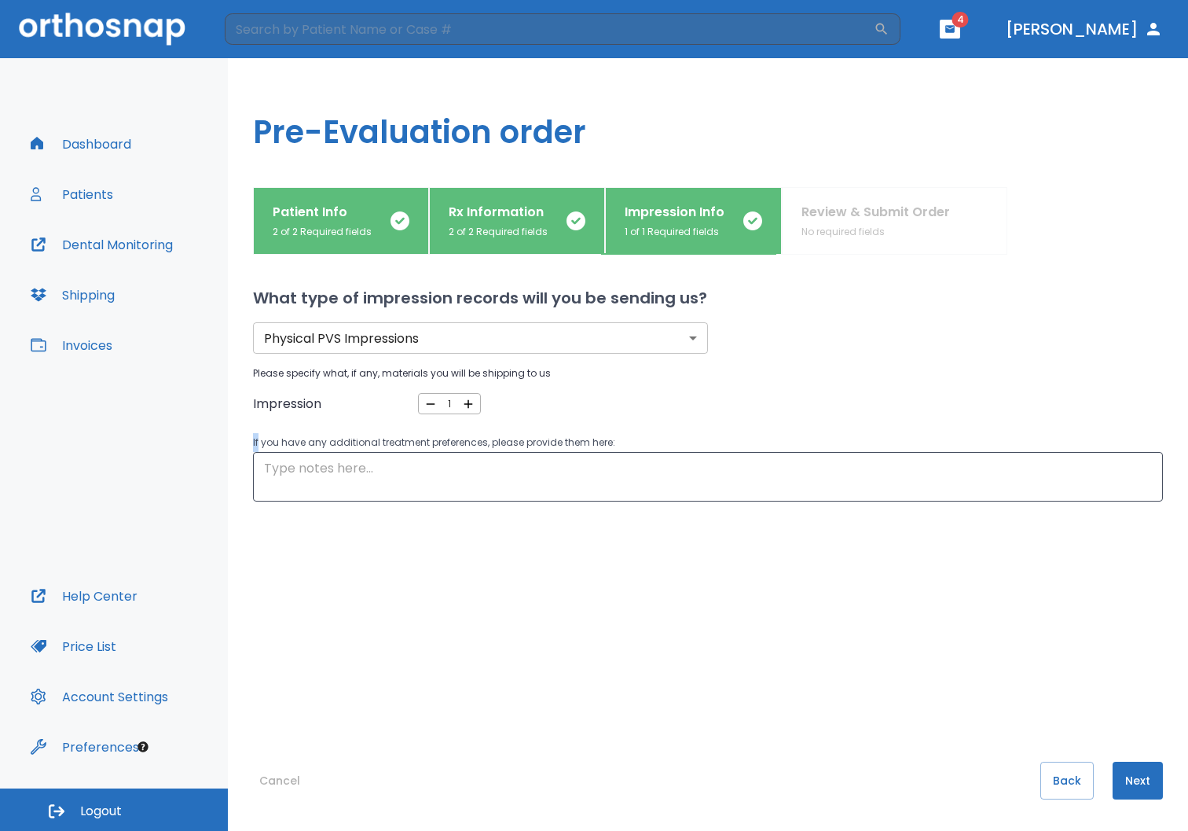
click at [468, 418] on div "Physical PVS Impressions physical ​ Please specify what, if any, materials you …" at bounding box center [689, 387] width 948 height 230
click at [468, 403] on icon "button" at bounding box center [468, 403] width 9 height 9
type input "2"
click at [1124, 784] on button "Next" at bounding box center [1138, 781] width 50 height 38
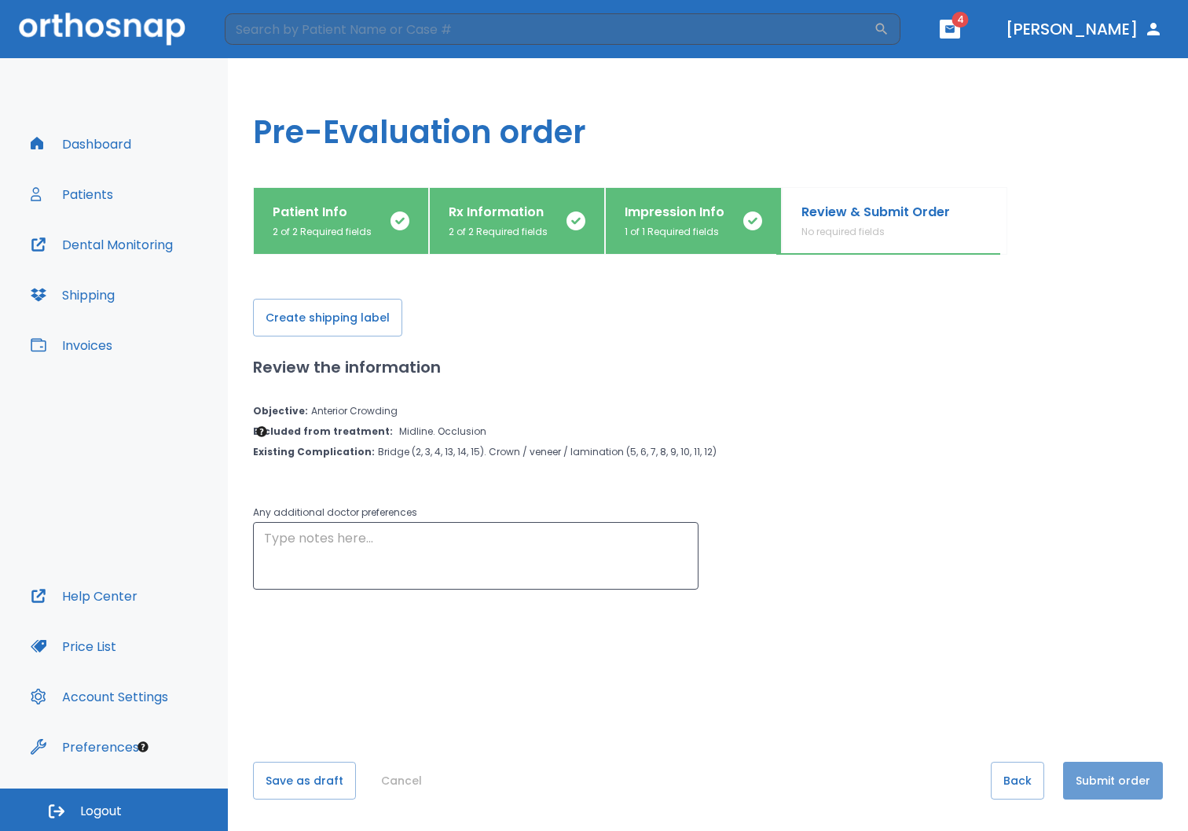
click at [1124, 784] on button "Submit order" at bounding box center [1113, 781] width 100 height 38
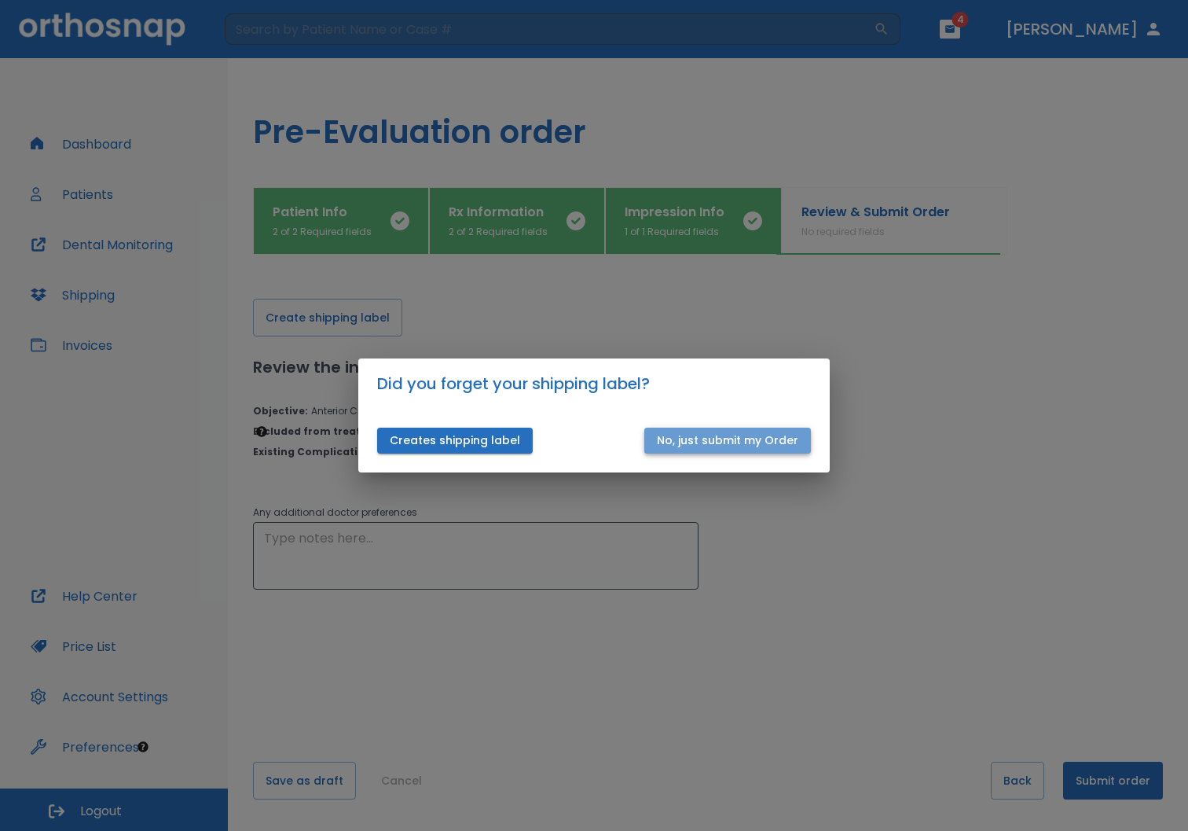
click at [740, 440] on button "No, just submit my Order" at bounding box center [728, 441] width 167 height 26
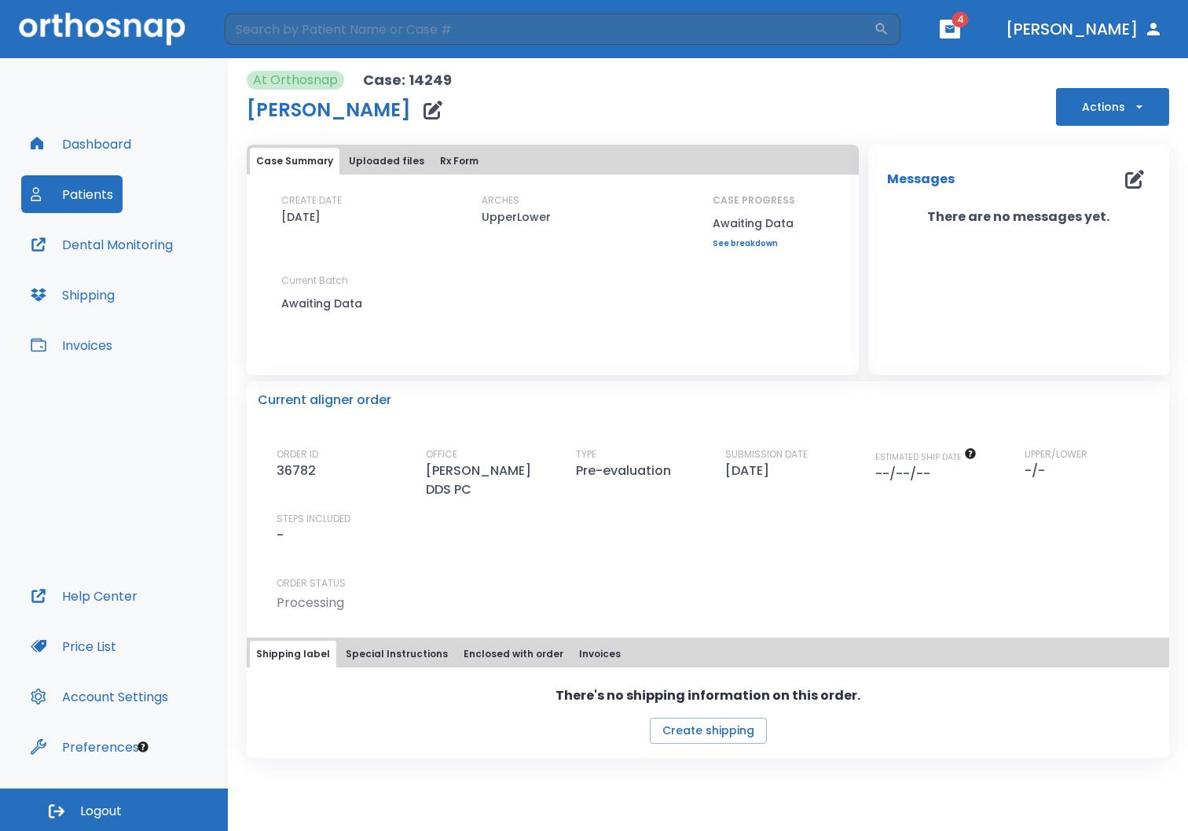
click at [955, 31] on icon "button" at bounding box center [950, 28] width 9 height 7
